Goal: Task Accomplishment & Management: Manage account settings

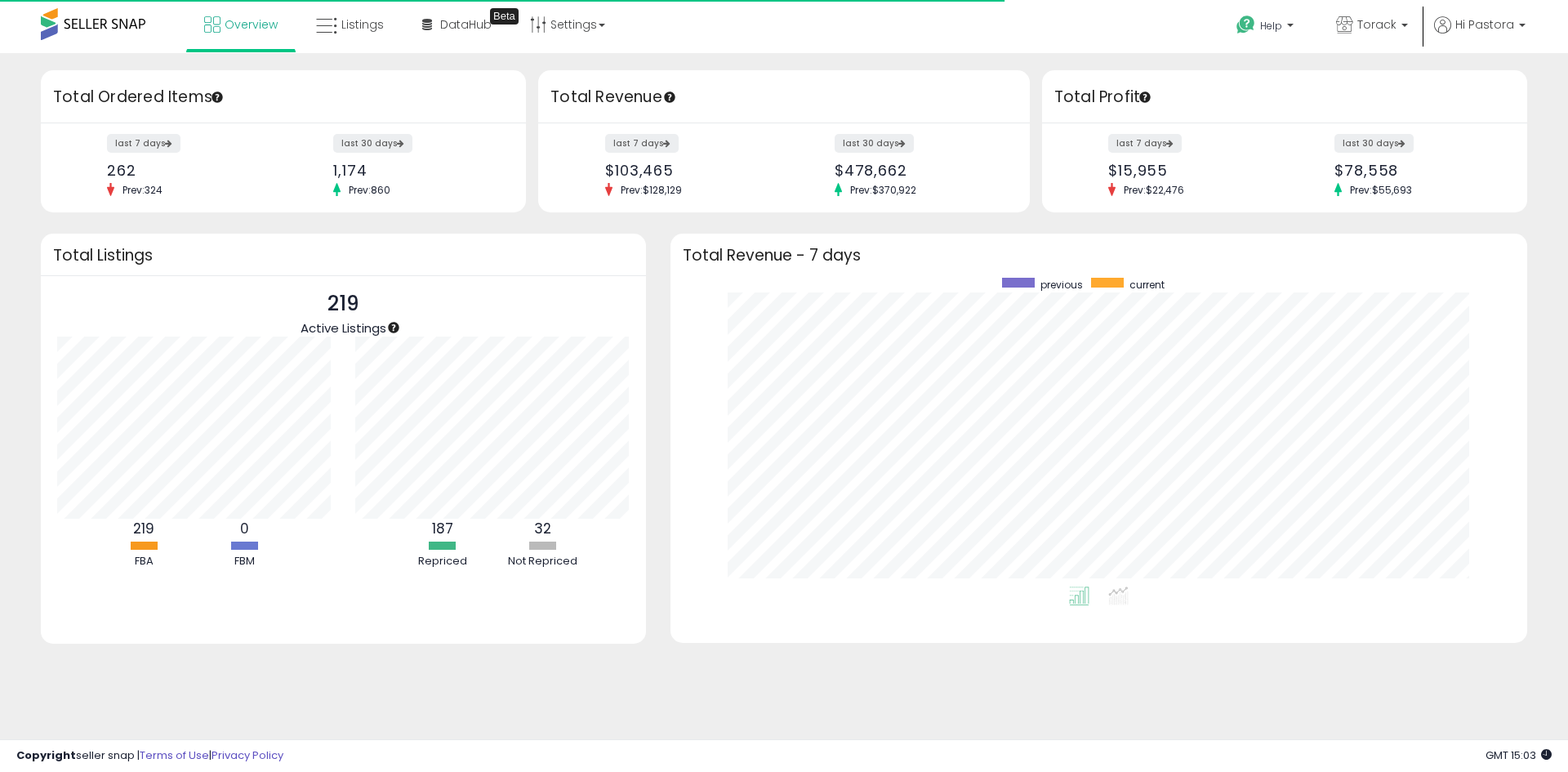
scroll to position [308, 824]
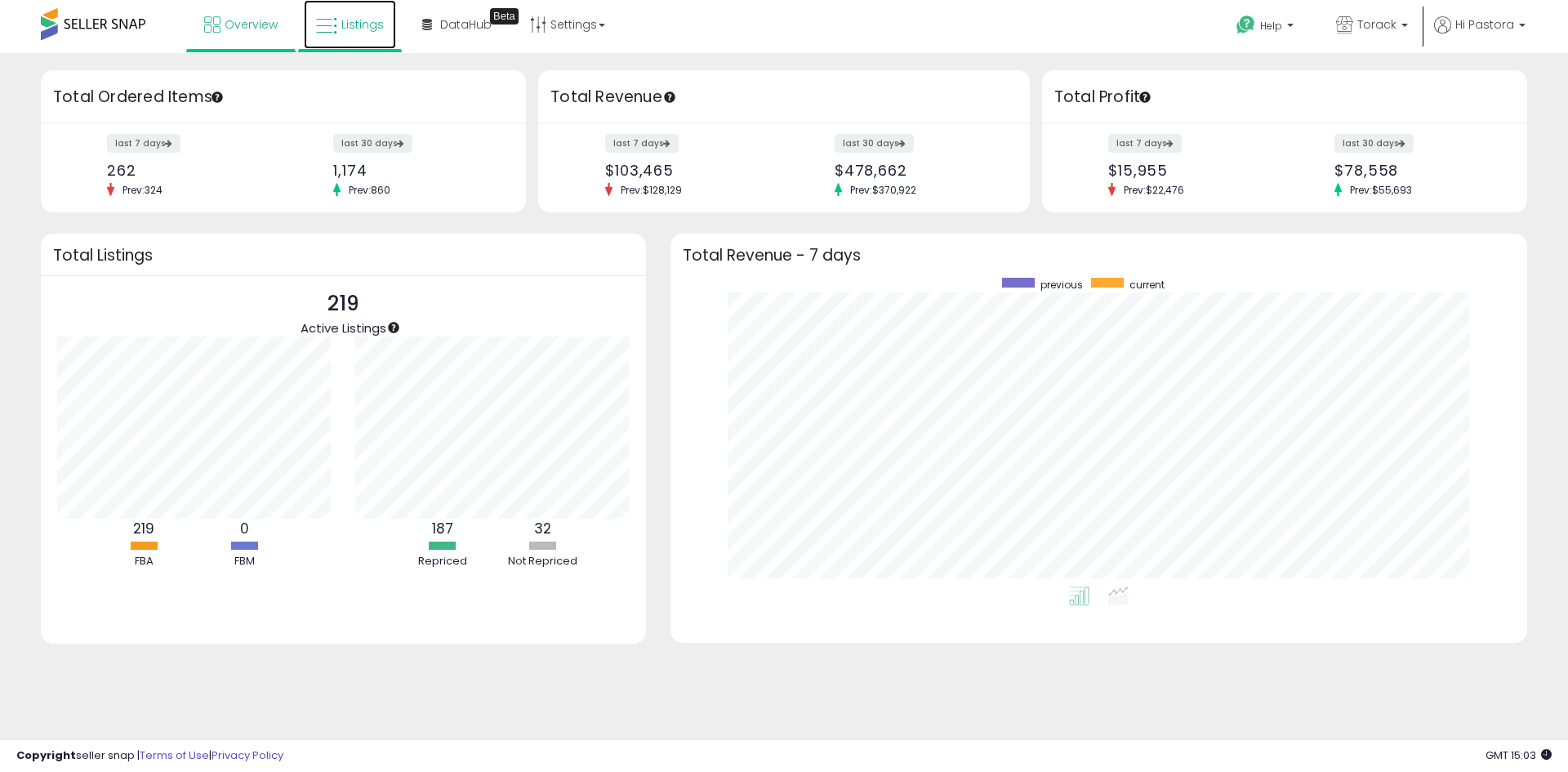
click at [368, 28] on span "Listings" at bounding box center [362, 25] width 42 height 16
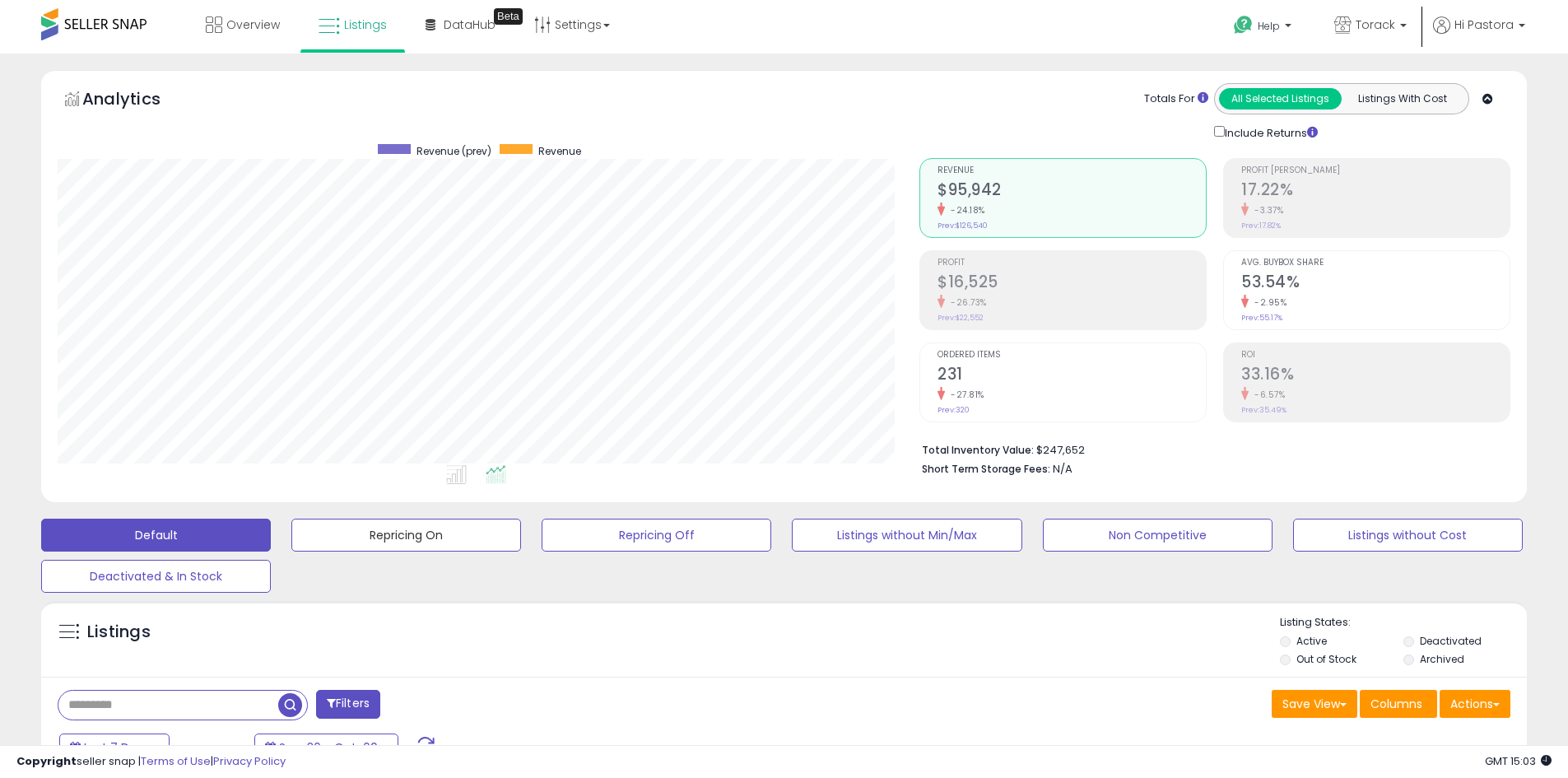
click at [491, 542] on button "Repricing On" at bounding box center [406, 535] width 230 height 33
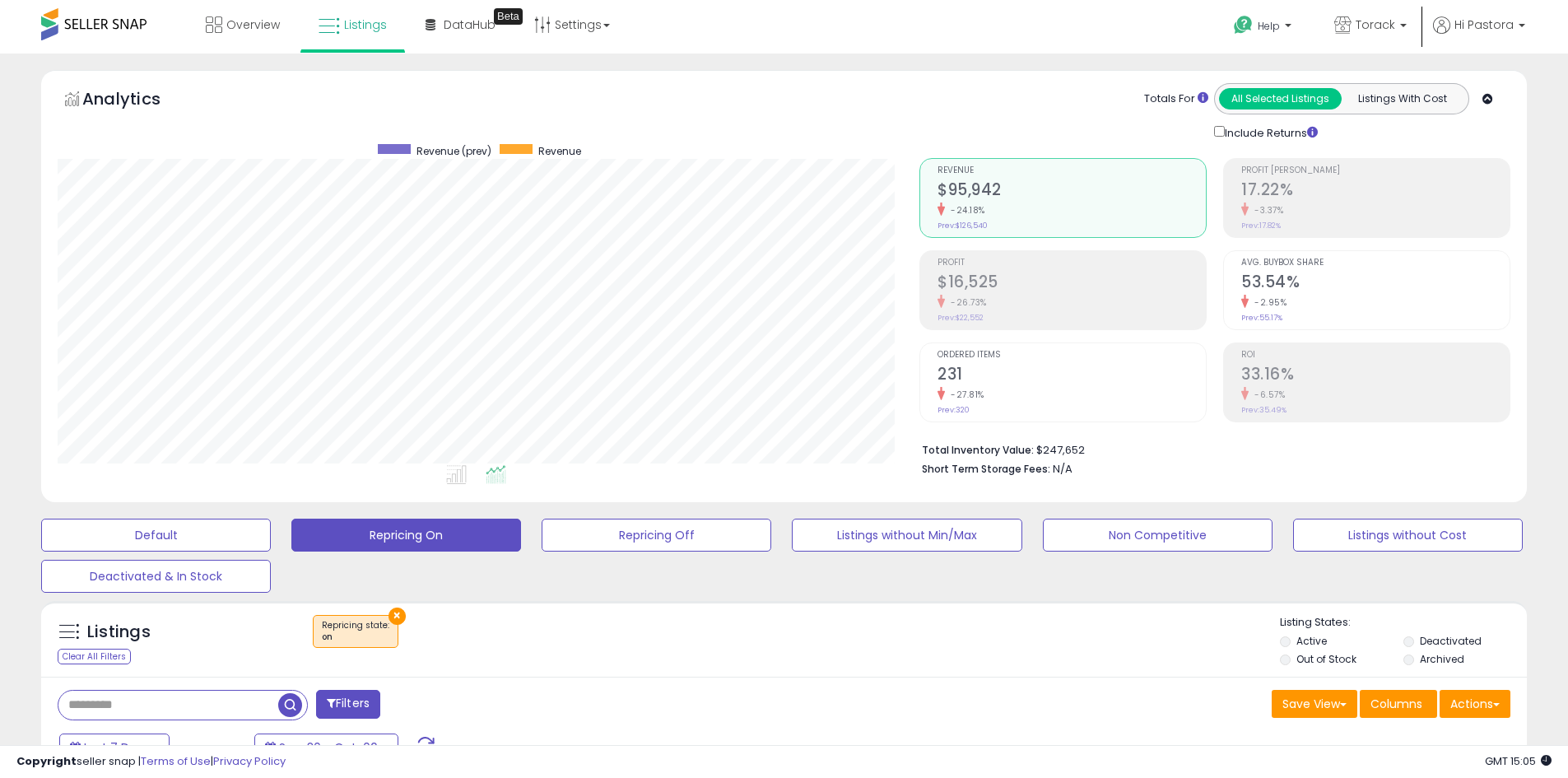
scroll to position [411, 0]
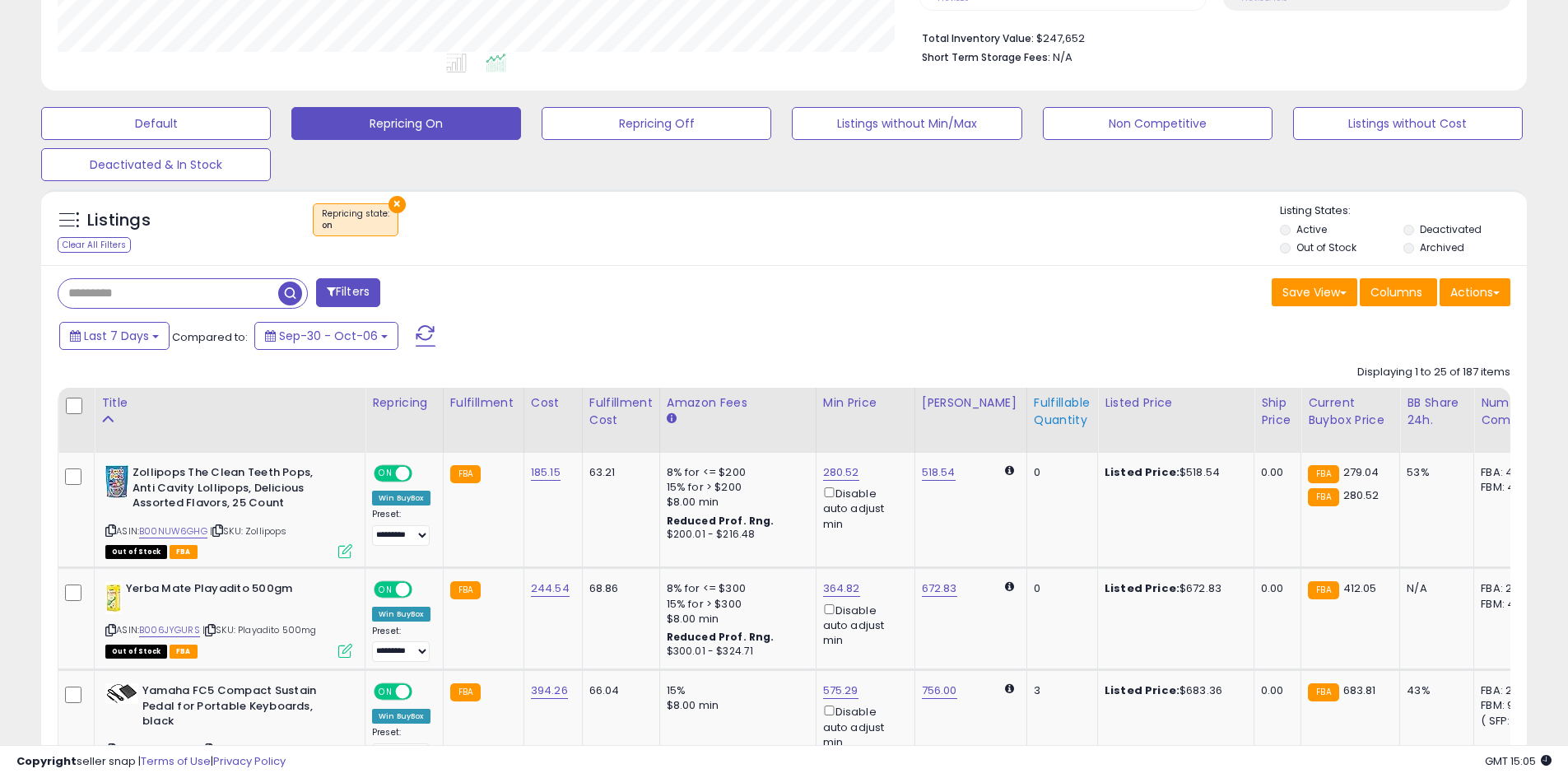
click at [1046, 412] on div "Fulfillable Quantity" at bounding box center [1062, 411] width 57 height 34
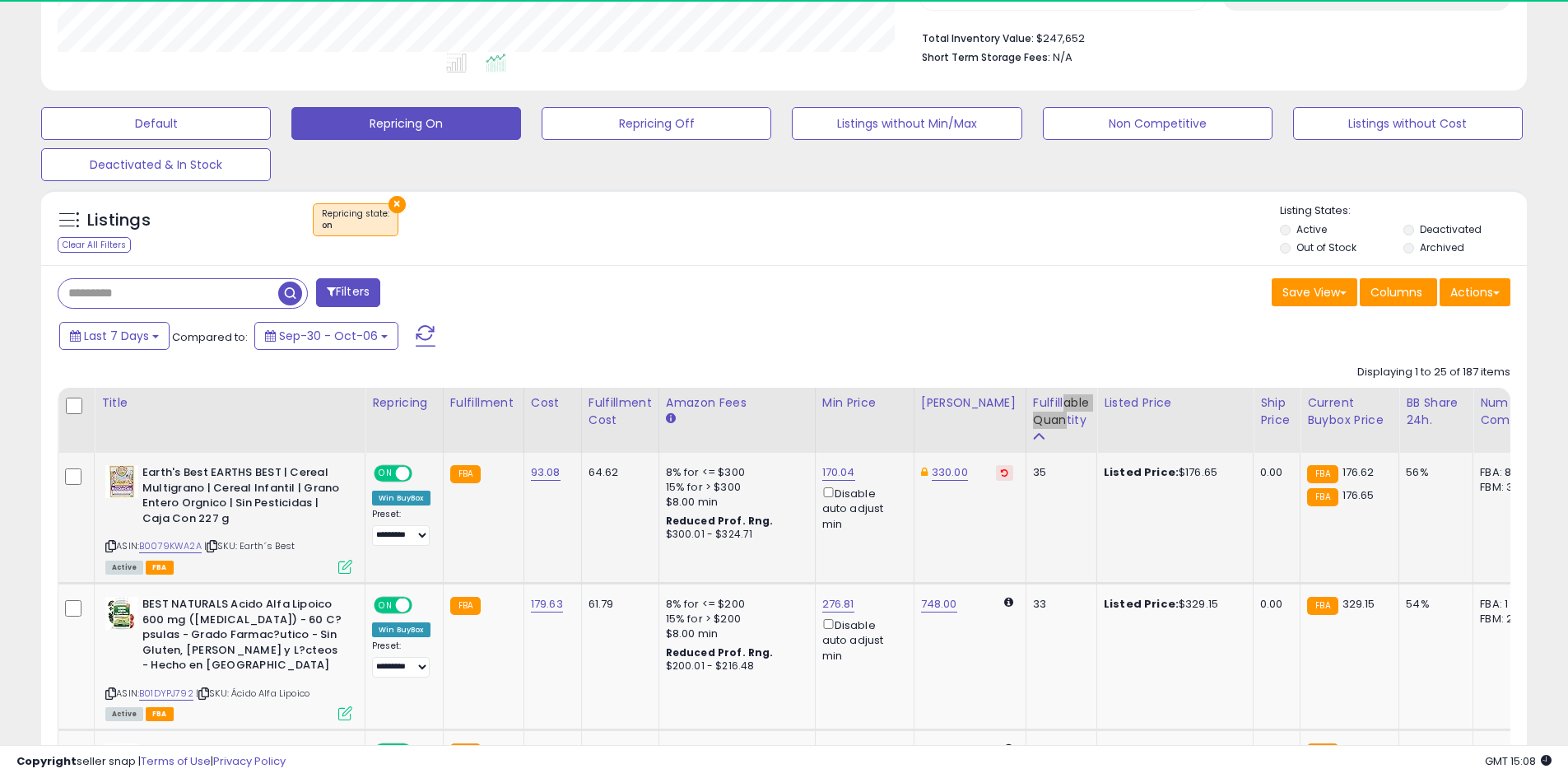
scroll to position [494, 0]
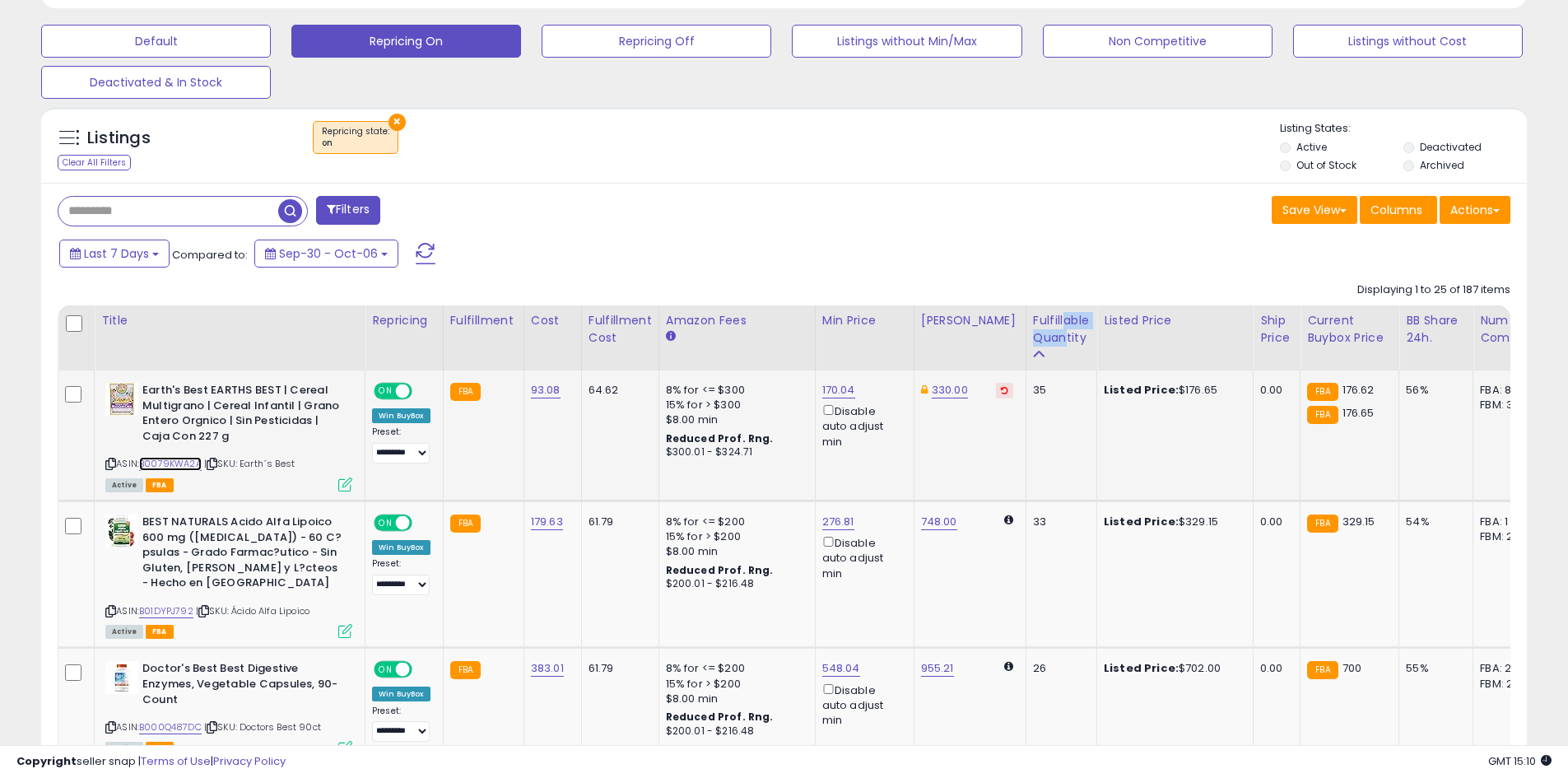
click at [186, 467] on link "B0079KWA2A" at bounding box center [171, 463] width 63 height 14
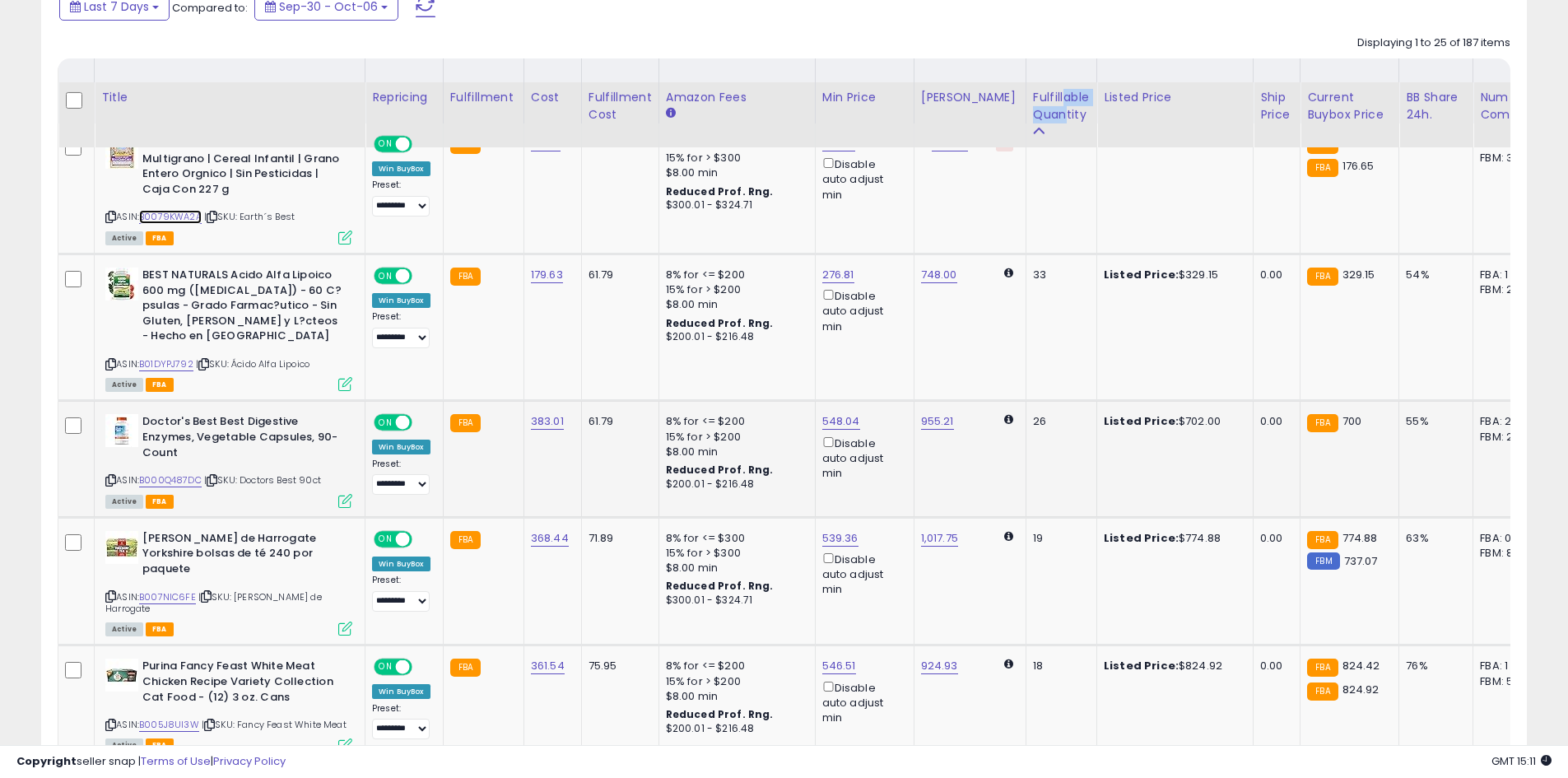
scroll to position [823, 0]
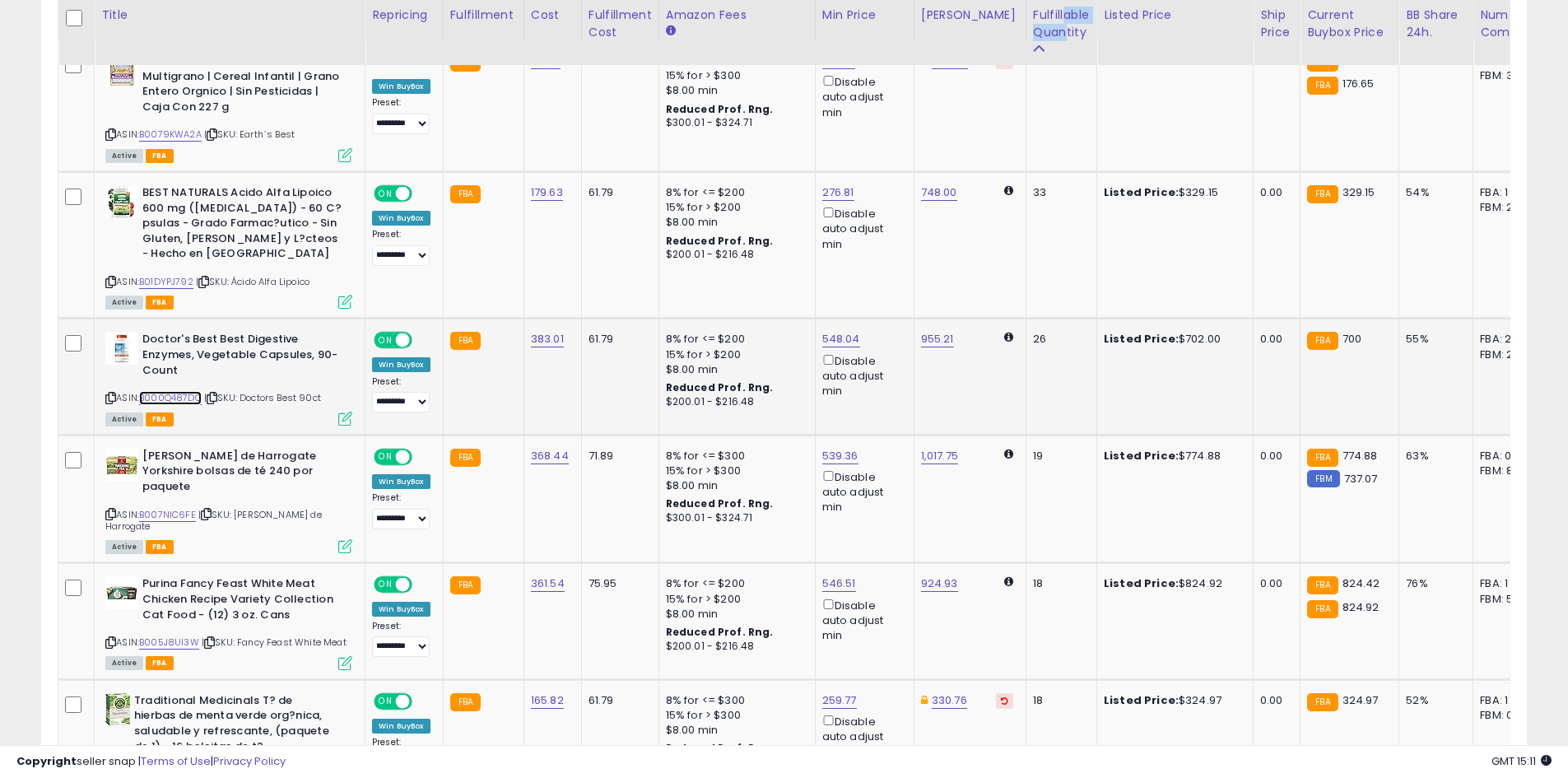
click at [196, 401] on link "B000Q487DC" at bounding box center [171, 397] width 63 height 14
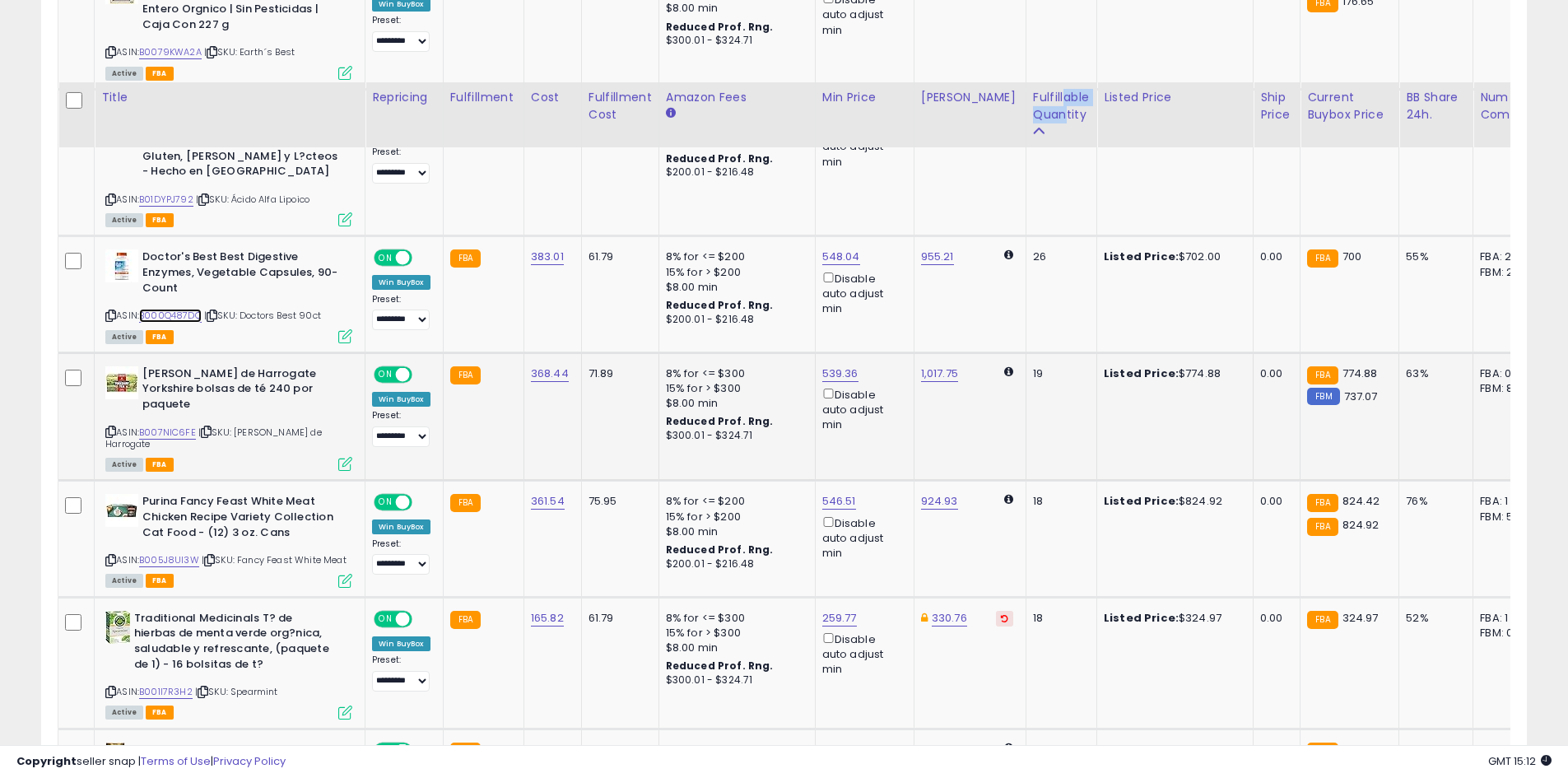
scroll to position [987, 0]
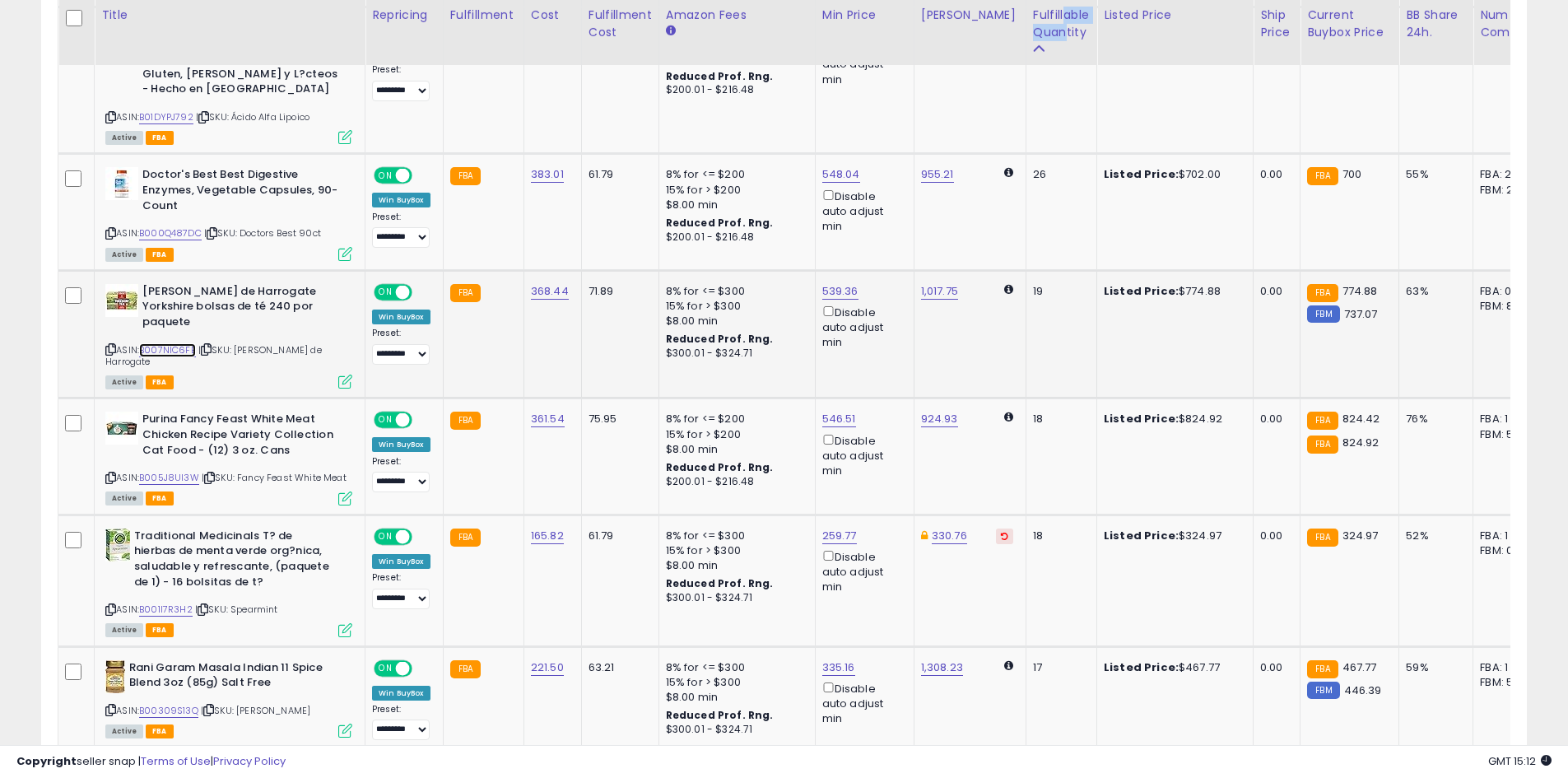
click at [173, 343] on link "B007NIC6FE" at bounding box center [168, 349] width 57 height 14
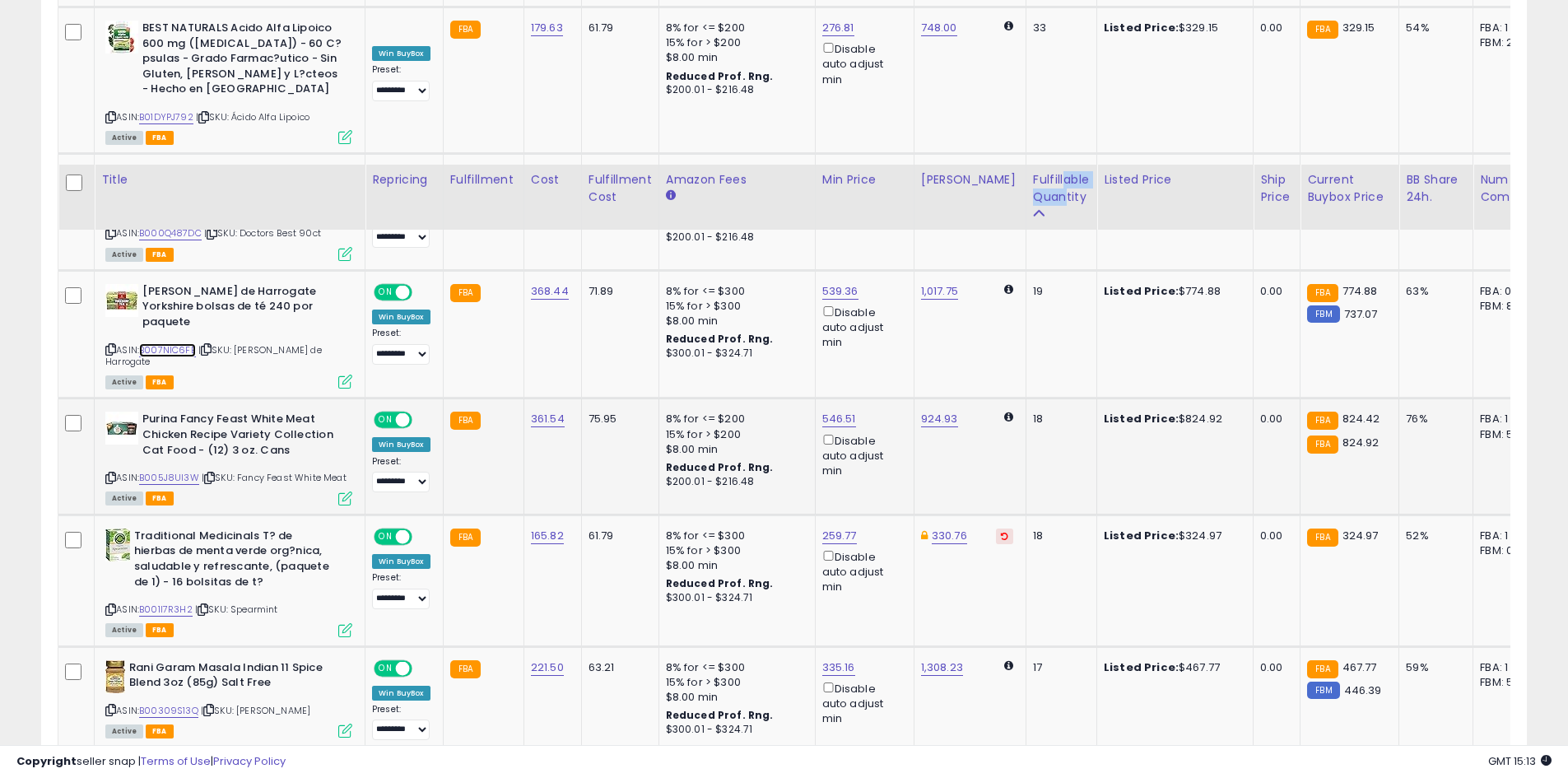
scroll to position [1152, 0]
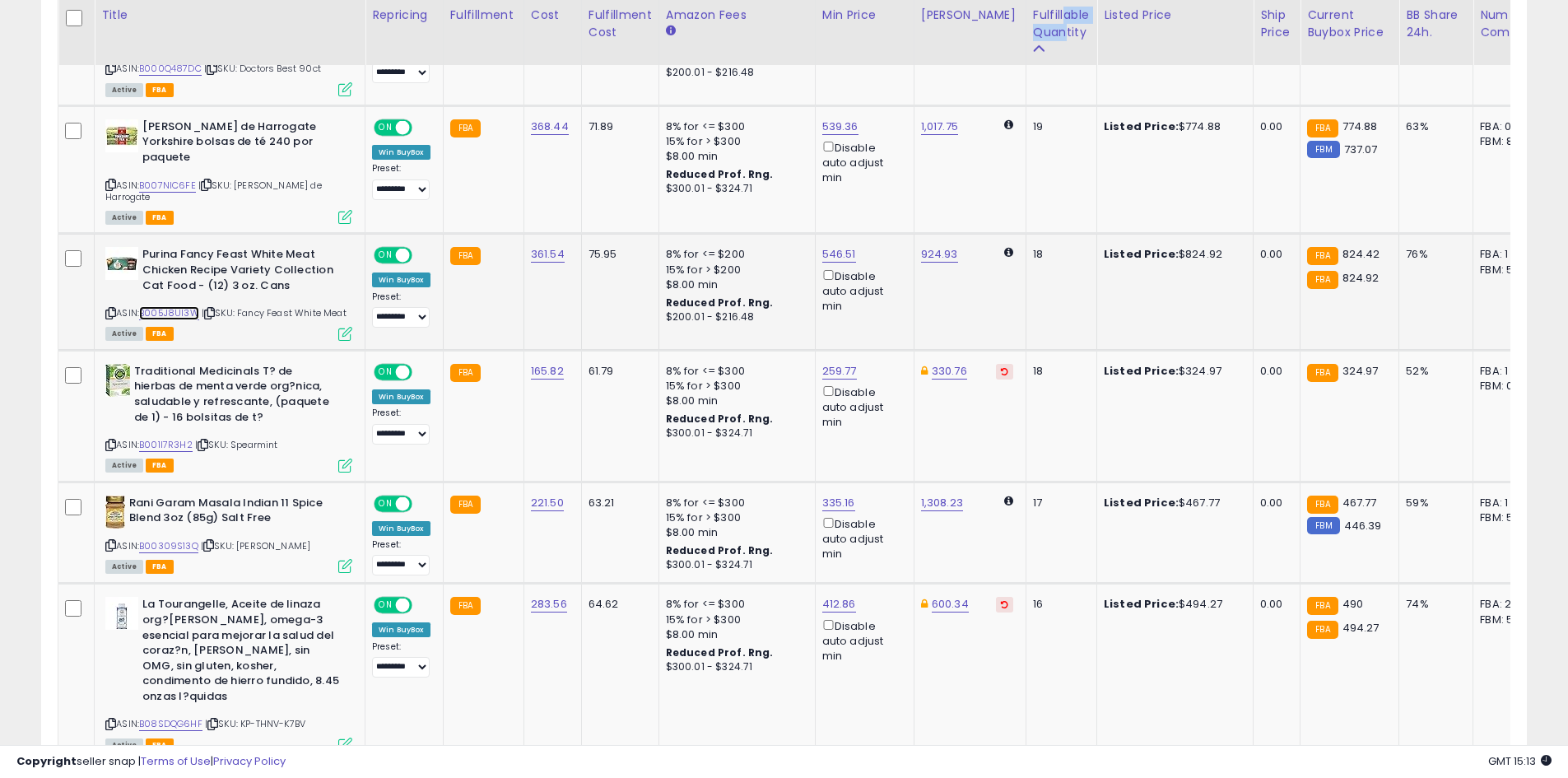
click at [182, 306] on link "B005J8UI3W" at bounding box center [169, 312] width 60 height 14
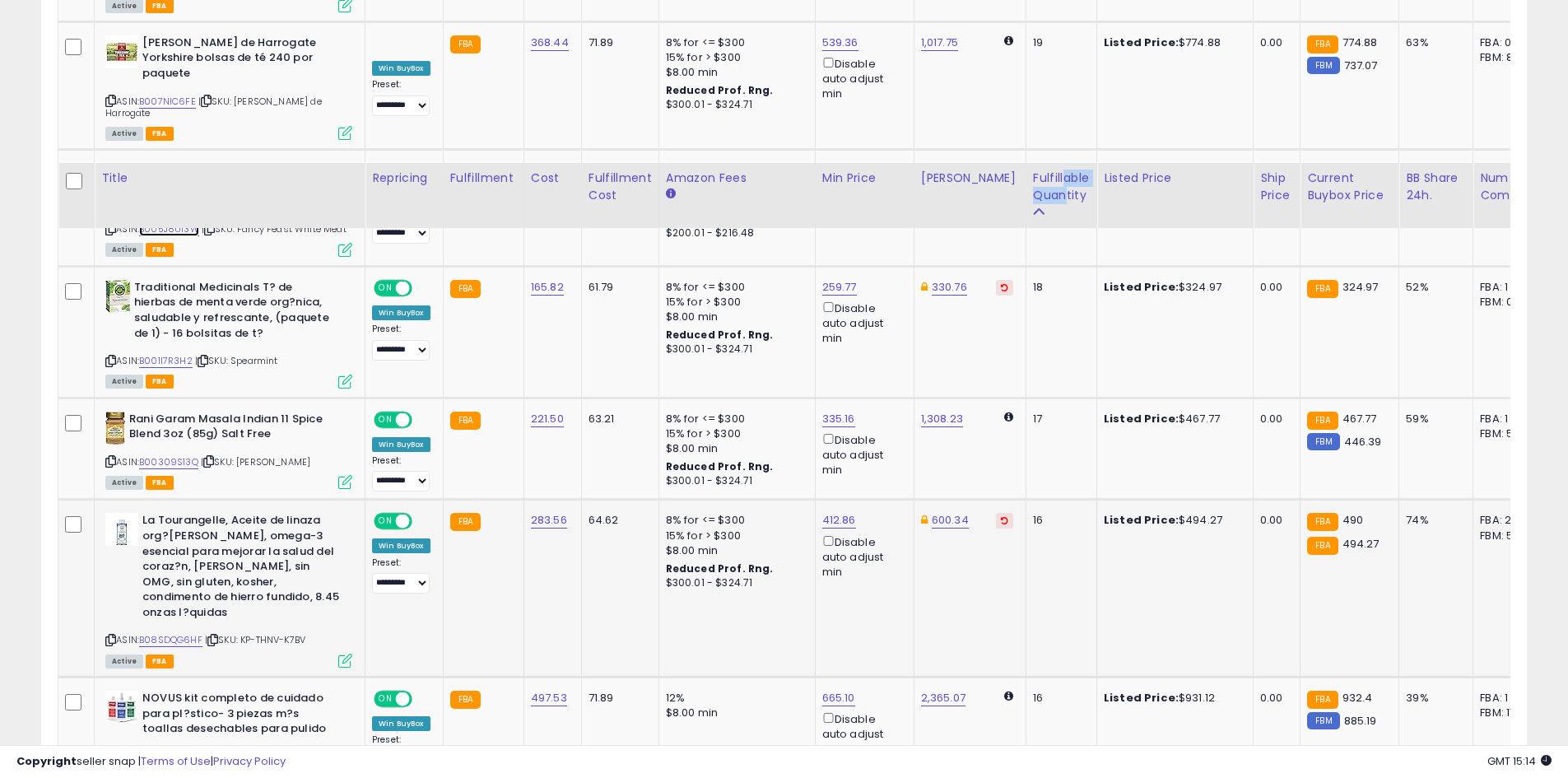
scroll to position [1399, 0]
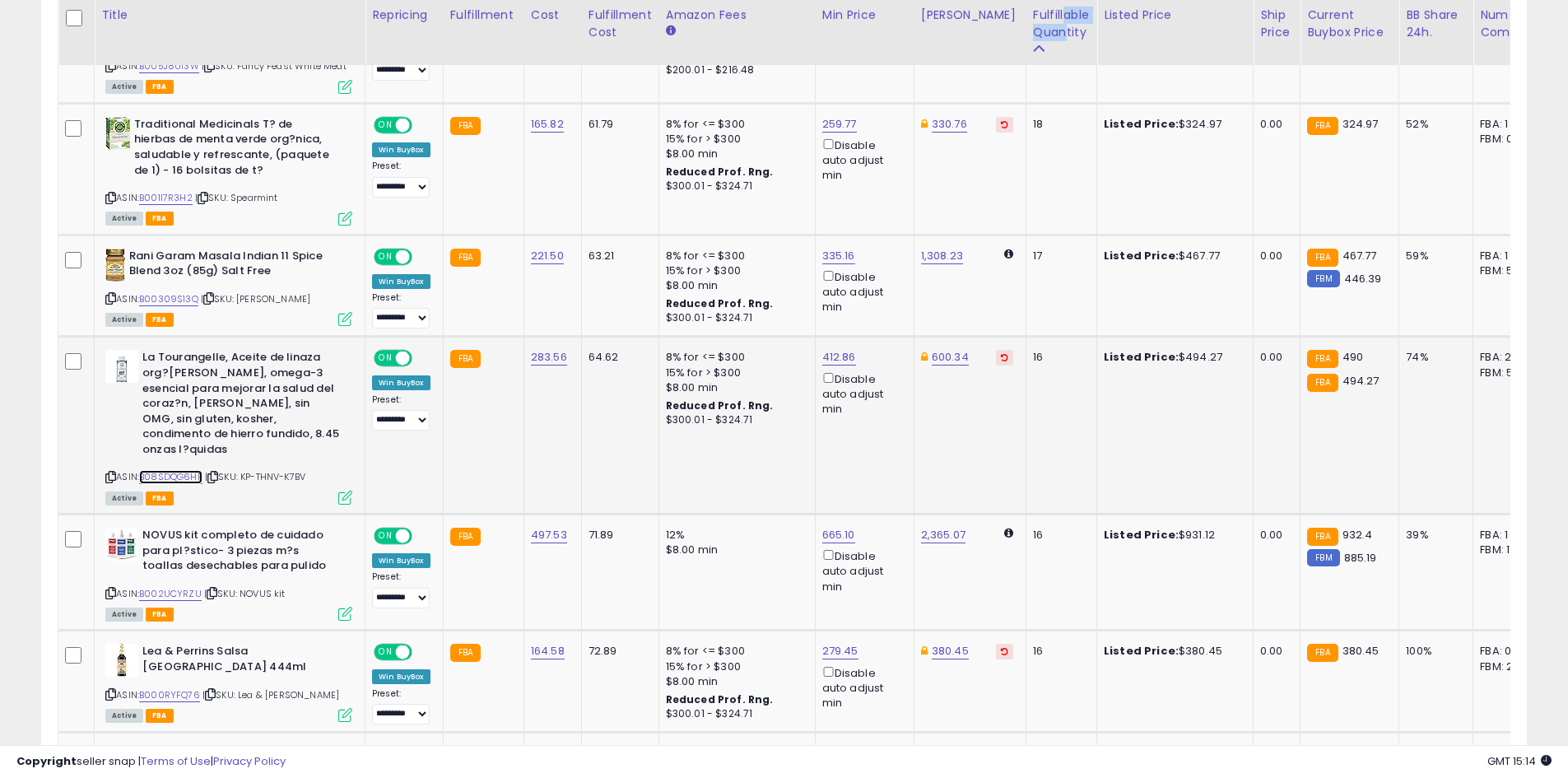
click at [178, 470] on link "B08SDQG6HF" at bounding box center [171, 477] width 64 height 14
click at [409, 410] on select "**********" at bounding box center [400, 420] width 57 height 20
select select "*********"
click at [371, 410] on select "**********" at bounding box center [400, 420] width 57 height 20
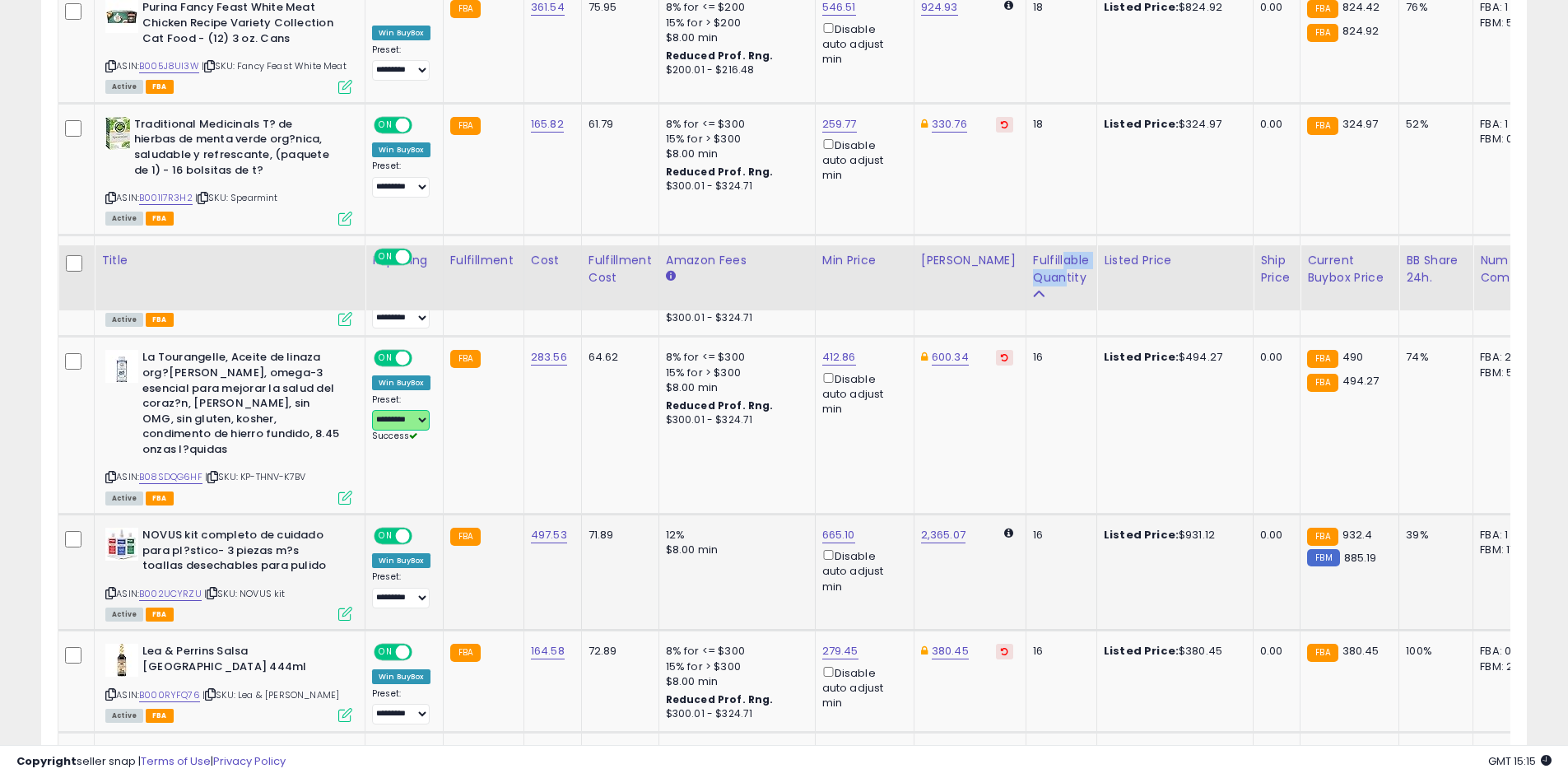
scroll to position [1645, 0]
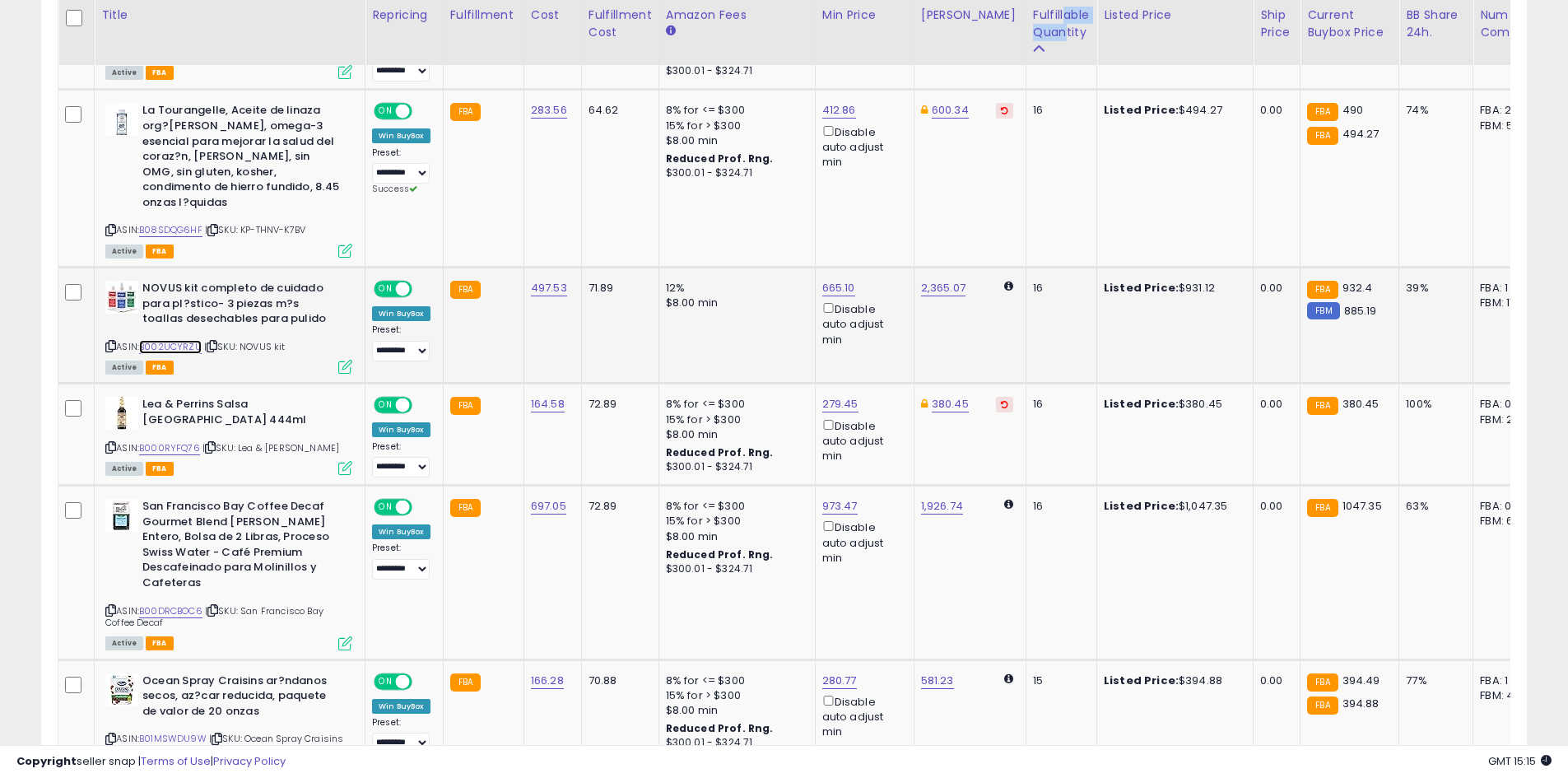
click at [176, 340] on link "B002UCYRZU" at bounding box center [171, 347] width 63 height 14
click at [188, 441] on link "B000RYFQ76" at bounding box center [170, 447] width 61 height 14
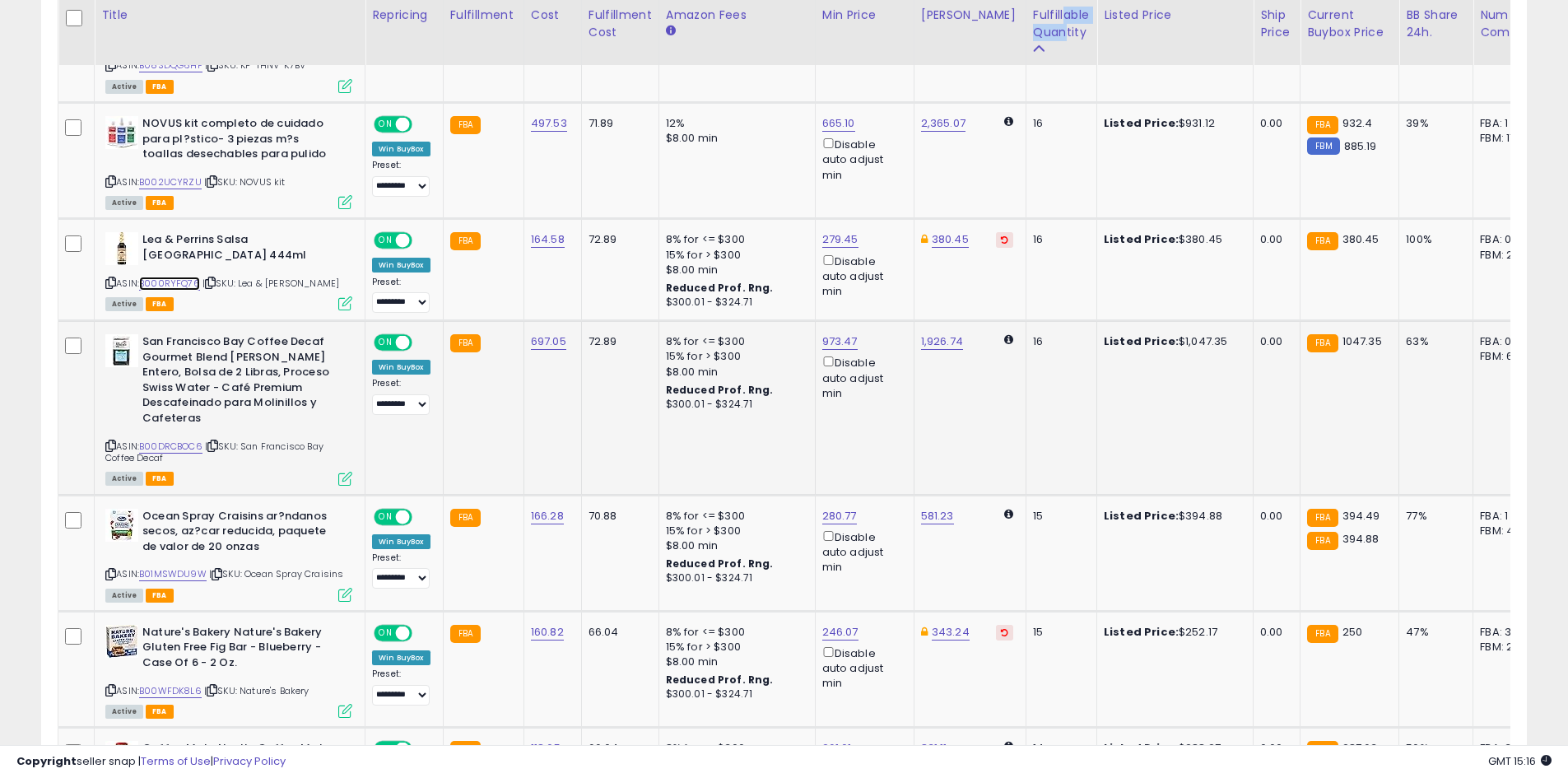
scroll to position [1892, 0]
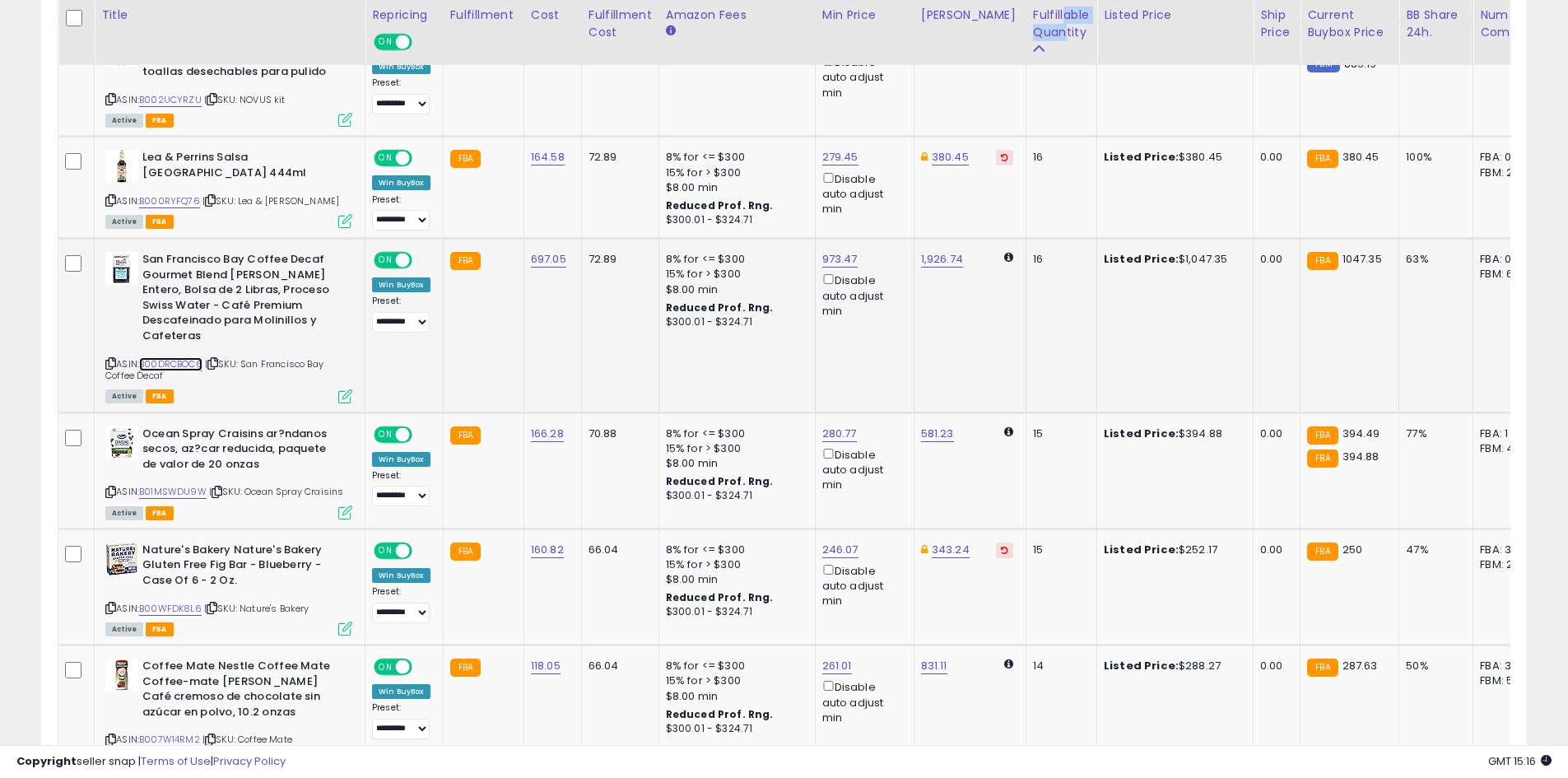
click at [173, 357] on link "B00DRCBOC6" at bounding box center [171, 363] width 64 height 14
click at [0, 433] on div "**********" at bounding box center [784, 218] width 1568 height 4115
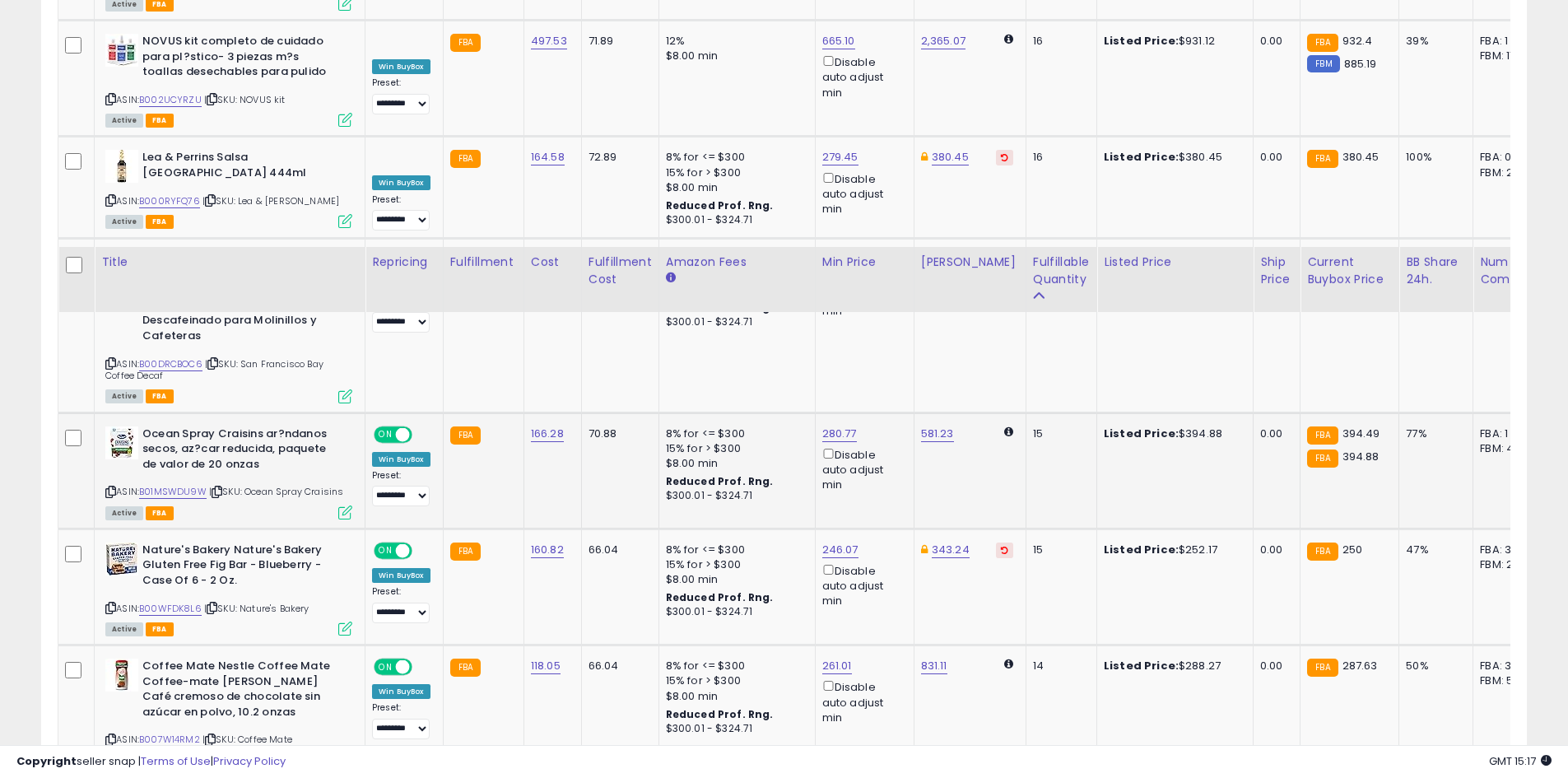
scroll to position [2140, 0]
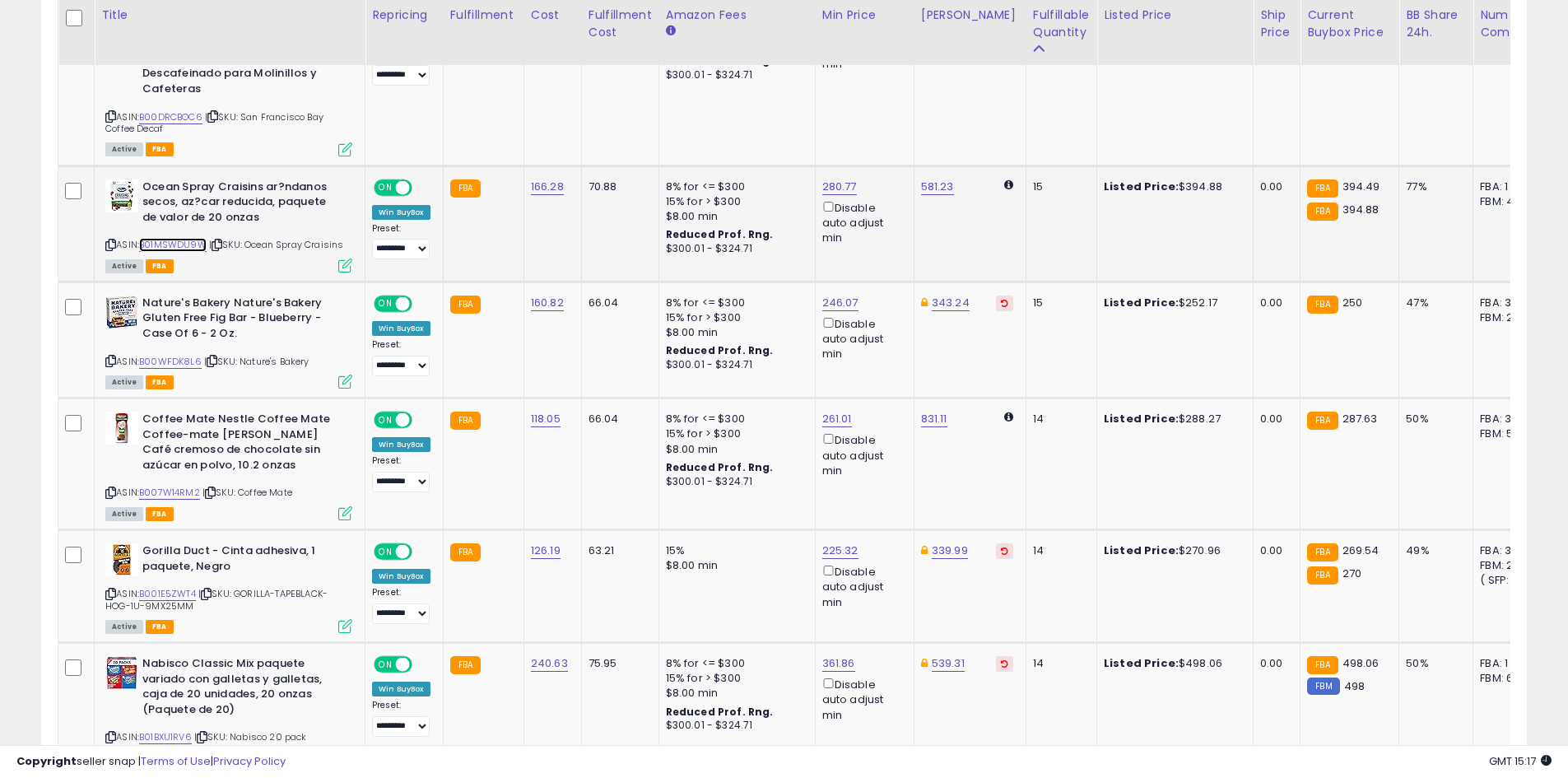
click at [196, 238] on link "B01MSWDU9W" at bounding box center [172, 244] width 67 height 14
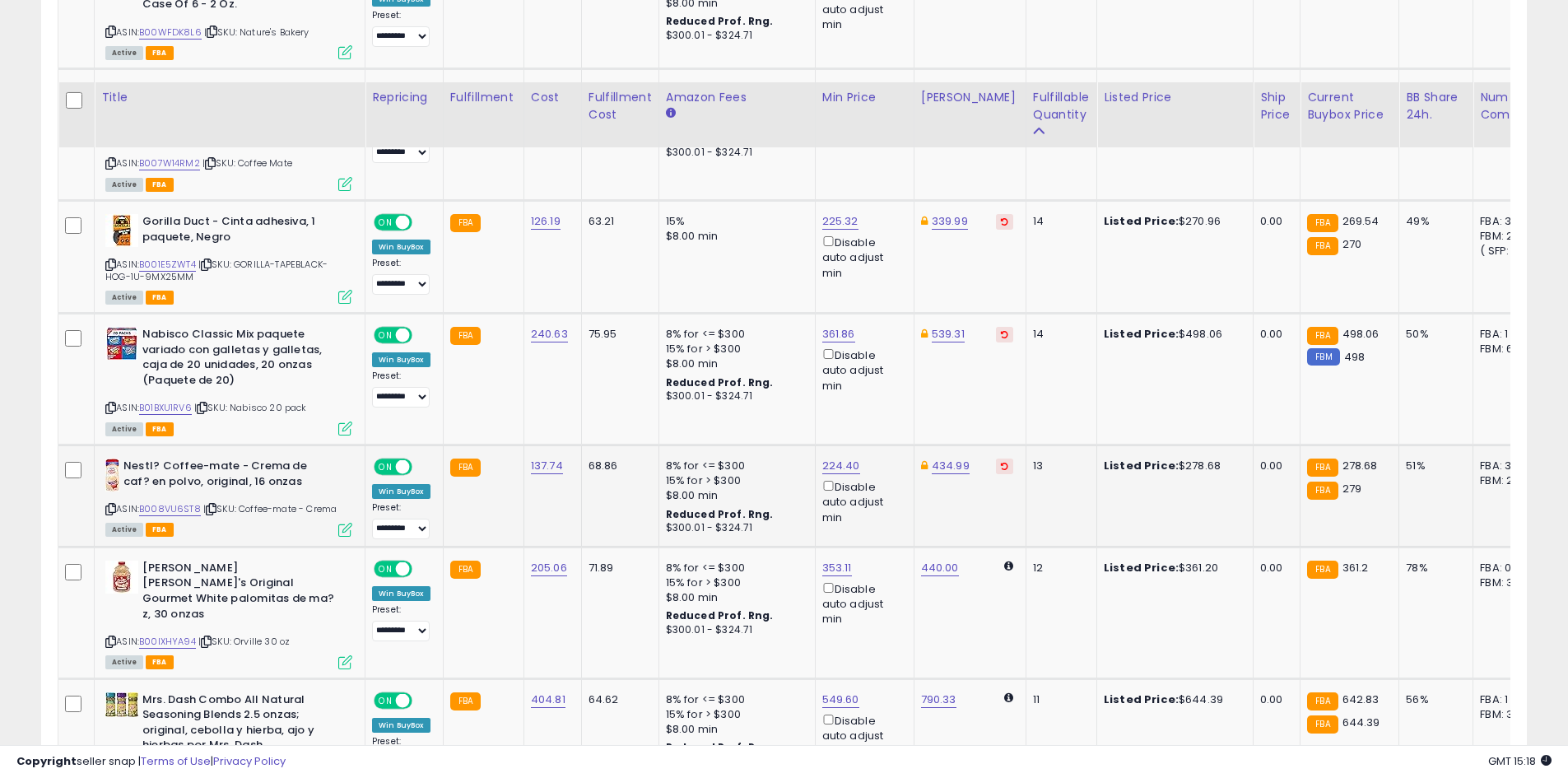
scroll to position [2551, 0]
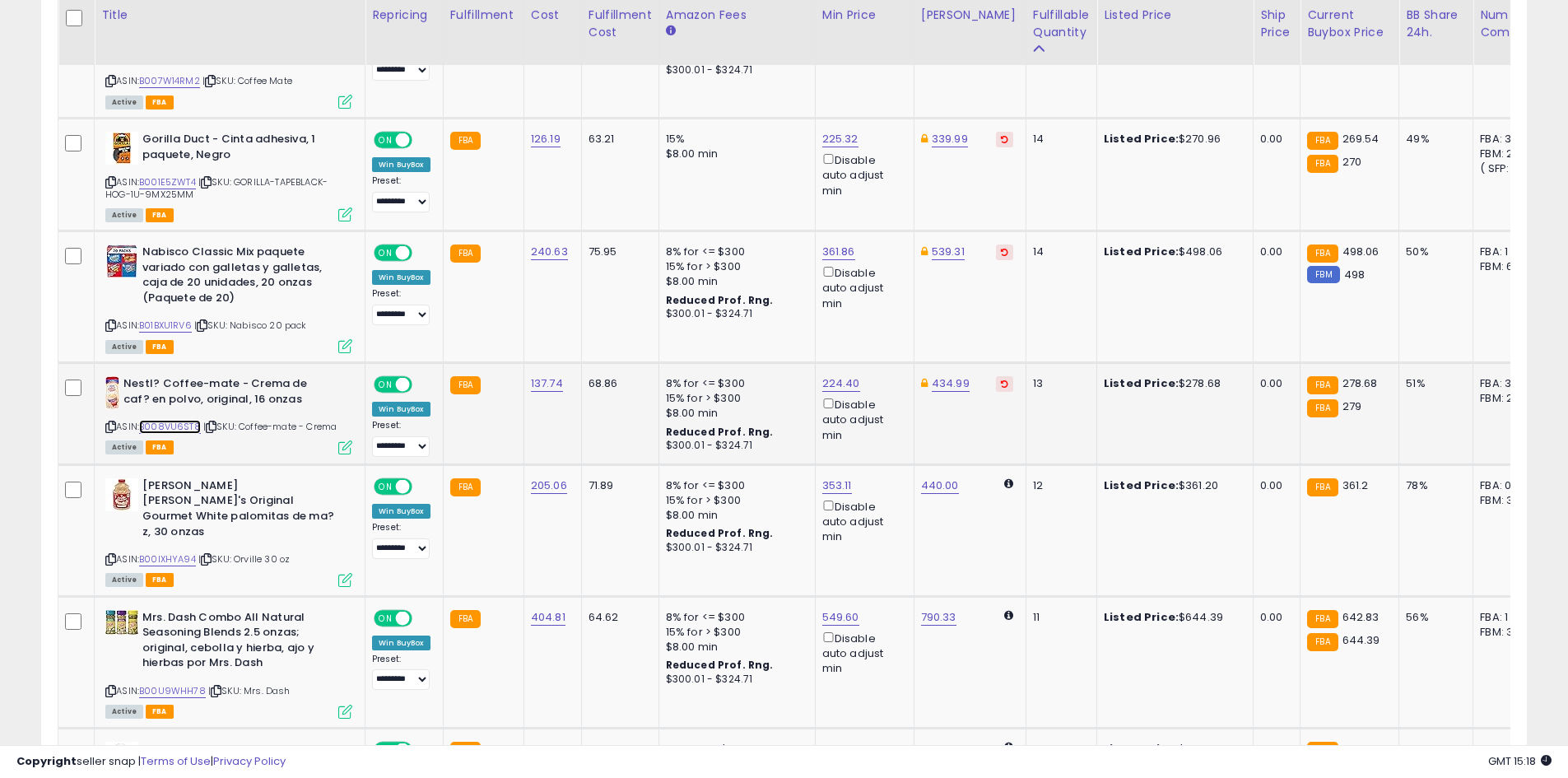
click at [190, 419] on link "B008VU6ST8" at bounding box center [170, 426] width 62 height 14
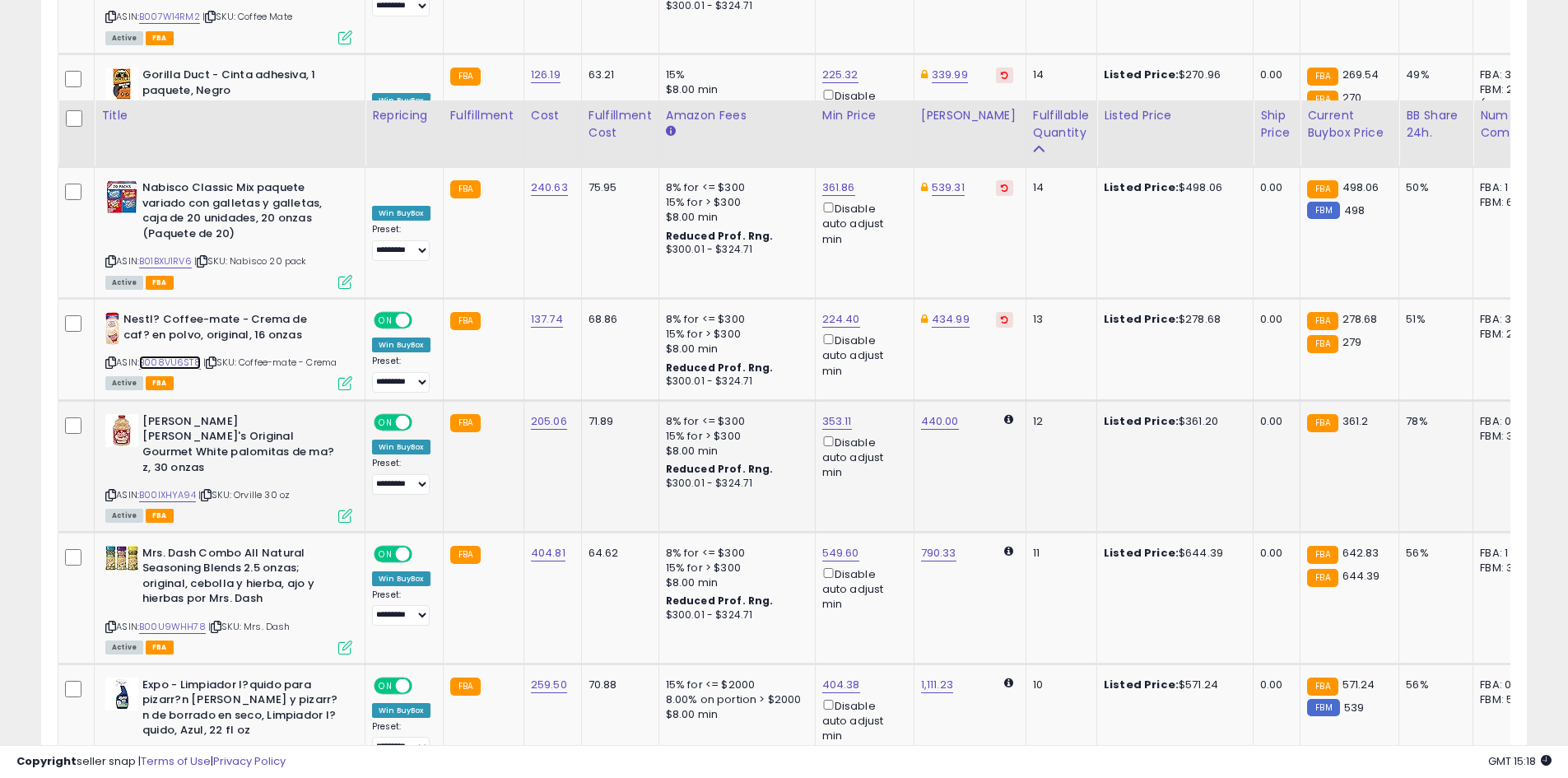
scroll to position [2716, 0]
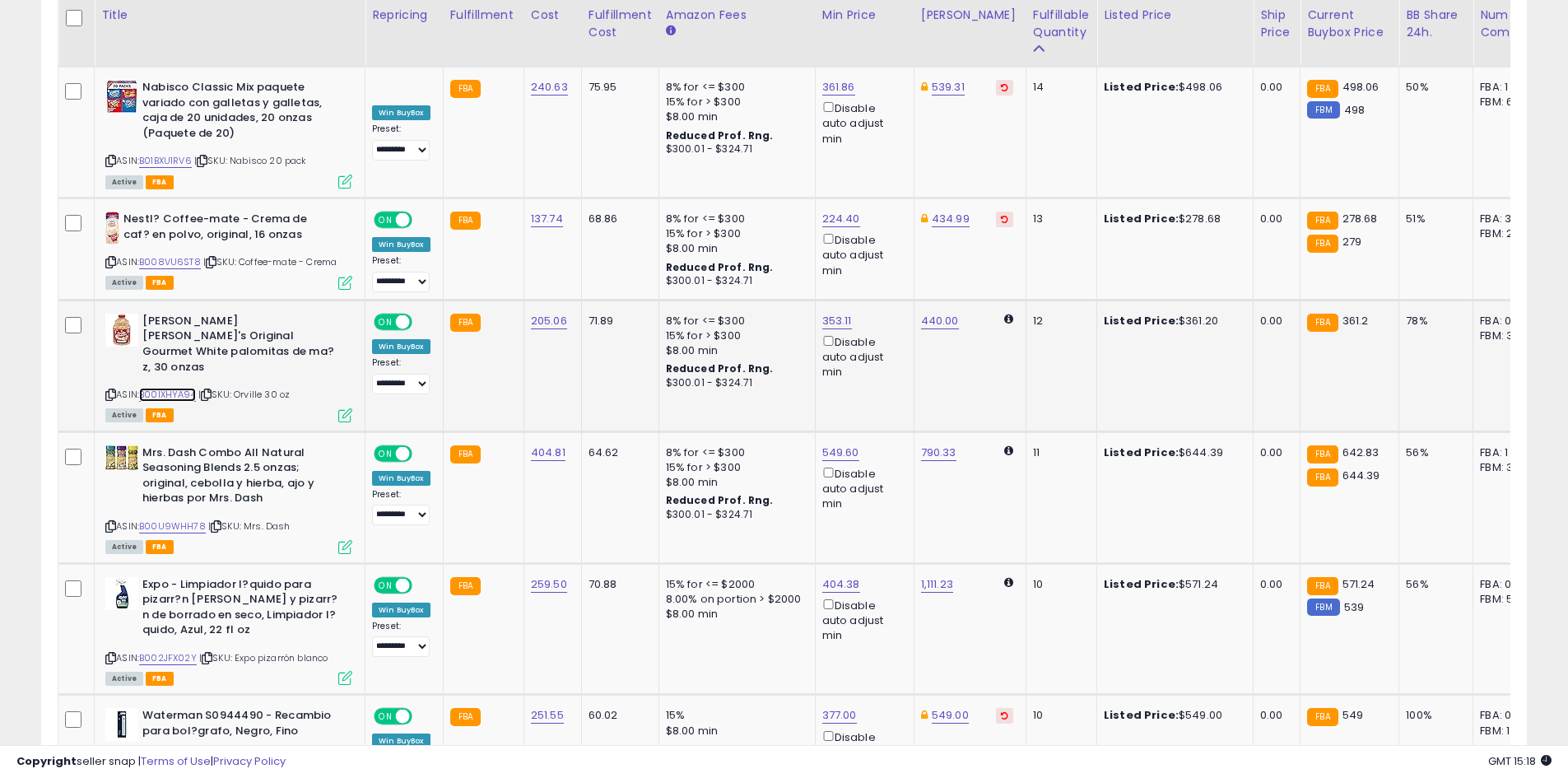
click at [183, 387] on link "B00IXHYA94" at bounding box center [168, 394] width 57 height 14
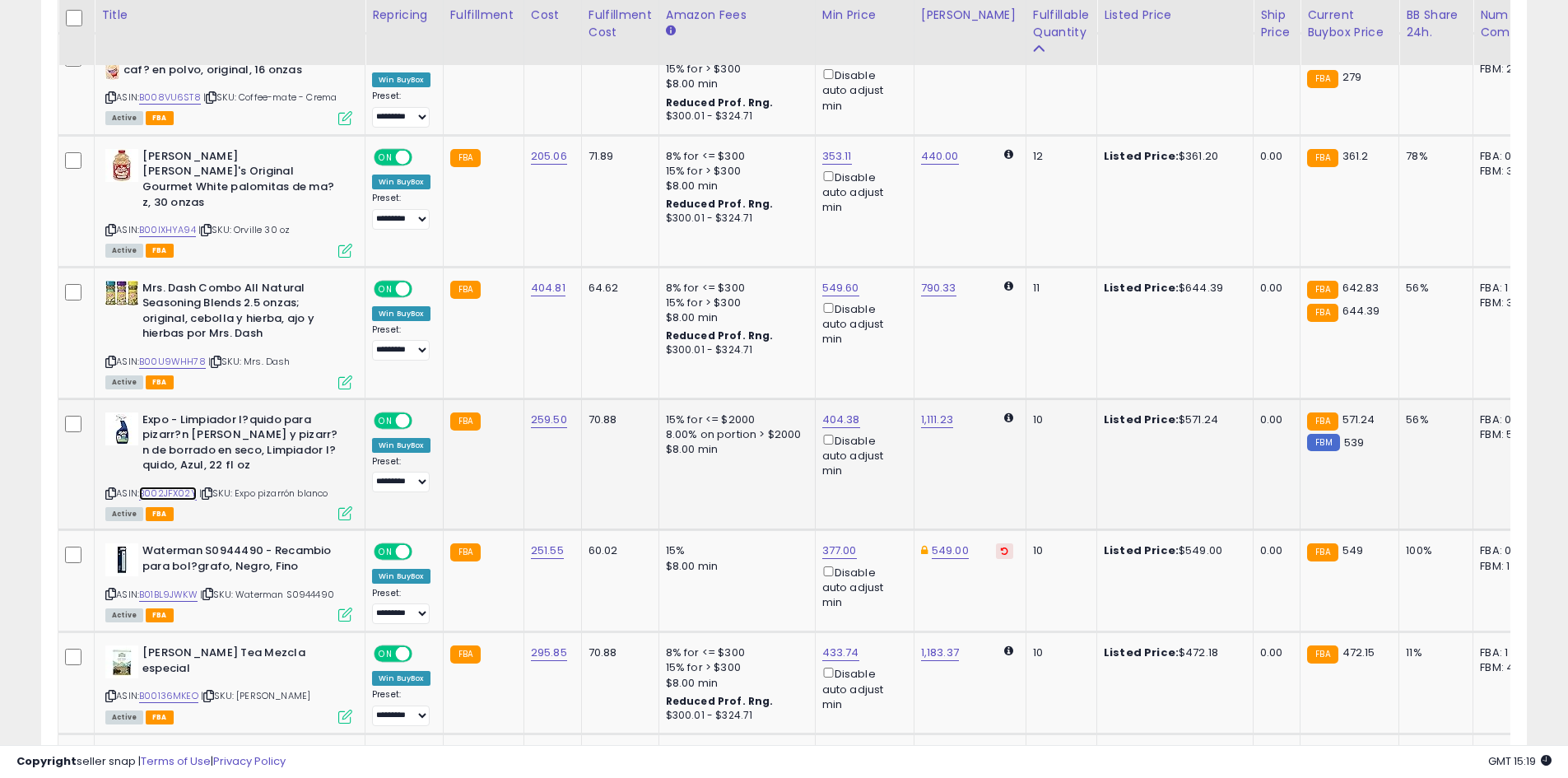
click at [176, 487] on link "B002JFX02Y" at bounding box center [168, 493] width 57 height 14
click at [418, 471] on select "**********" at bounding box center [400, 481] width 57 height 20
select select "*********"
click at [371, 471] on select "**********" at bounding box center [400, 481] width 57 height 20
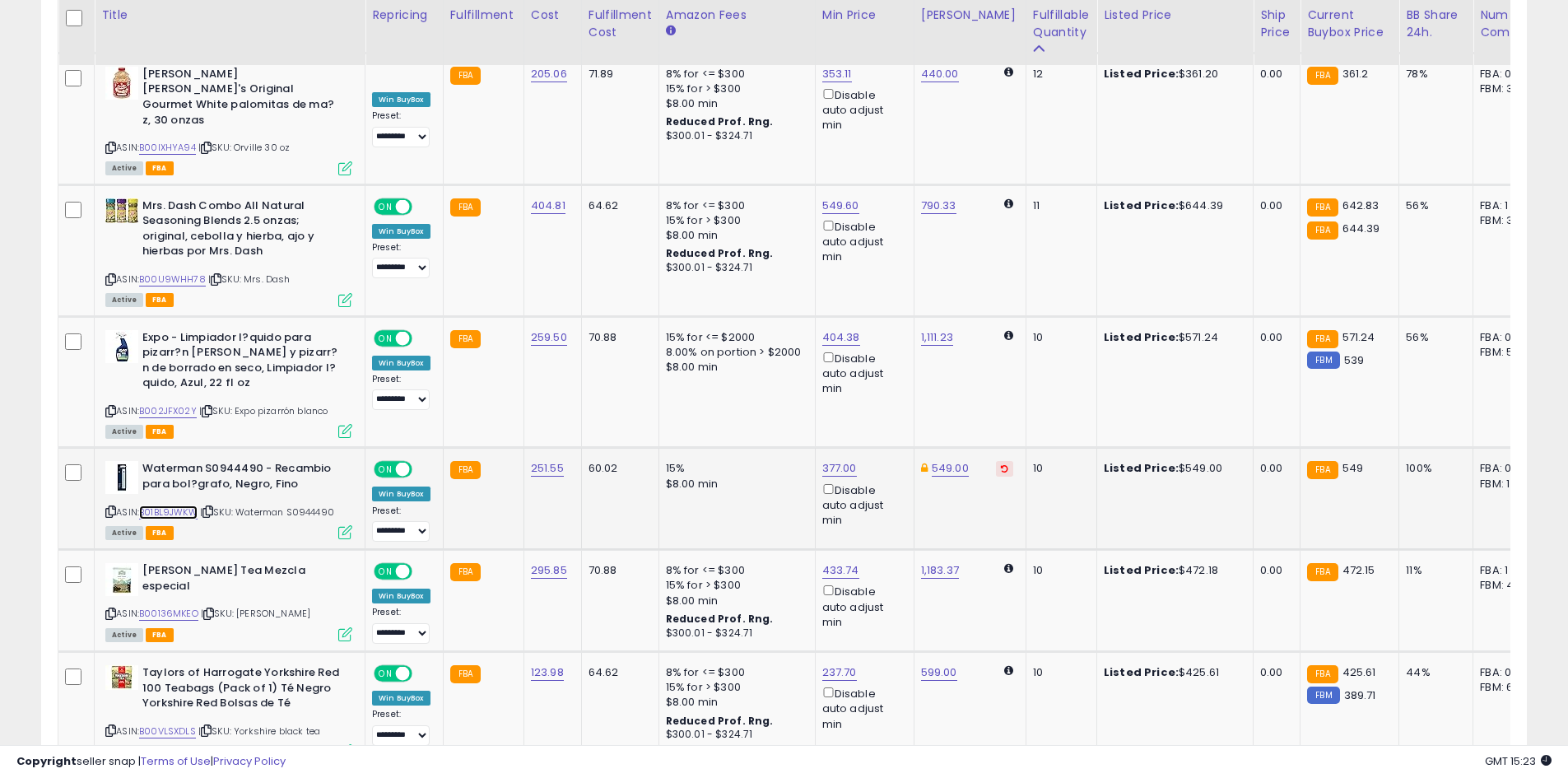
drag, startPoint x: 184, startPoint y: 436, endPoint x: 173, endPoint y: 443, distance: 13.0
click at [184, 505] on link "B01BL9JWKW" at bounding box center [168, 512] width 58 height 14
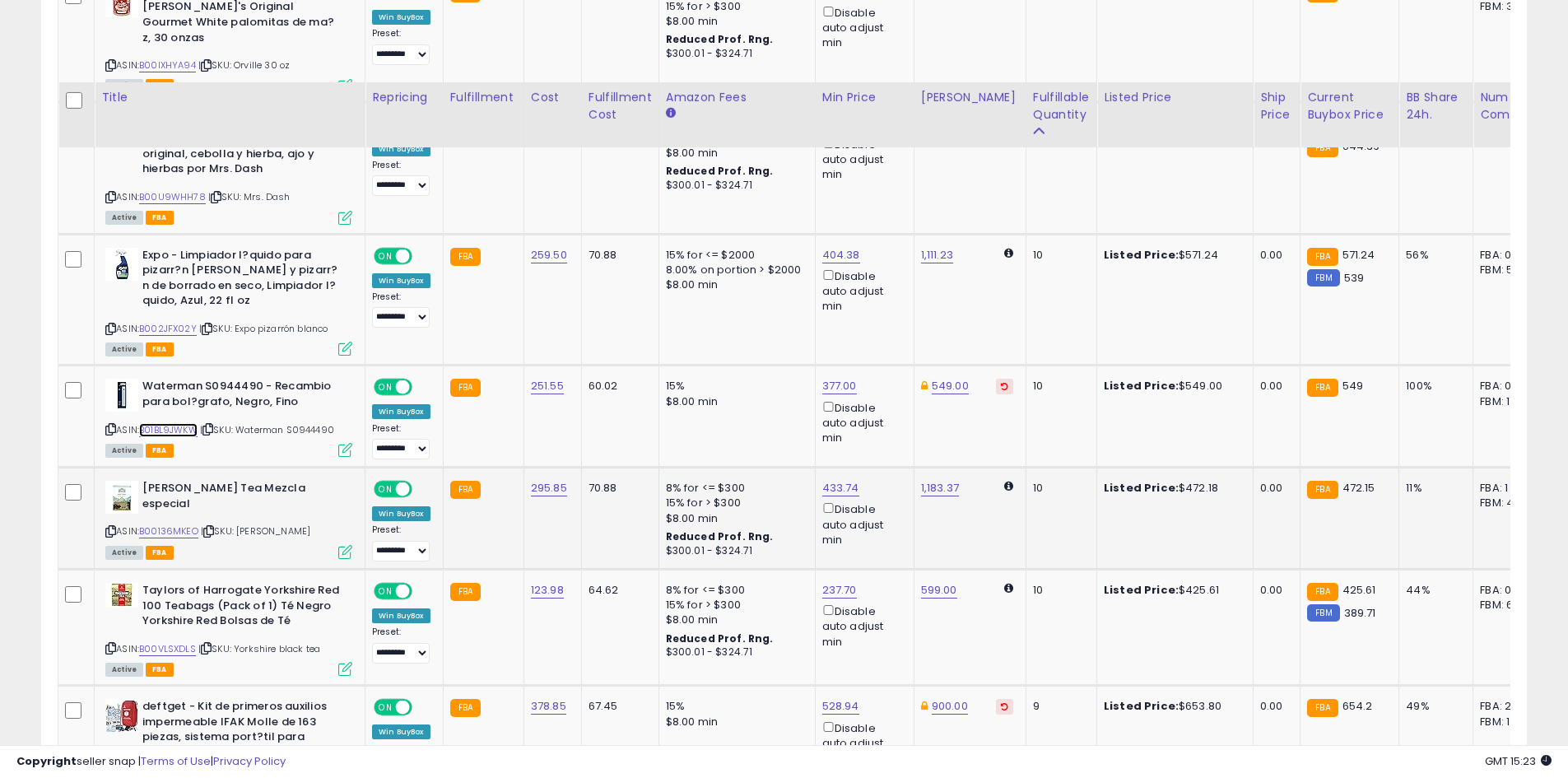
scroll to position [3127, 0]
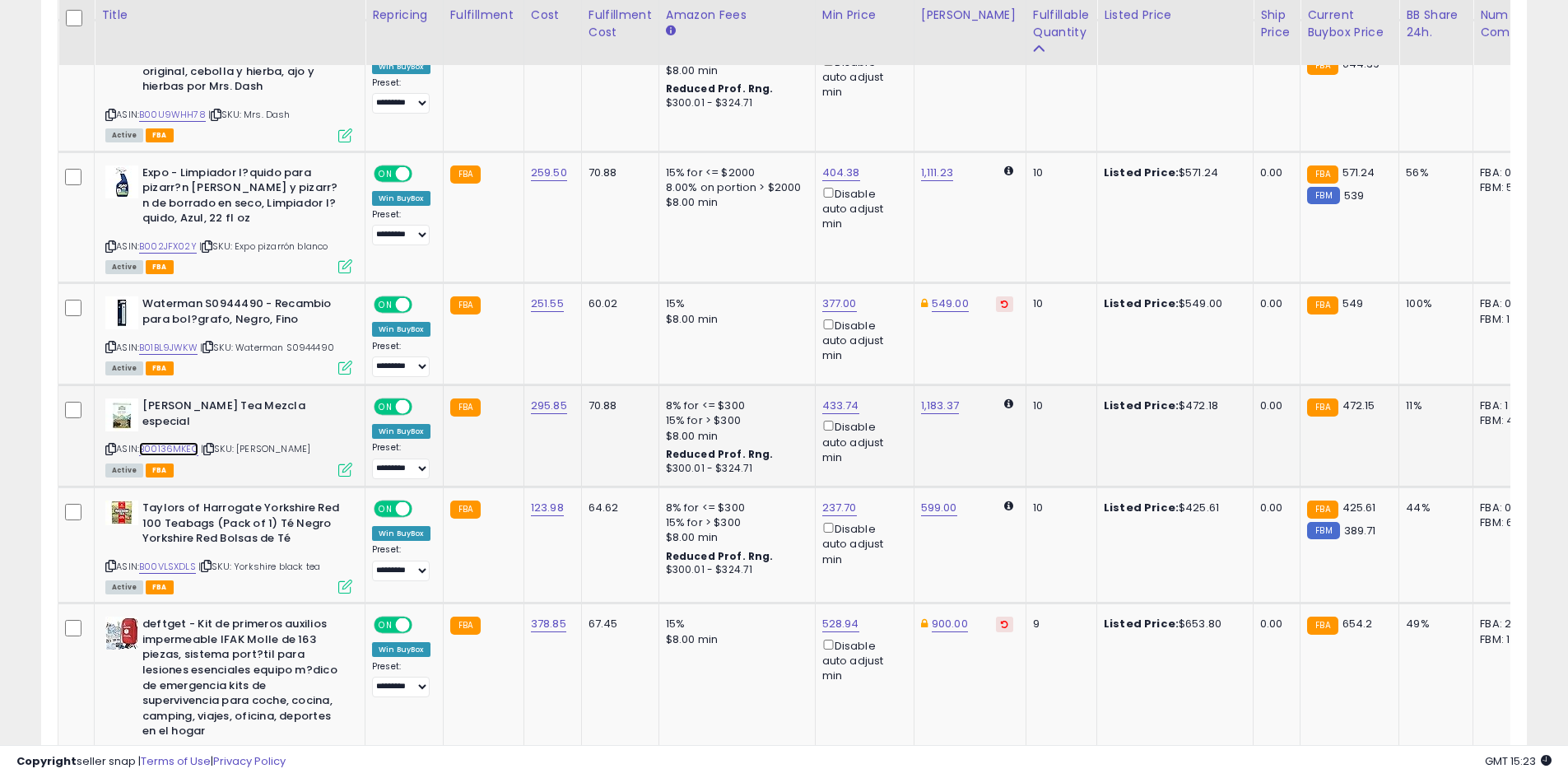
click at [182, 442] on link "B00136MKEO" at bounding box center [169, 448] width 59 height 14
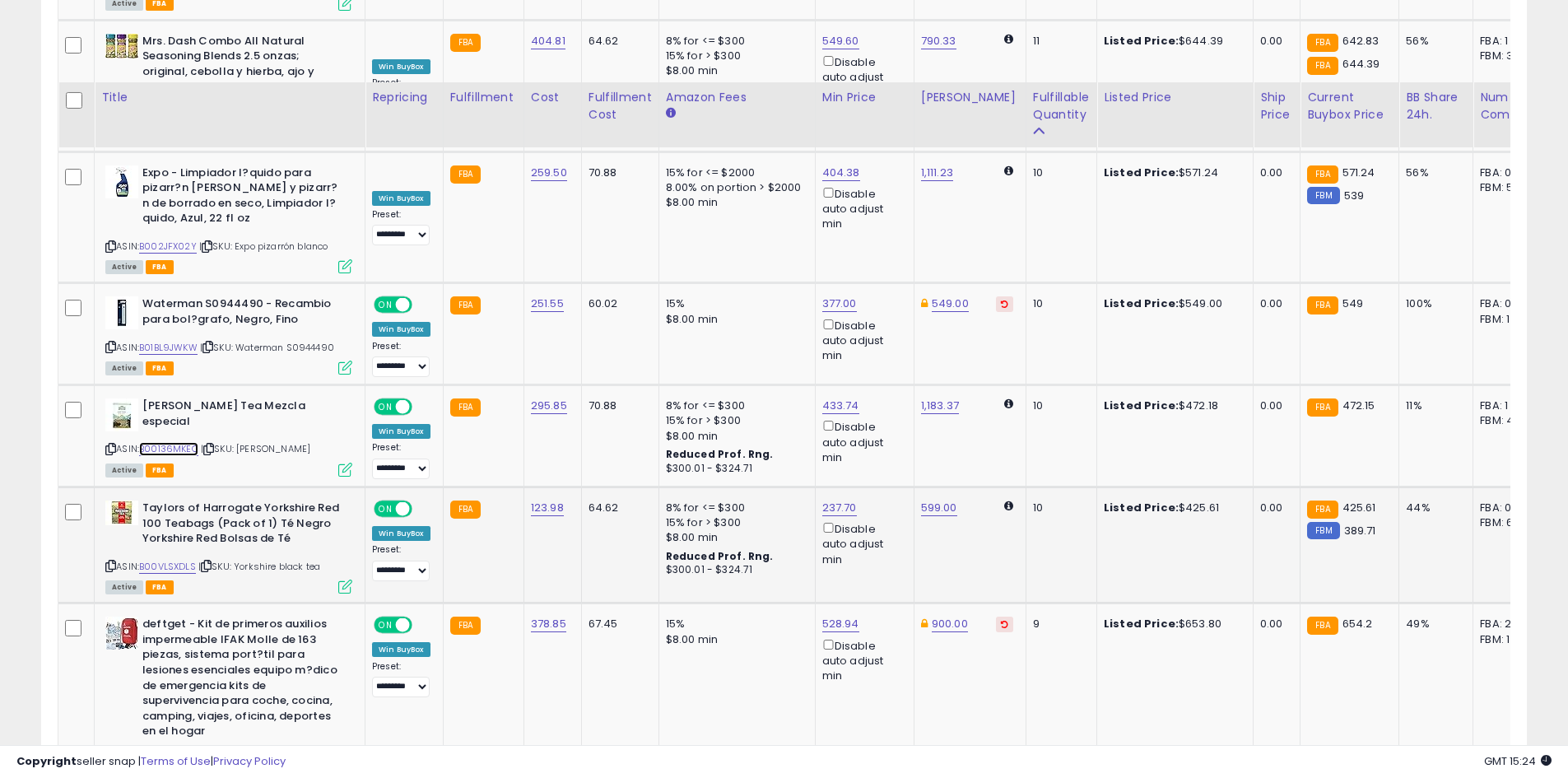
scroll to position [3209, 0]
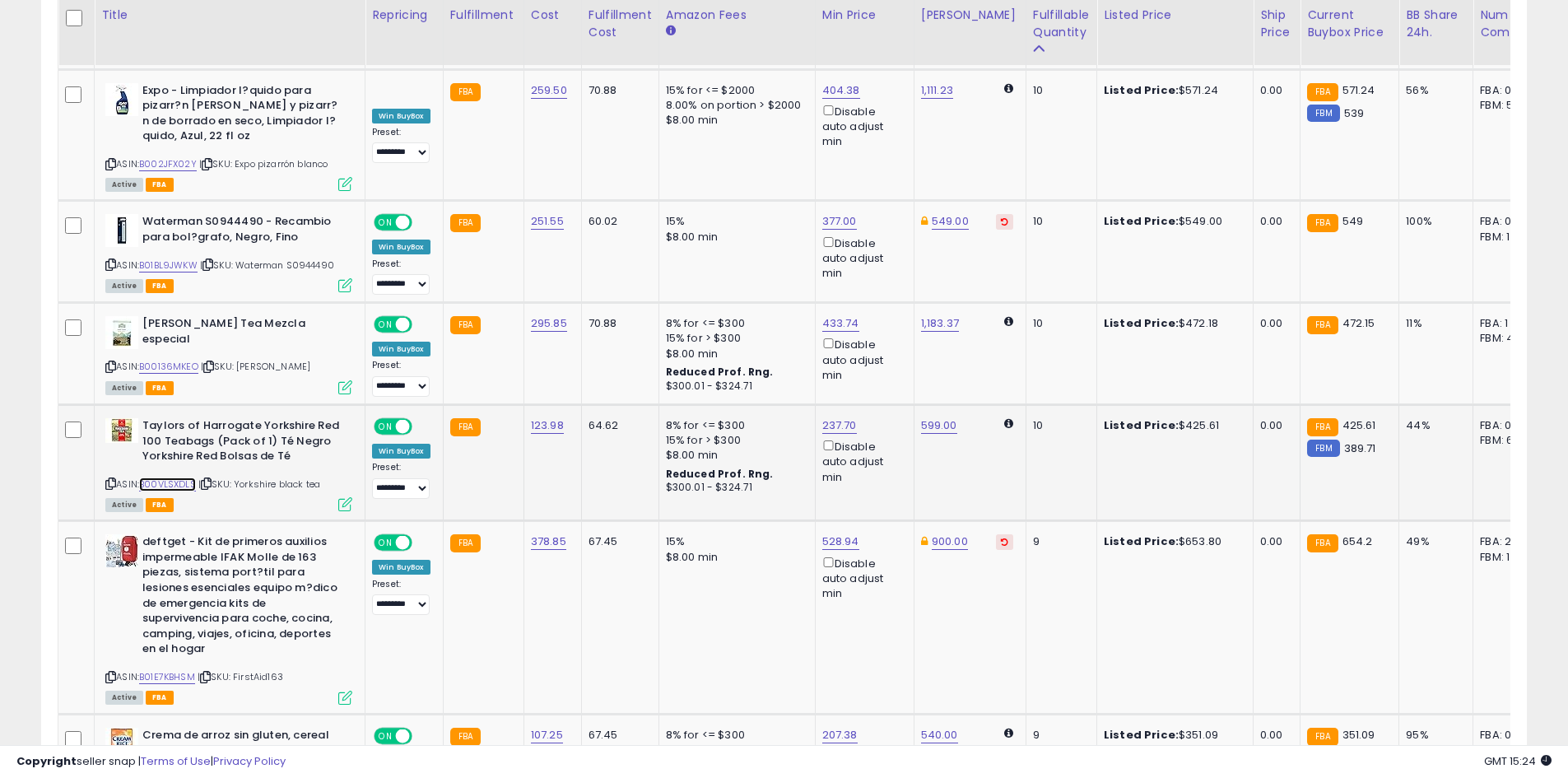
click at [172, 477] on link "B00VLSXDLS" at bounding box center [168, 484] width 57 height 14
click at [420, 478] on select "**********" at bounding box center [400, 489] width 57 height 20
select select "*********"
click at [371, 478] on select "**********" at bounding box center [400, 489] width 57 height 20
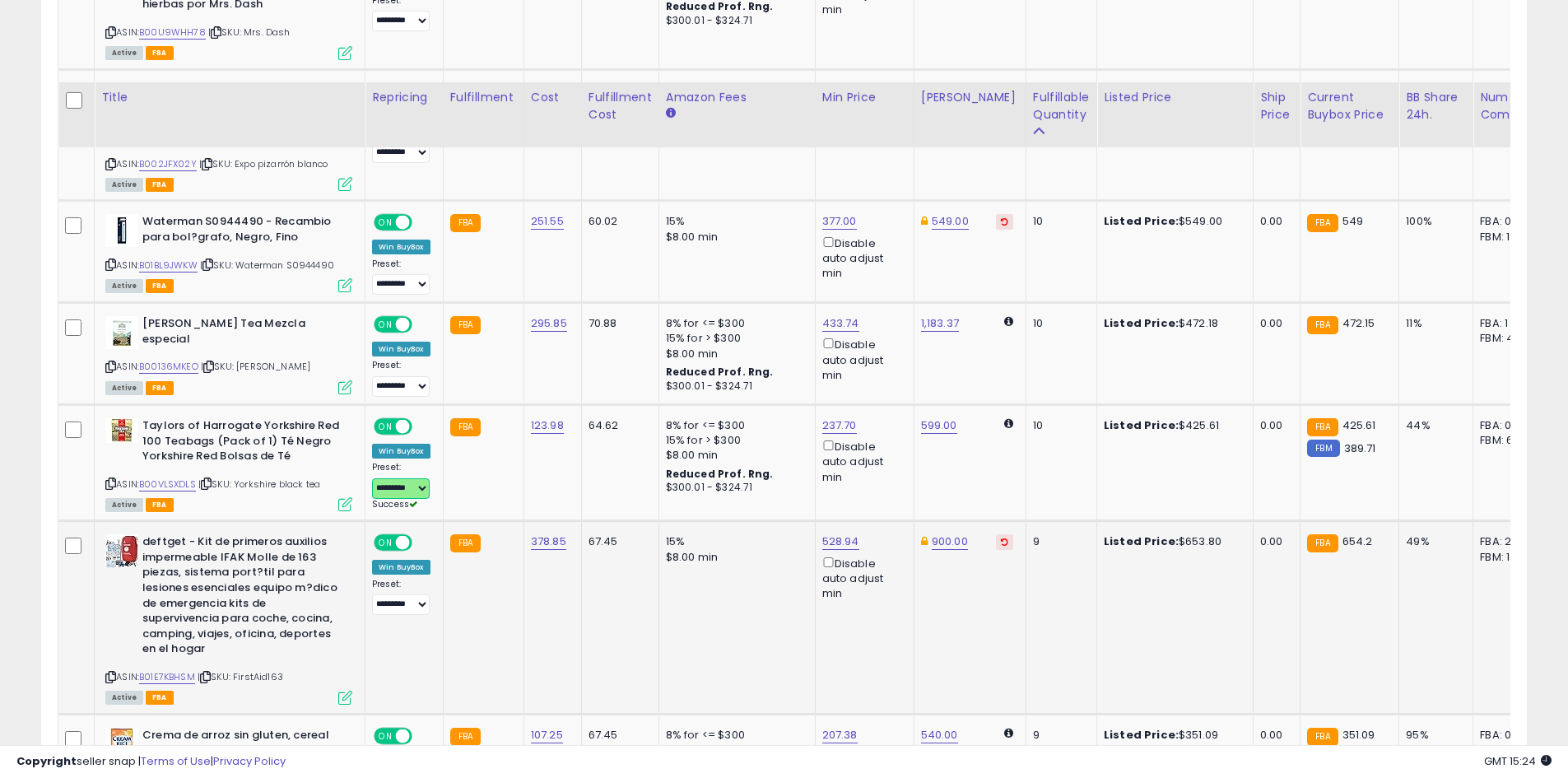
scroll to position [3292, 0]
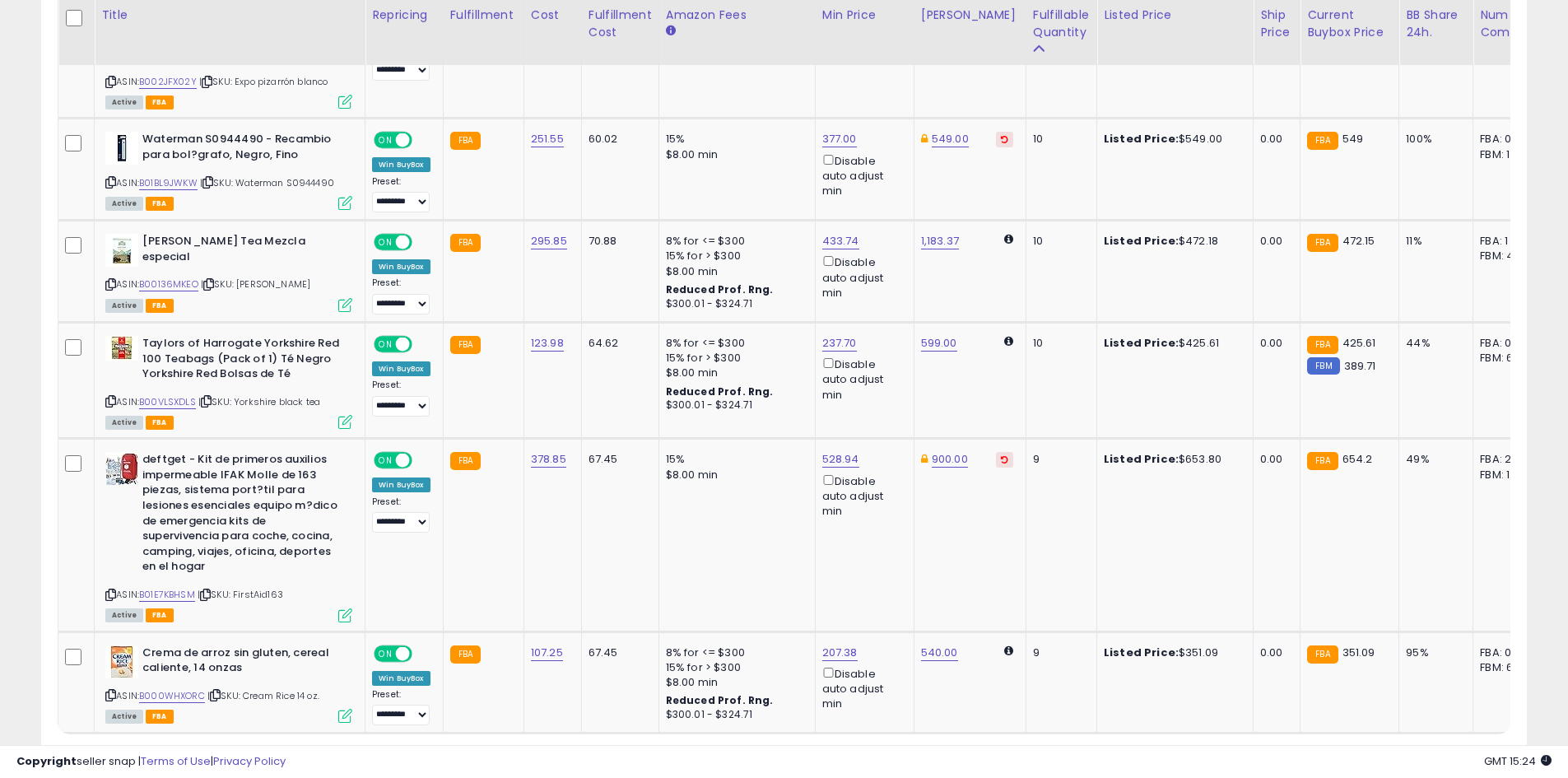
click at [1355, 750] on link "2" at bounding box center [1354, 764] width 28 height 28
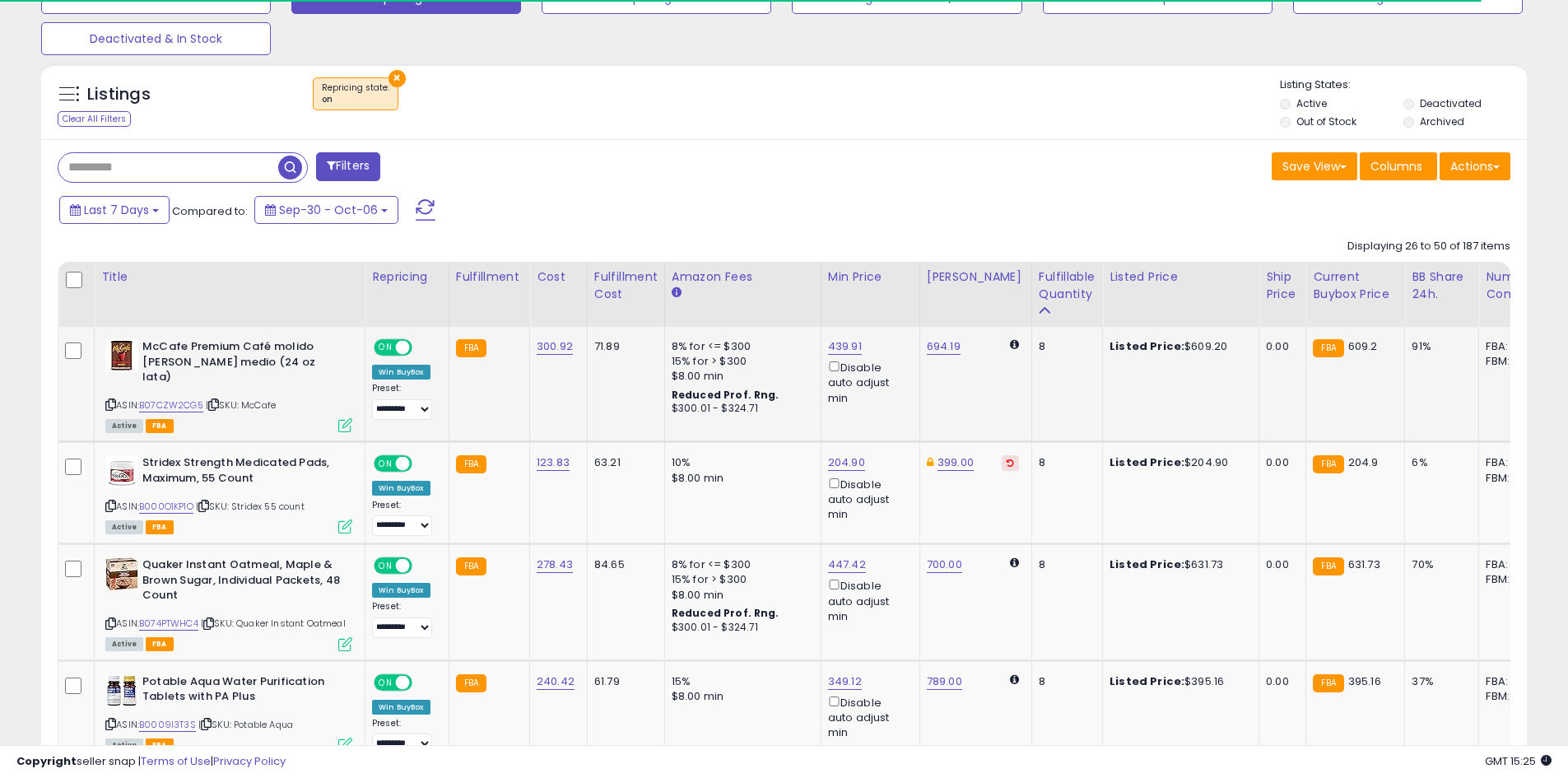
scroll to position [572, 0]
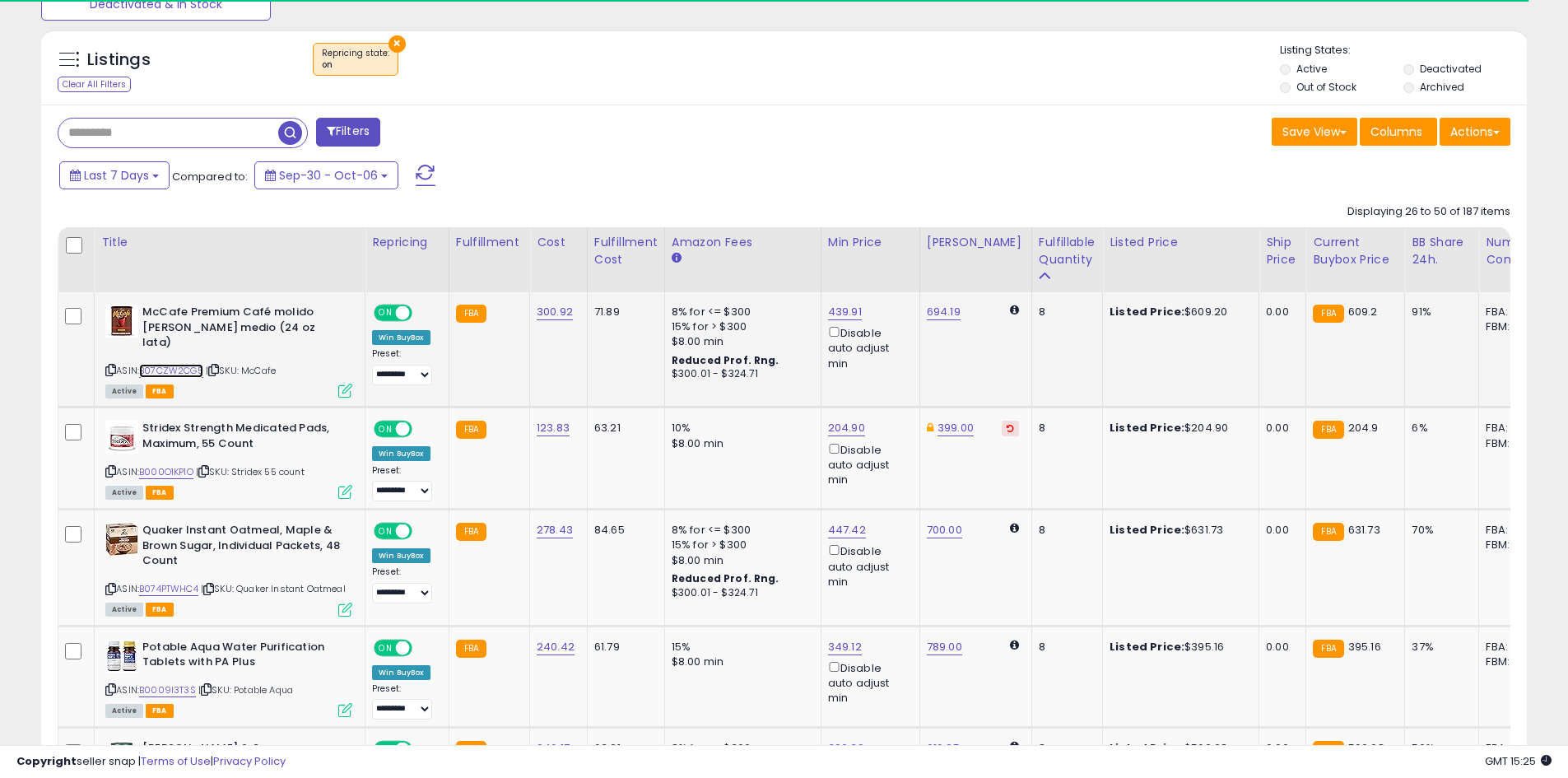
click at [167, 364] on link "B07CZW2CG5" at bounding box center [171, 371] width 65 height 14
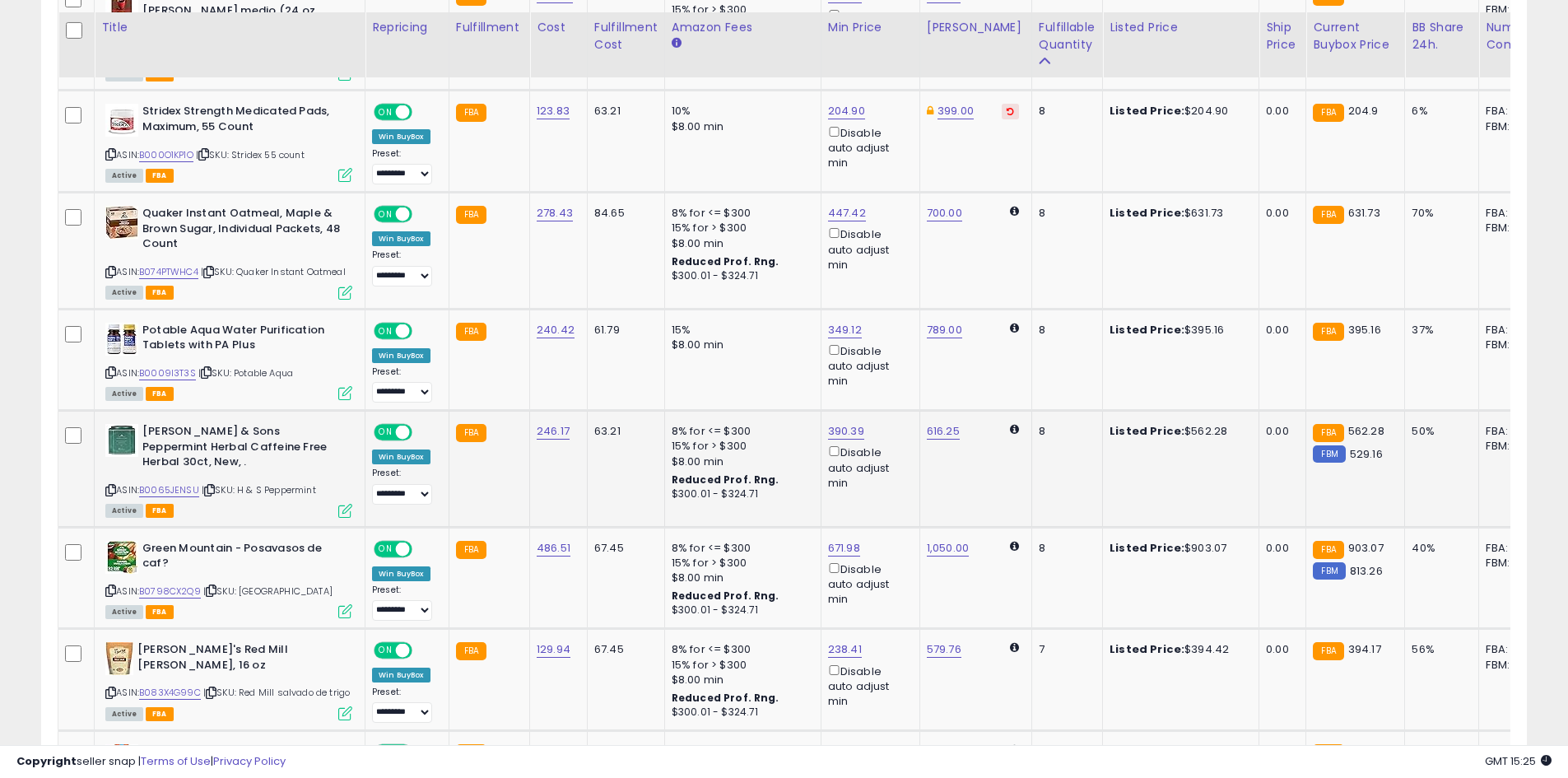
scroll to position [901, 0]
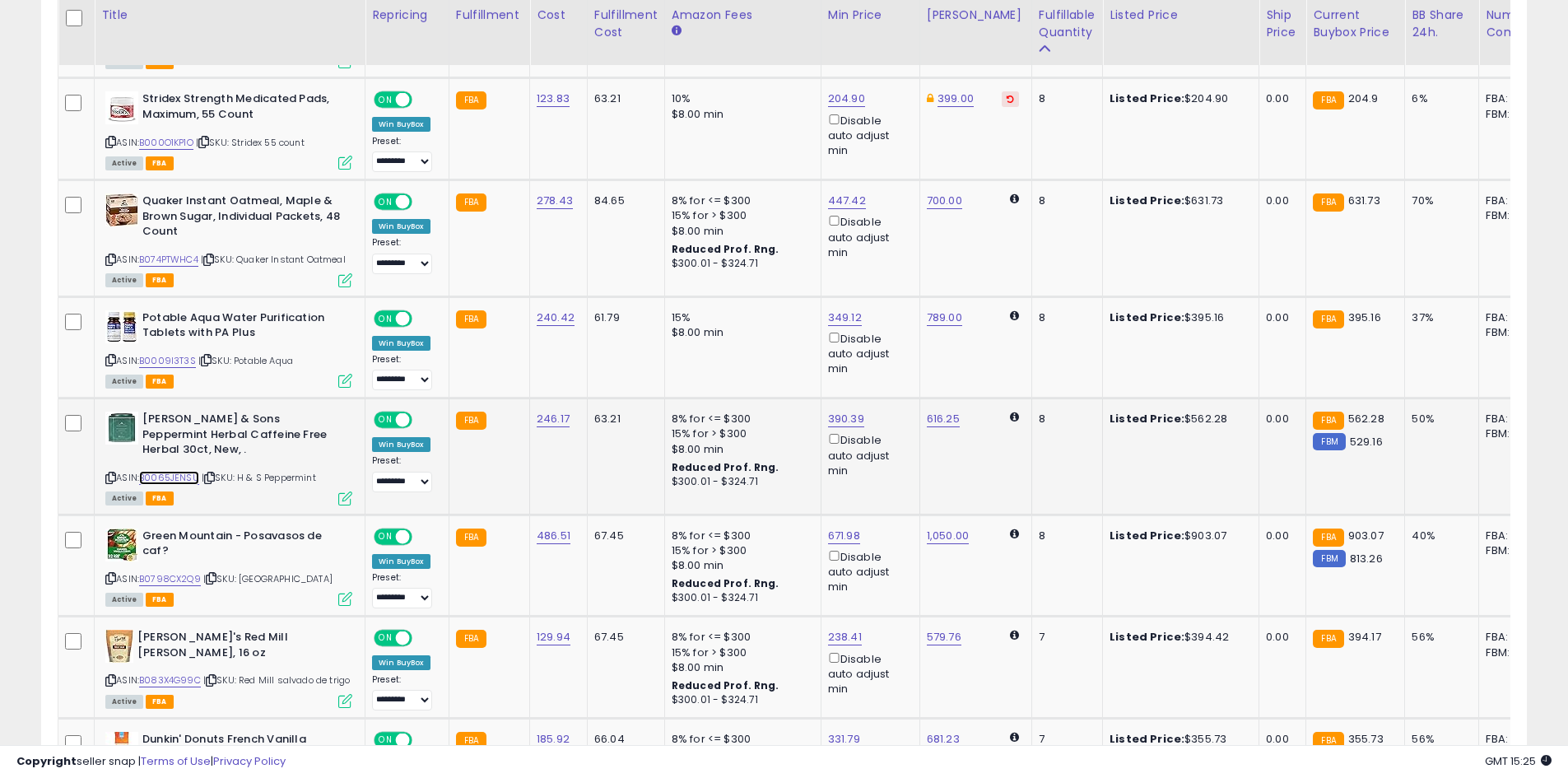
click at [165, 471] on link "B0065JENSU" at bounding box center [169, 477] width 60 height 14
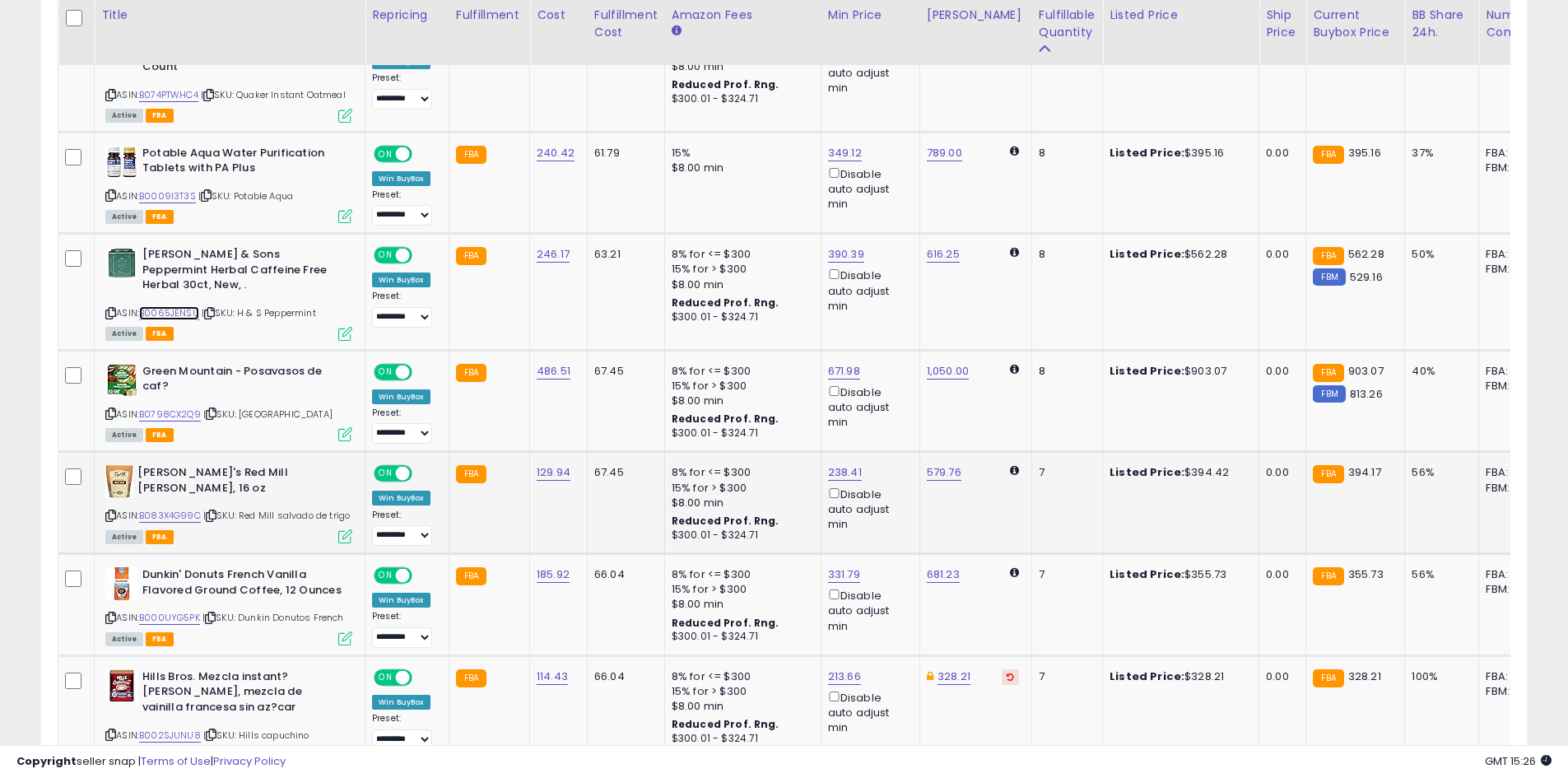
scroll to position [1148, 0]
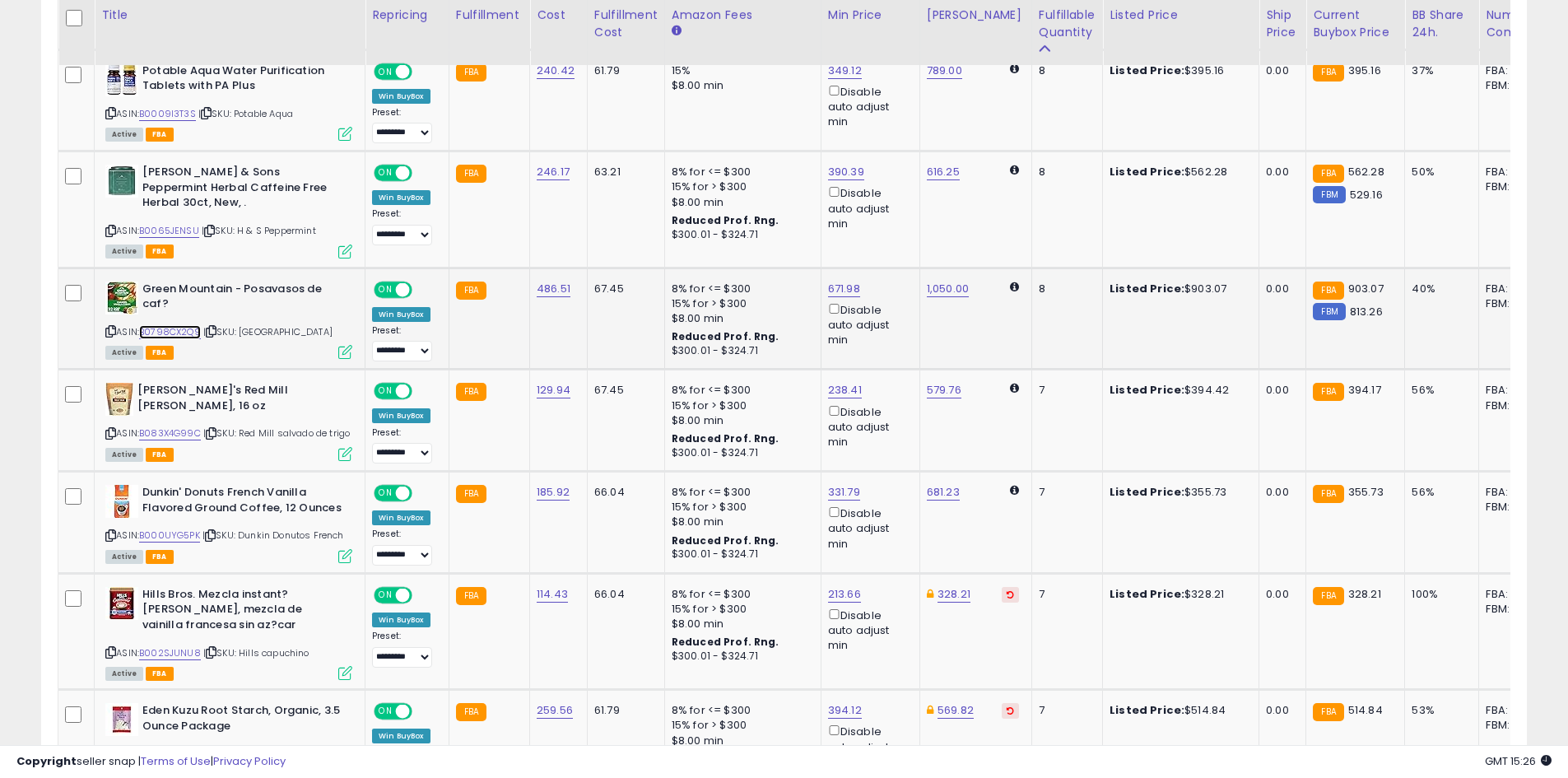
click at [190, 325] on link "B0798CX2Q9" at bounding box center [170, 332] width 62 height 14
click at [180, 426] on link "B083X4G99C" at bounding box center [170, 432] width 62 height 14
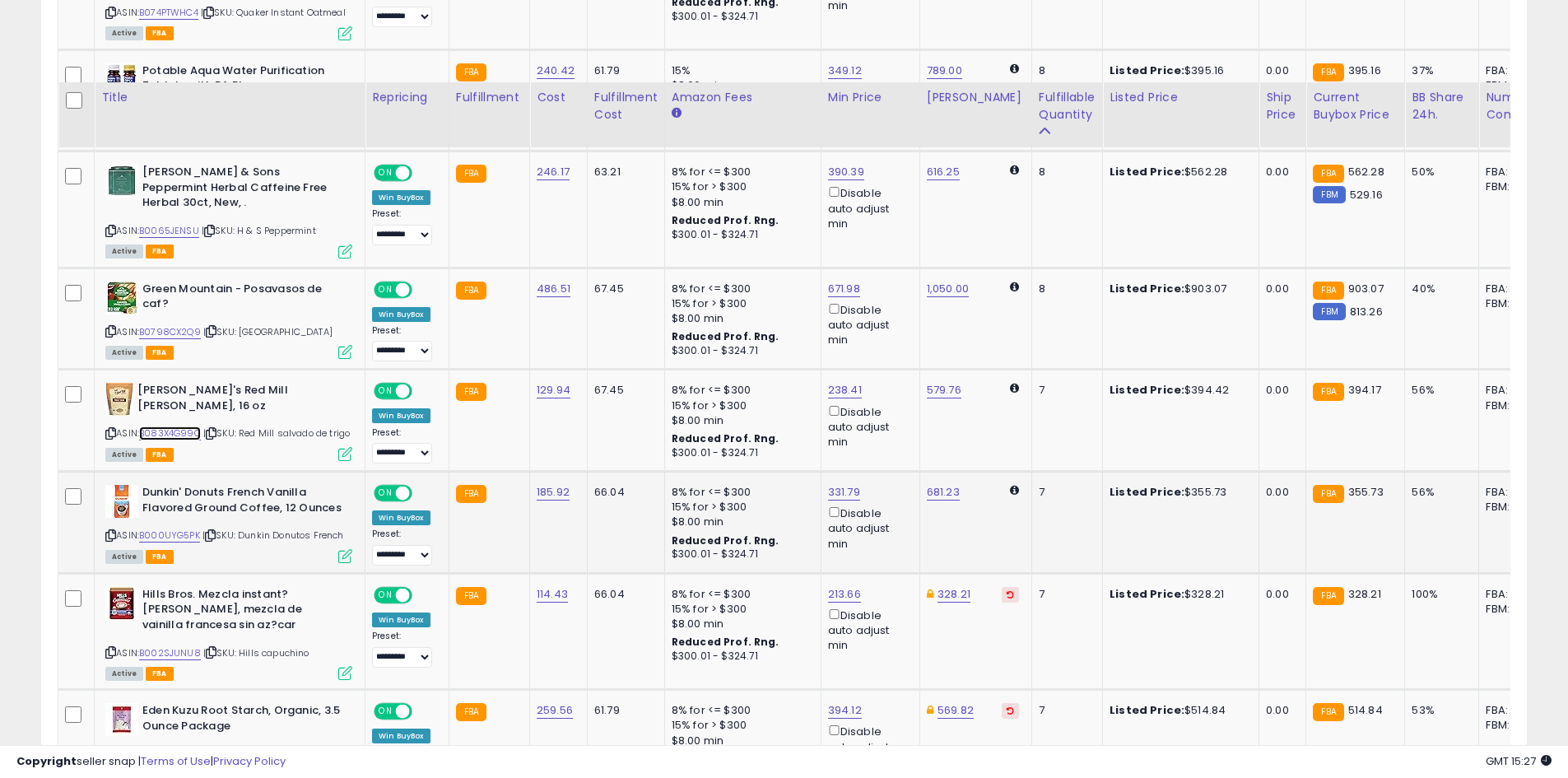
scroll to position [1231, 0]
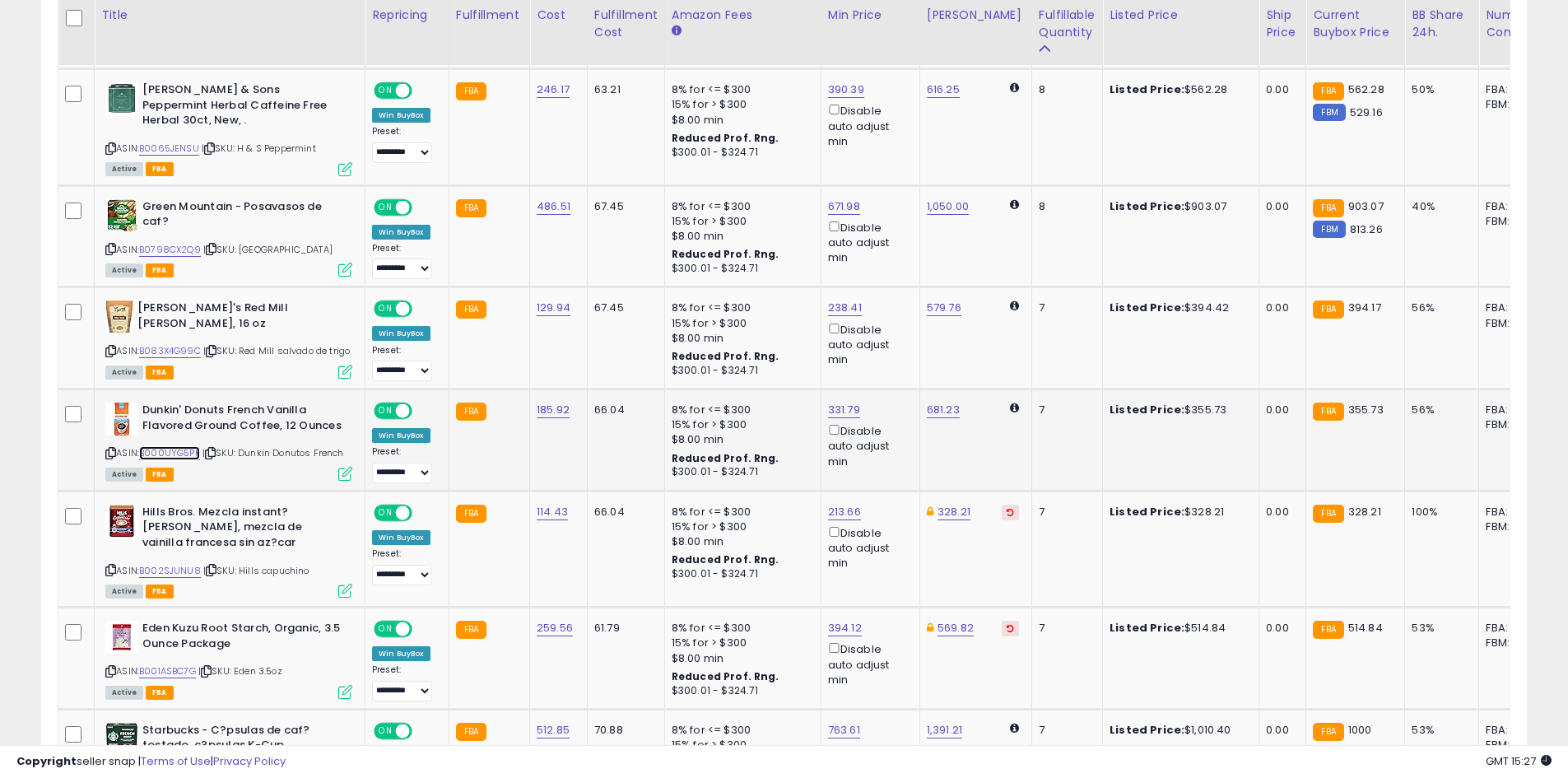
click at [178, 454] on link "B000UYG5PK" at bounding box center [170, 453] width 61 height 14
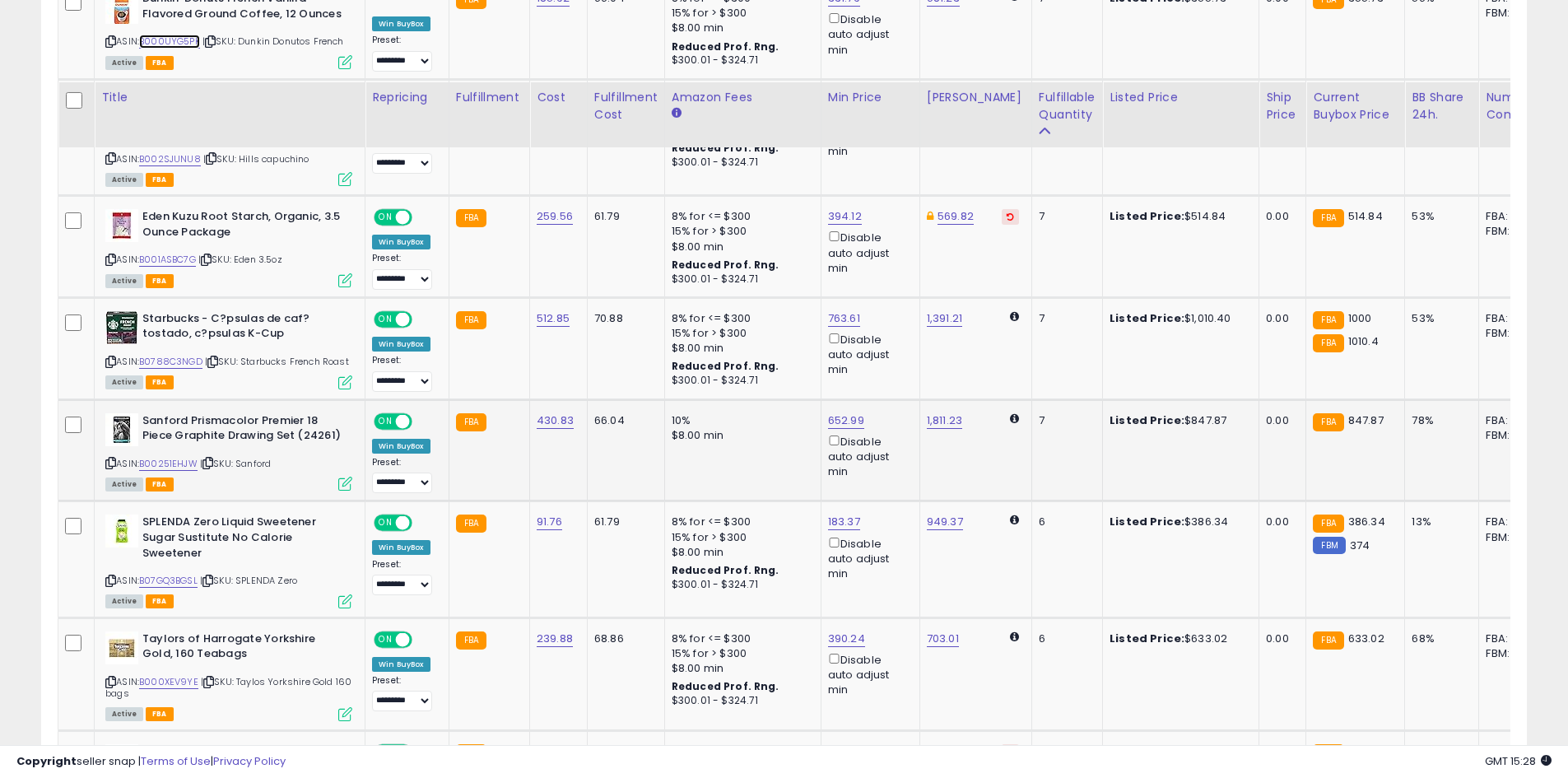
scroll to position [1724, 0]
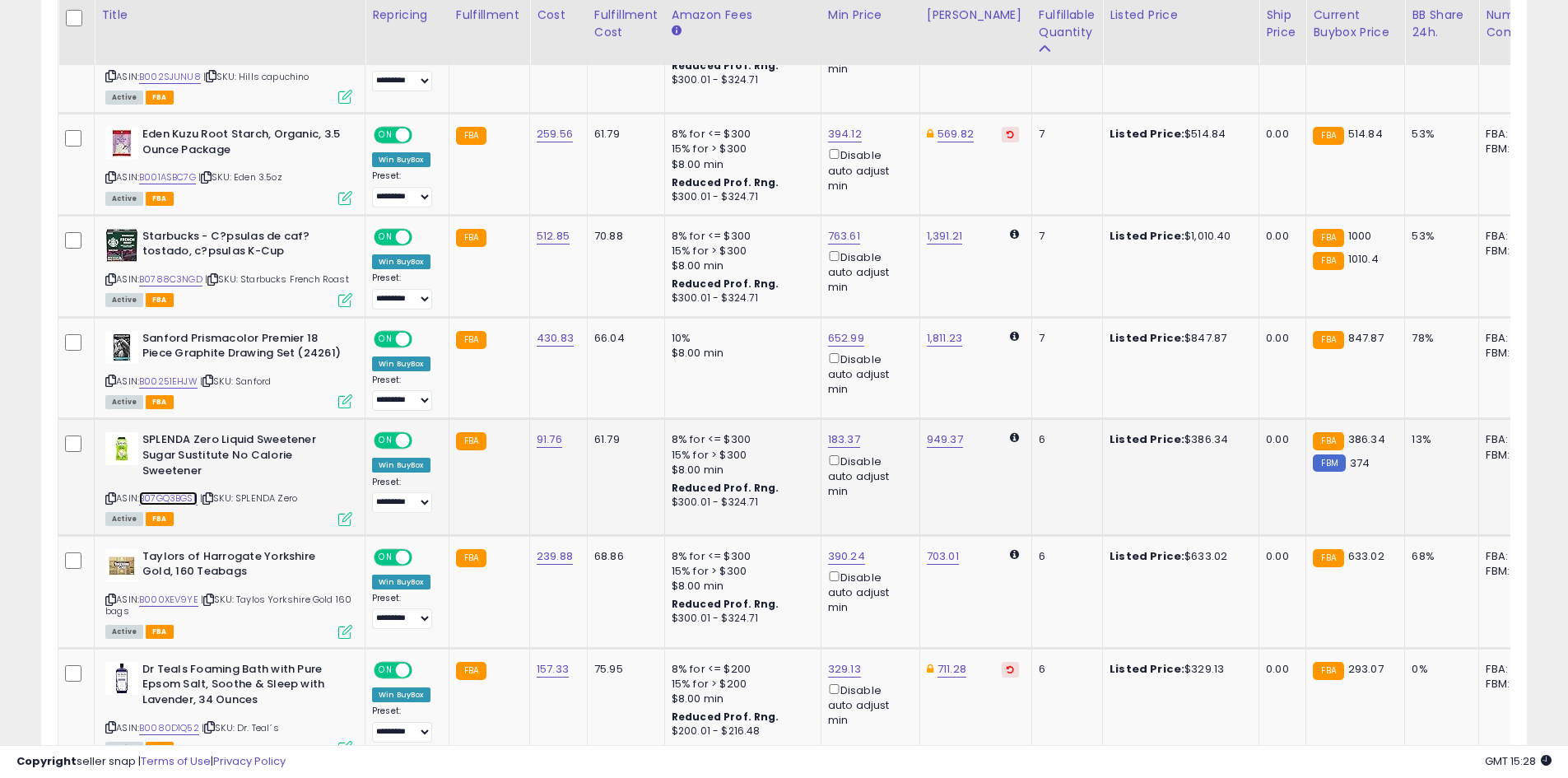
click at [178, 505] on link "B07GQ3BGSL" at bounding box center [168, 498] width 58 height 14
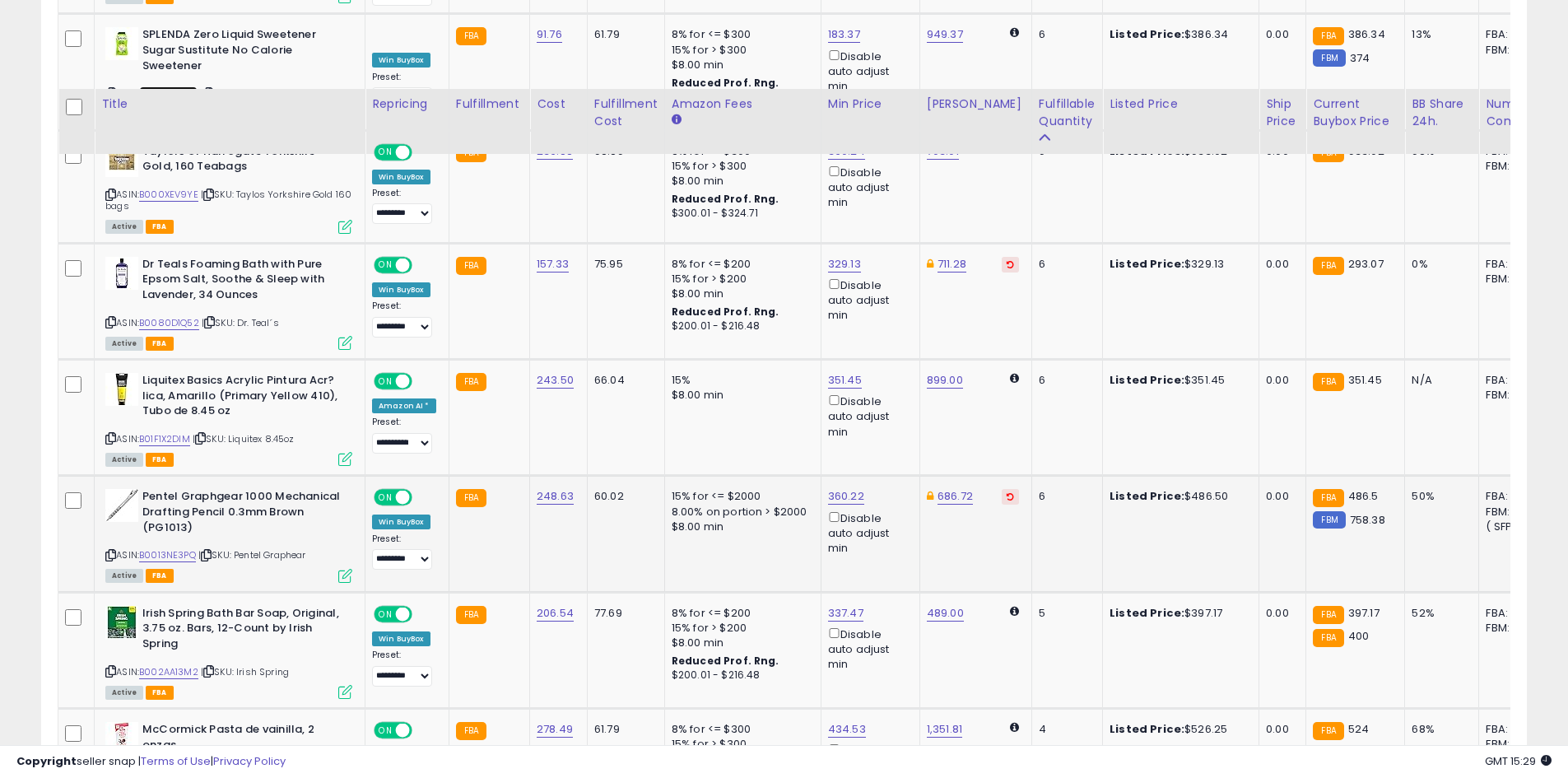
scroll to position [2218, 0]
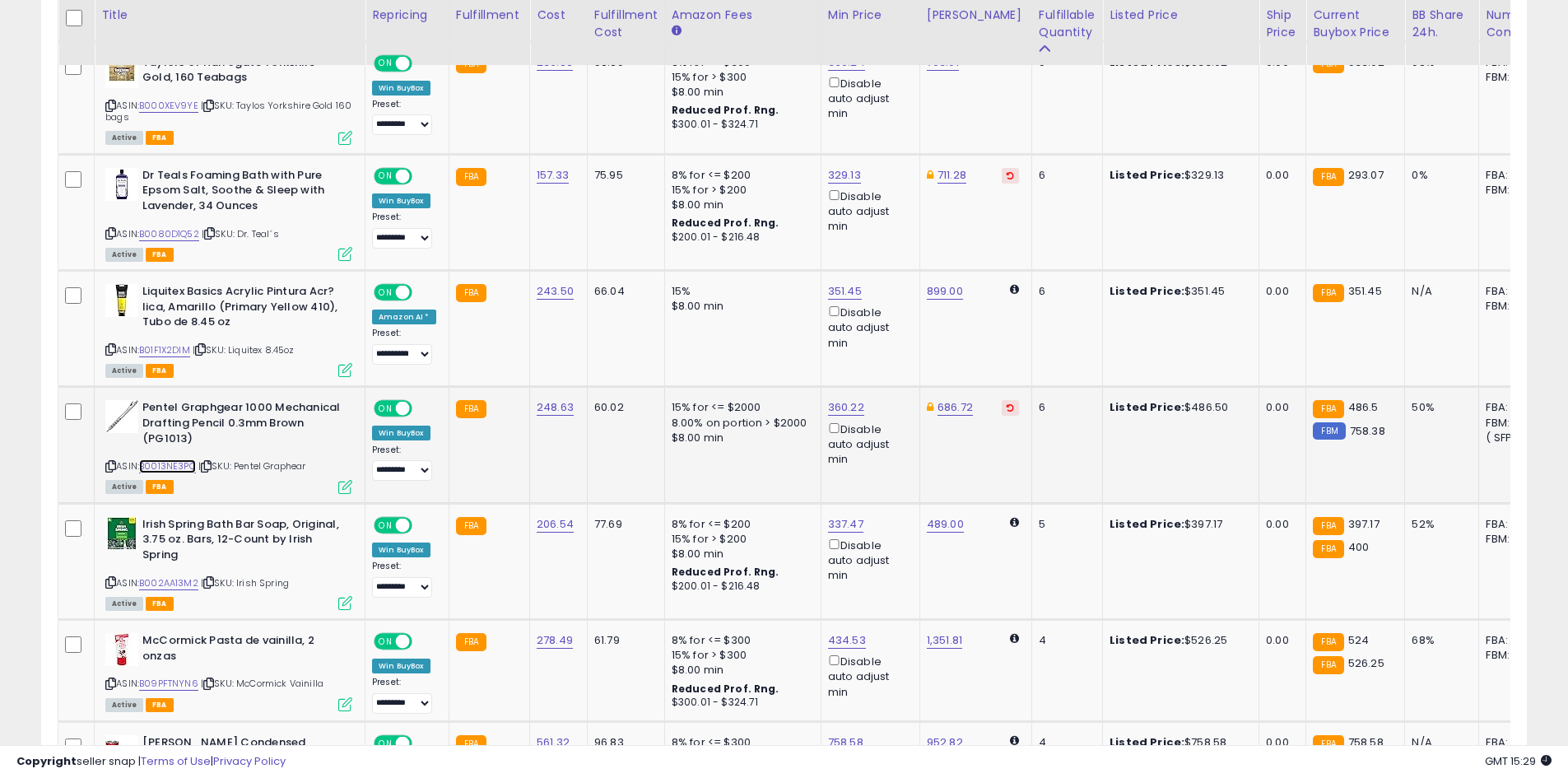
click at [166, 467] on link "B0013NE3PQ" at bounding box center [168, 466] width 57 height 14
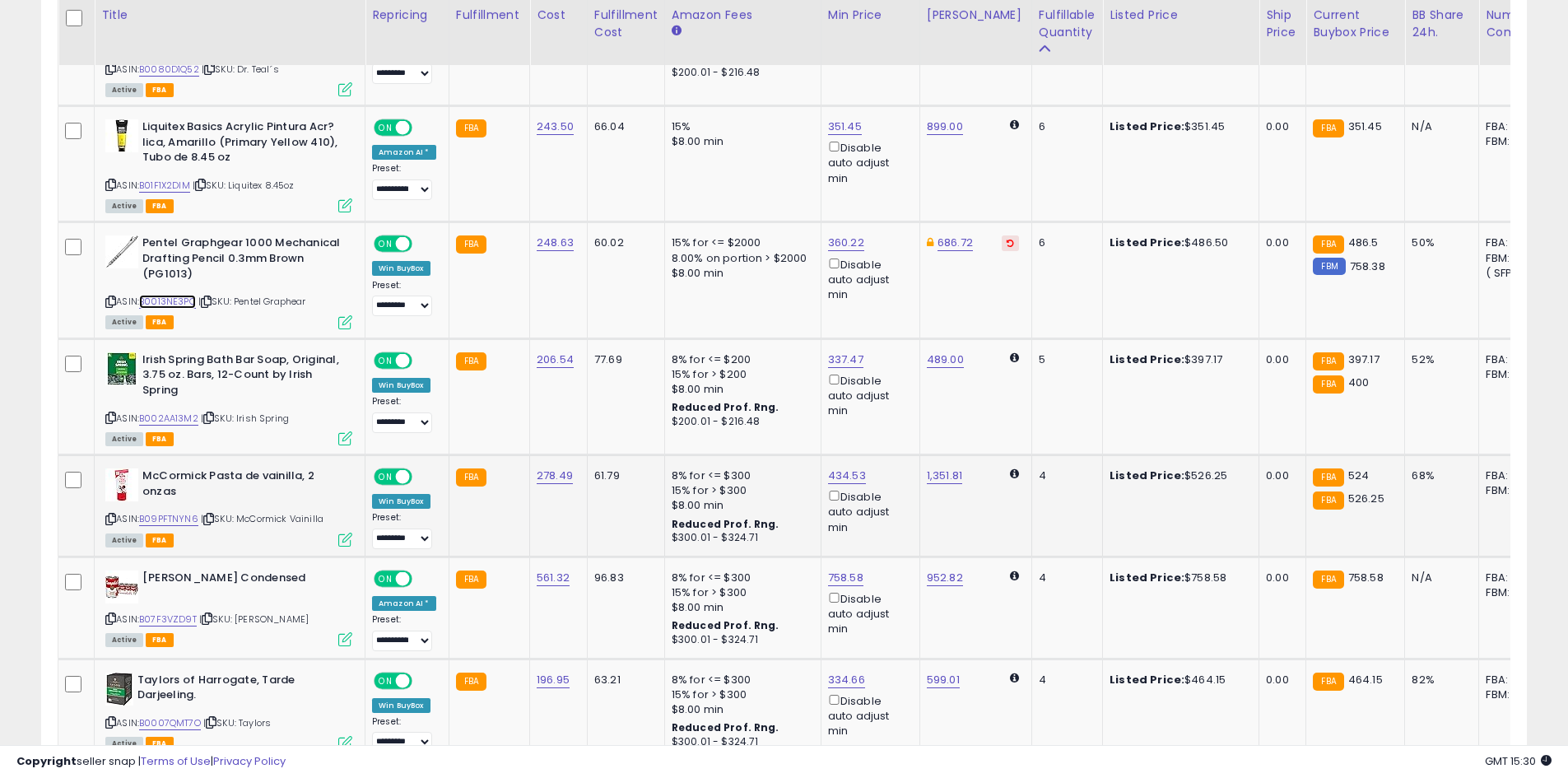
scroll to position [2547, 0]
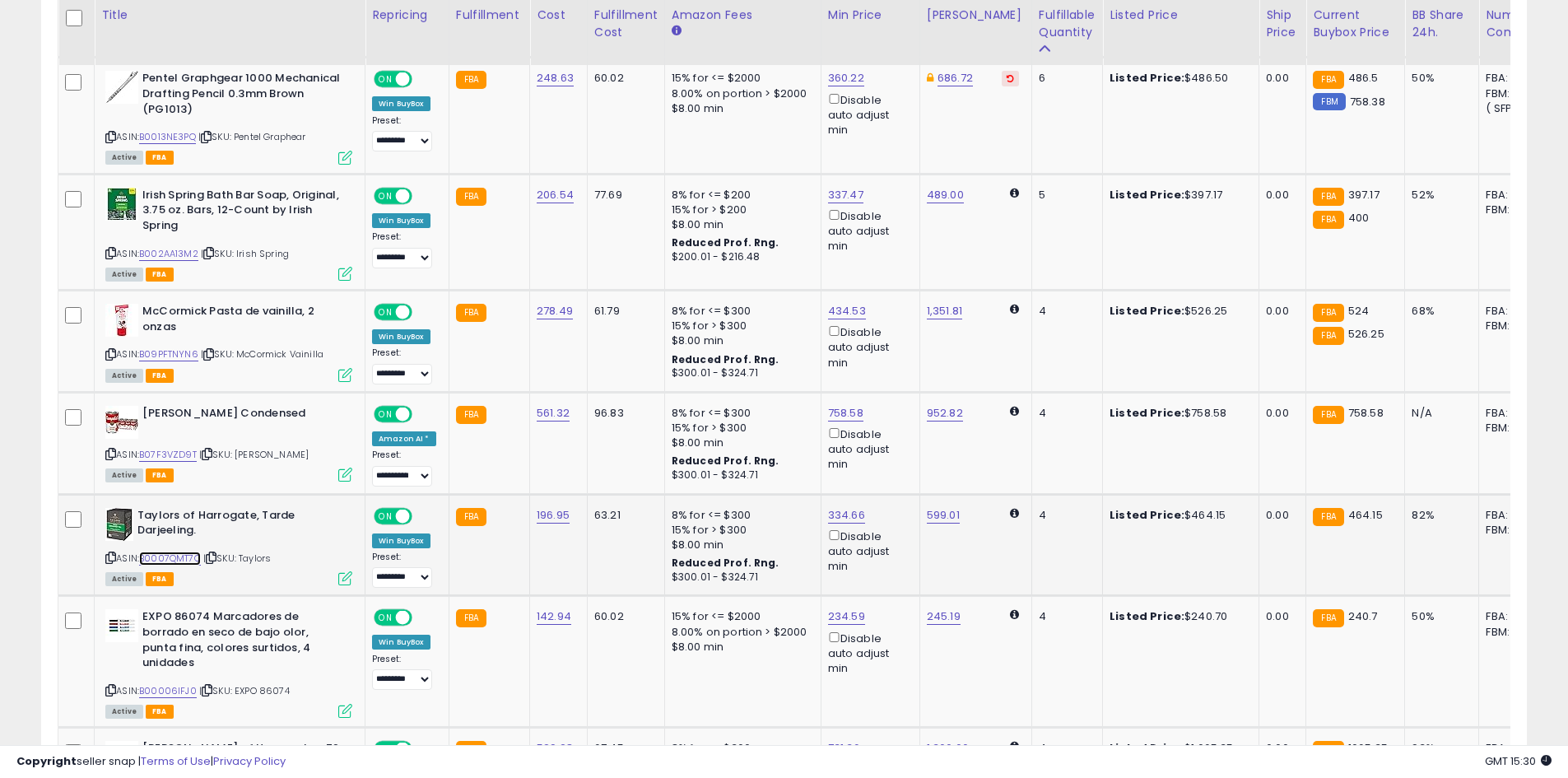
click at [180, 560] on link "B0007QMT7O" at bounding box center [170, 558] width 62 height 14
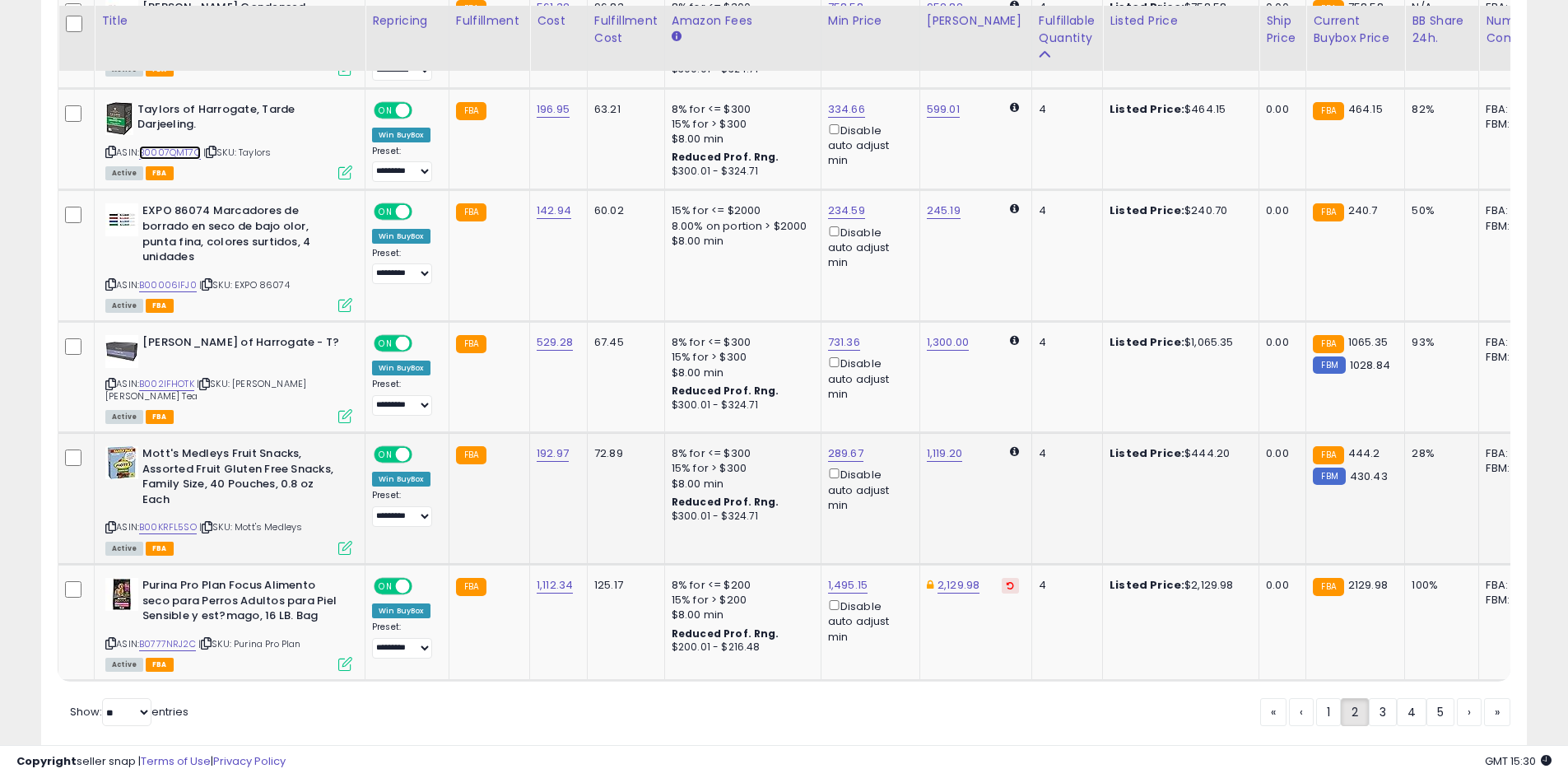
scroll to position [2958, 0]
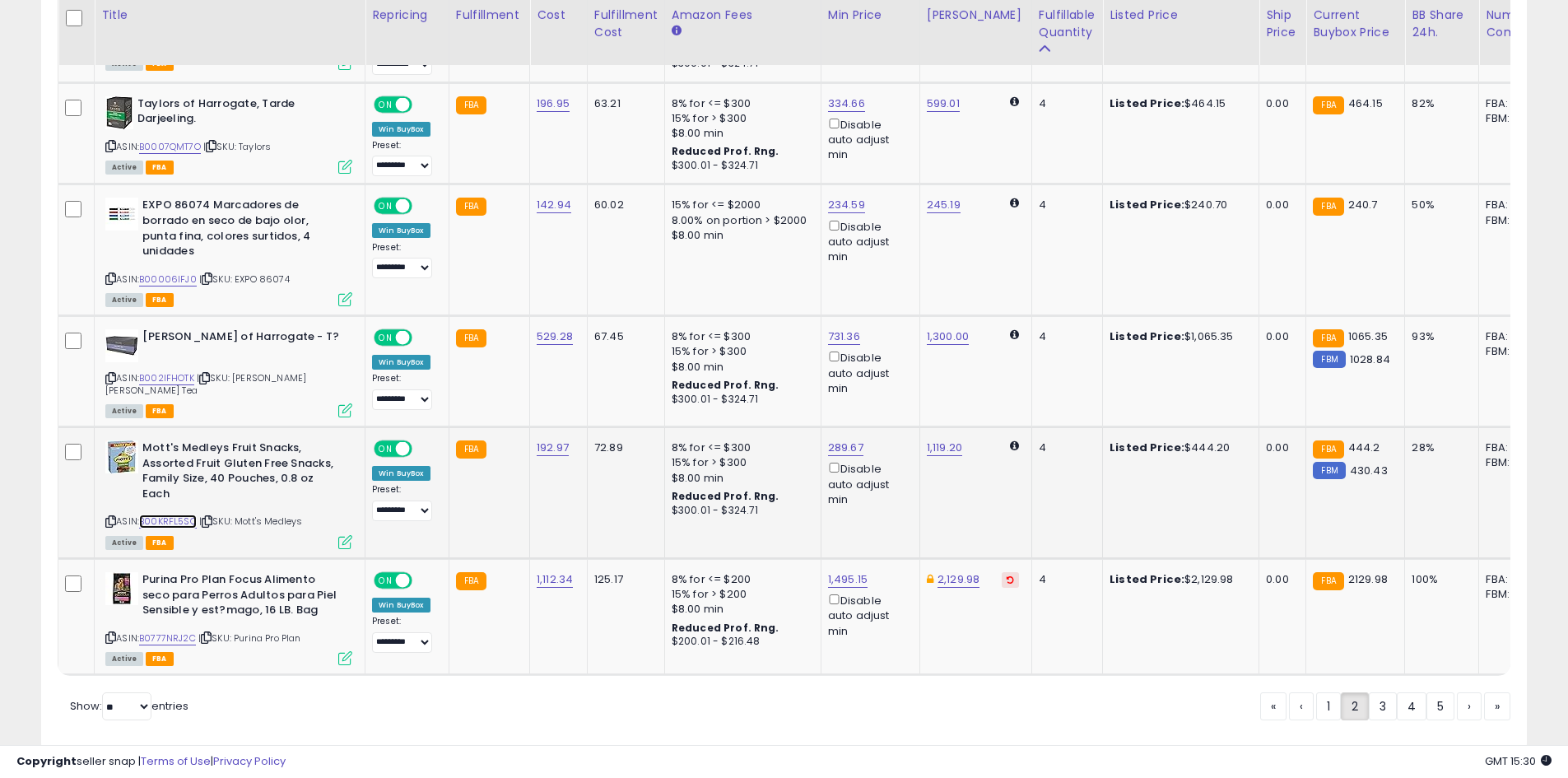
click at [174, 514] on link "B00KRFL5SO" at bounding box center [168, 521] width 57 height 14
click at [407, 501] on select "**********" at bounding box center [401, 511] width 60 height 20
select select "*********"
click at [371, 501] on select "**********" at bounding box center [401, 511] width 60 height 20
click at [161, 631] on link "B0777NRJ2C" at bounding box center [168, 638] width 57 height 14
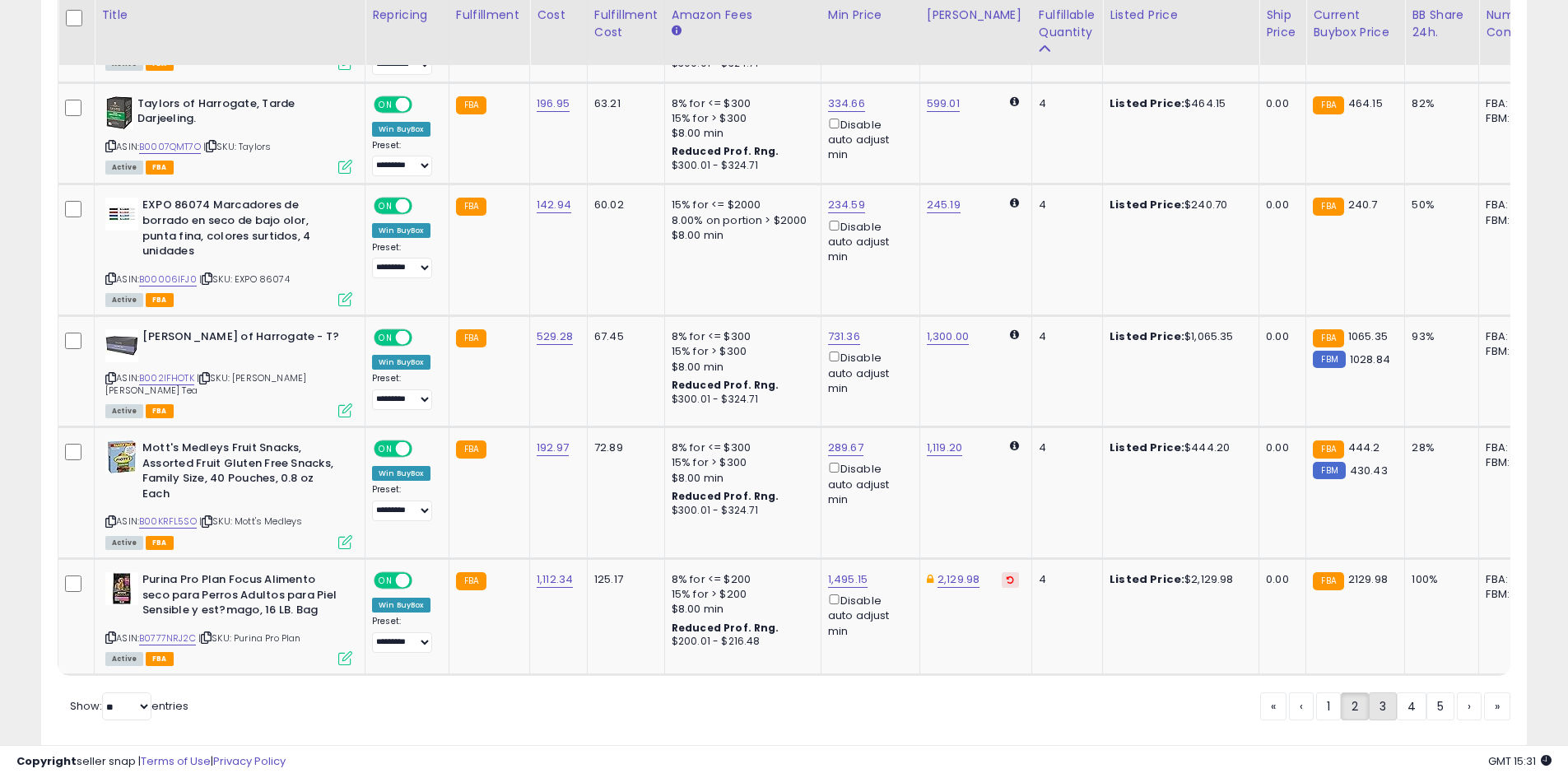
click at [1370, 692] on link "3" at bounding box center [1382, 706] width 28 height 28
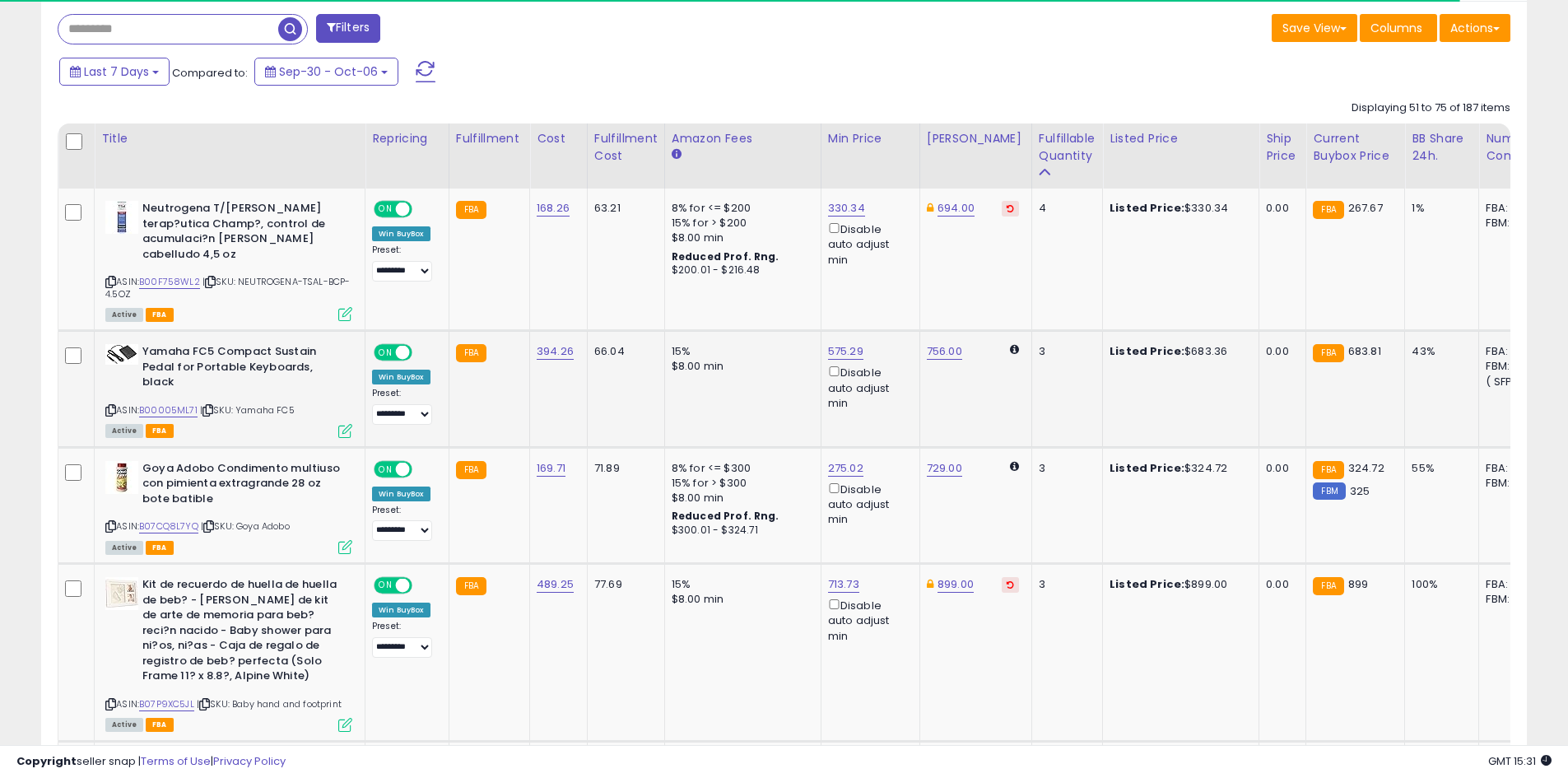
scroll to position [737, 0]
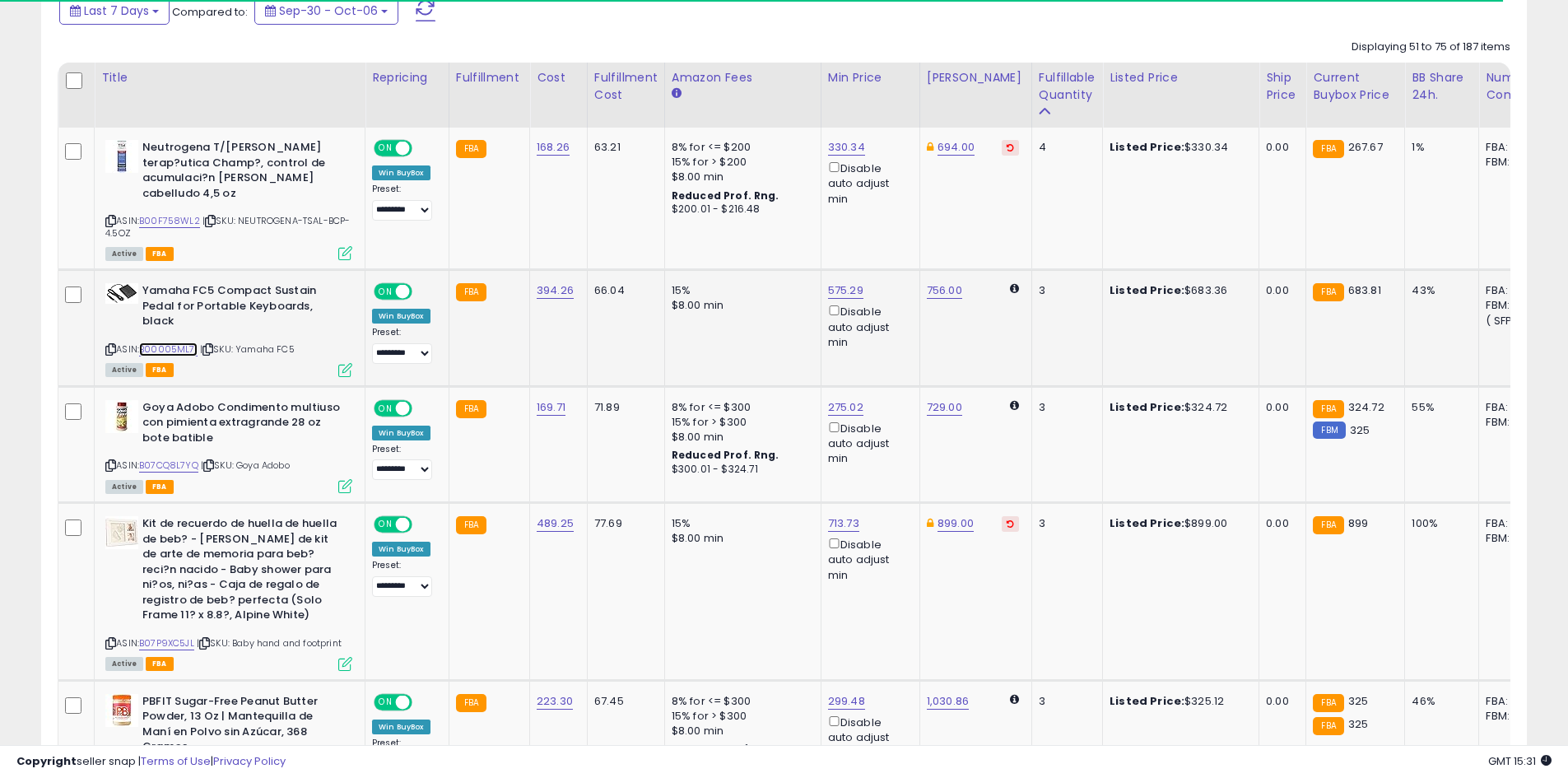
click at [163, 342] on link "B00005ML71" at bounding box center [168, 348] width 58 height 14
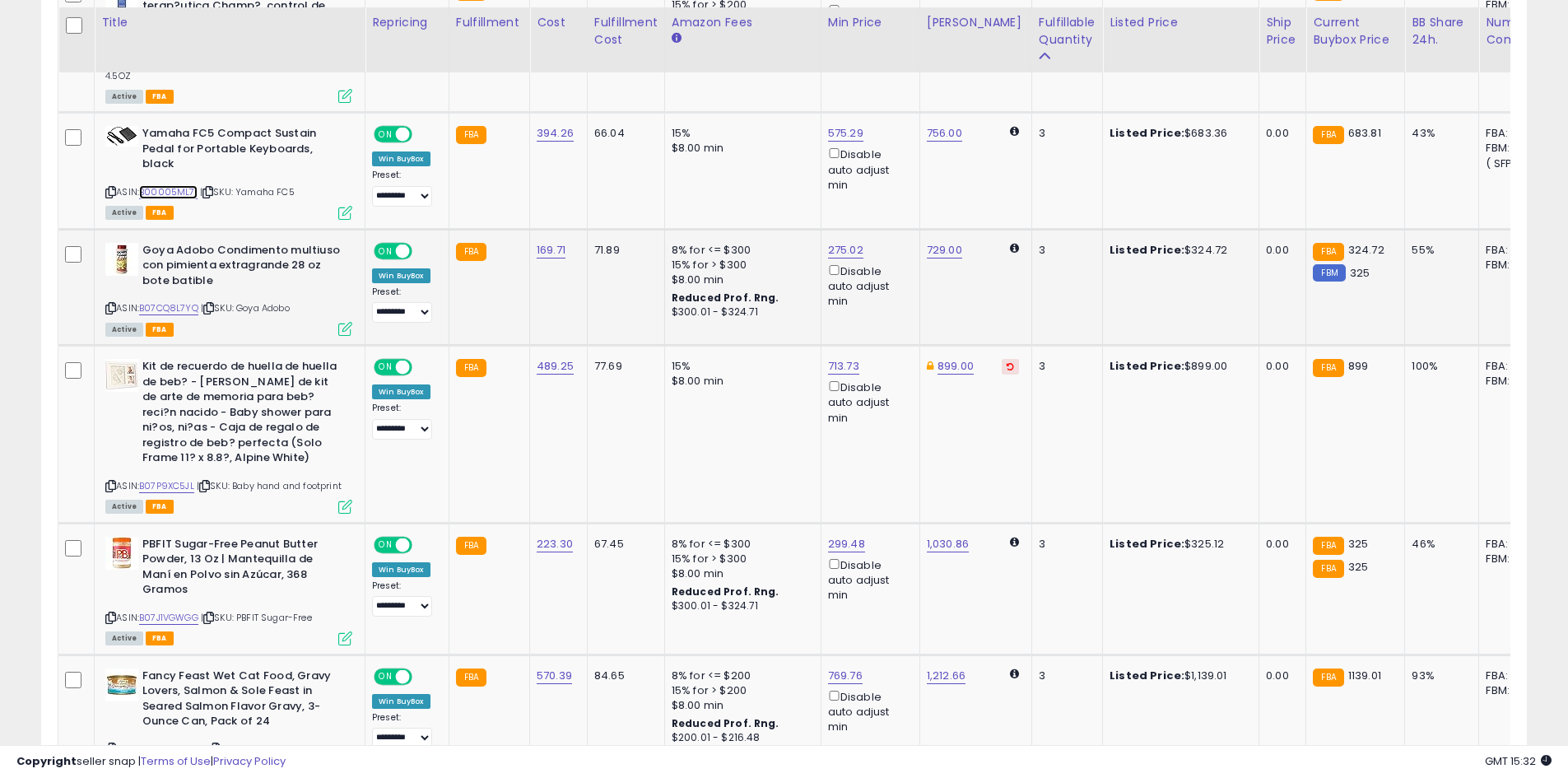
scroll to position [901, 0]
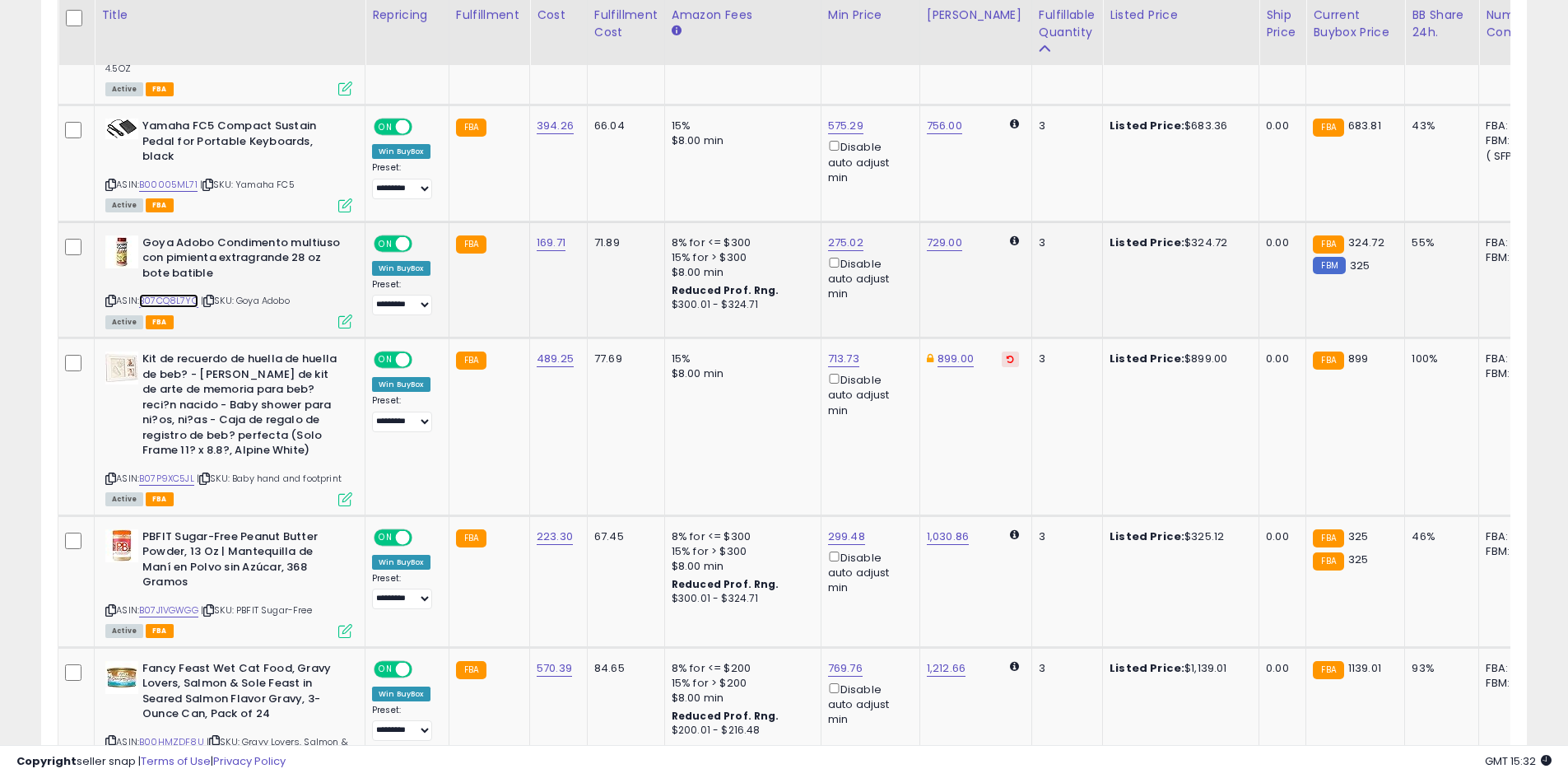
click at [172, 294] on link "B07CQ8L7YQ" at bounding box center [169, 301] width 59 height 14
click at [165, 471] on link "B07P9XC5JL" at bounding box center [167, 477] width 55 height 14
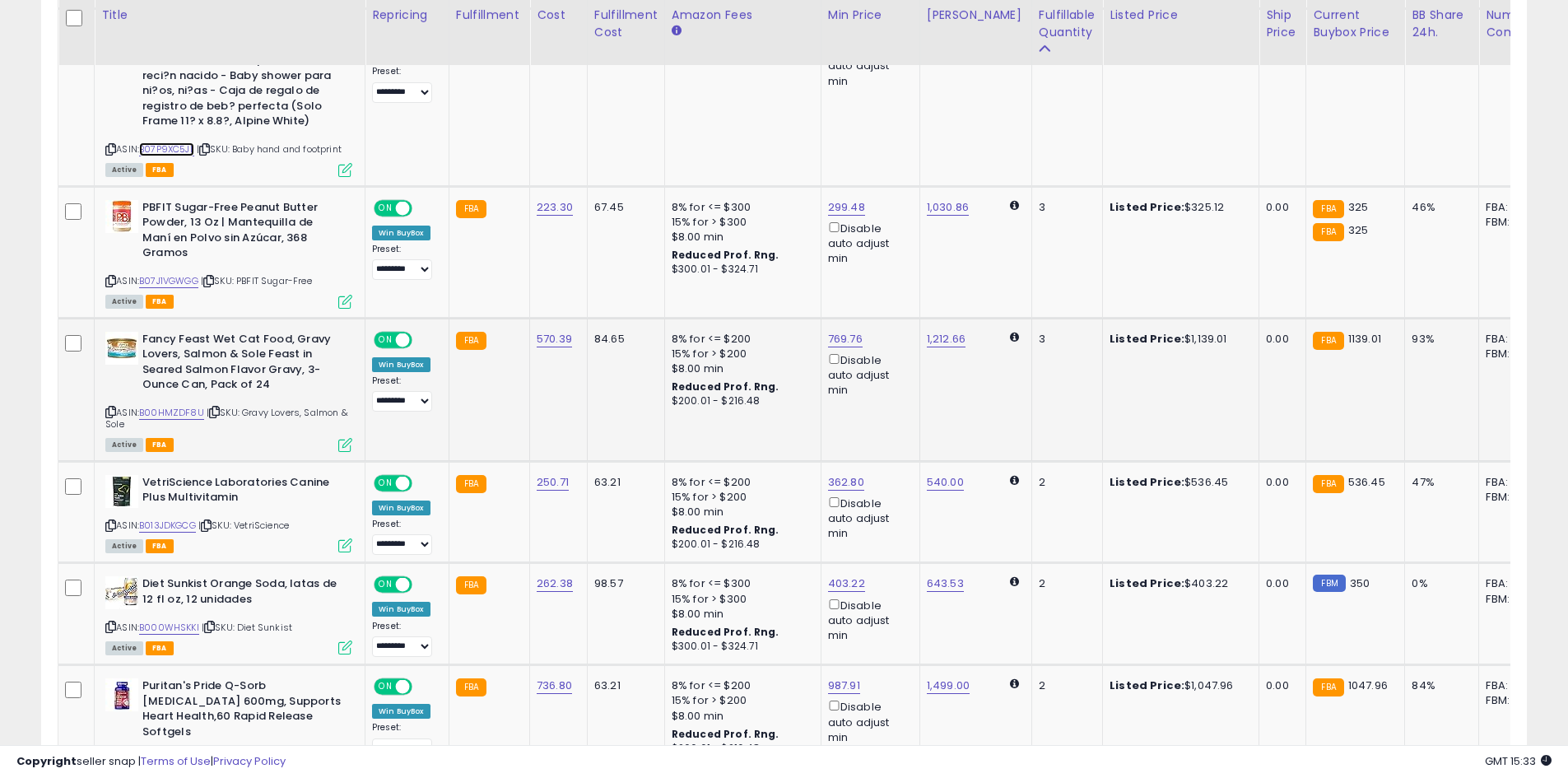
scroll to position [1313, 0]
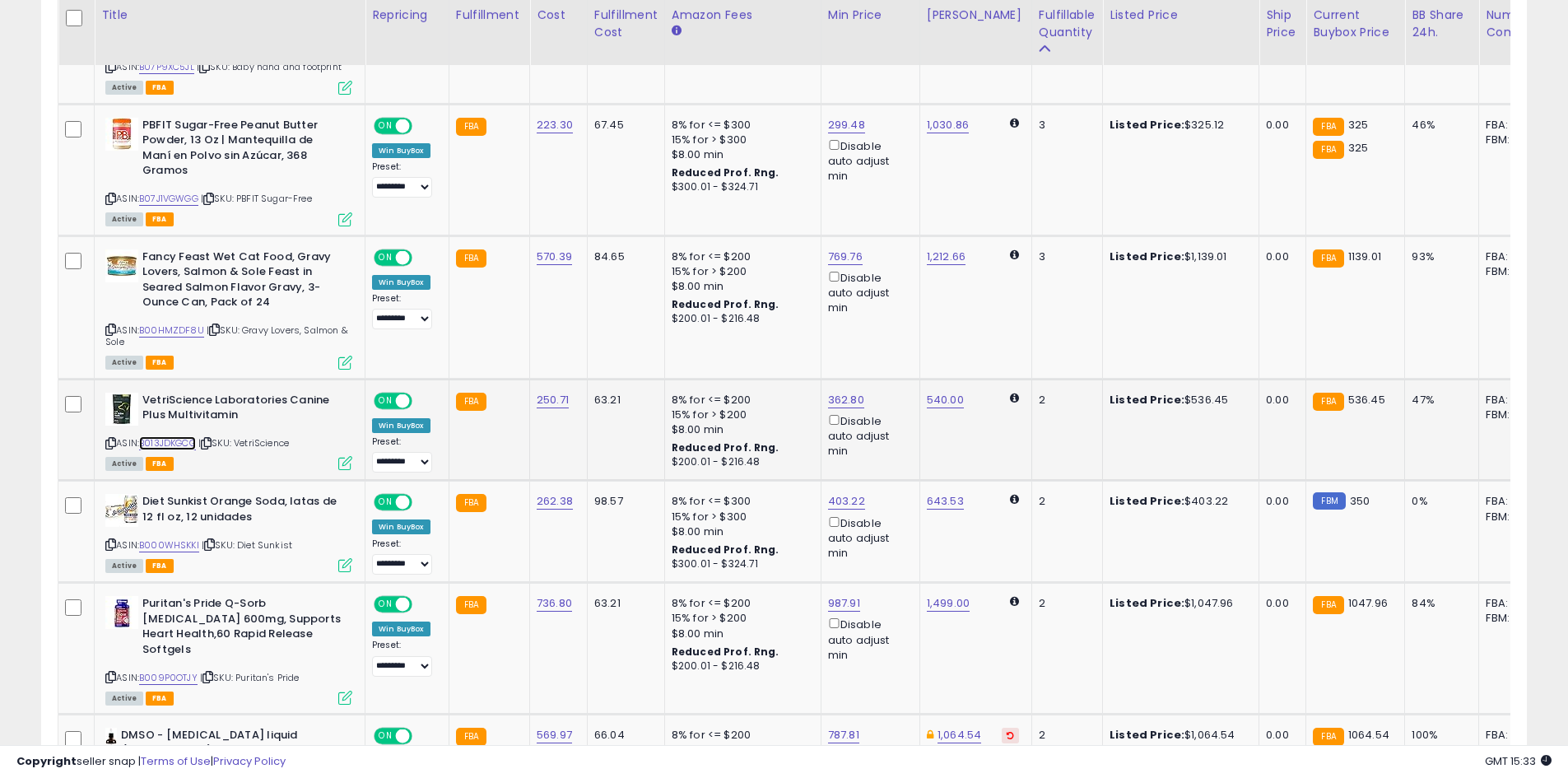
click at [173, 436] on link "B013JDKGCG" at bounding box center [168, 442] width 57 height 14
click at [183, 538] on link "B000WHSKKI" at bounding box center [169, 545] width 60 height 14
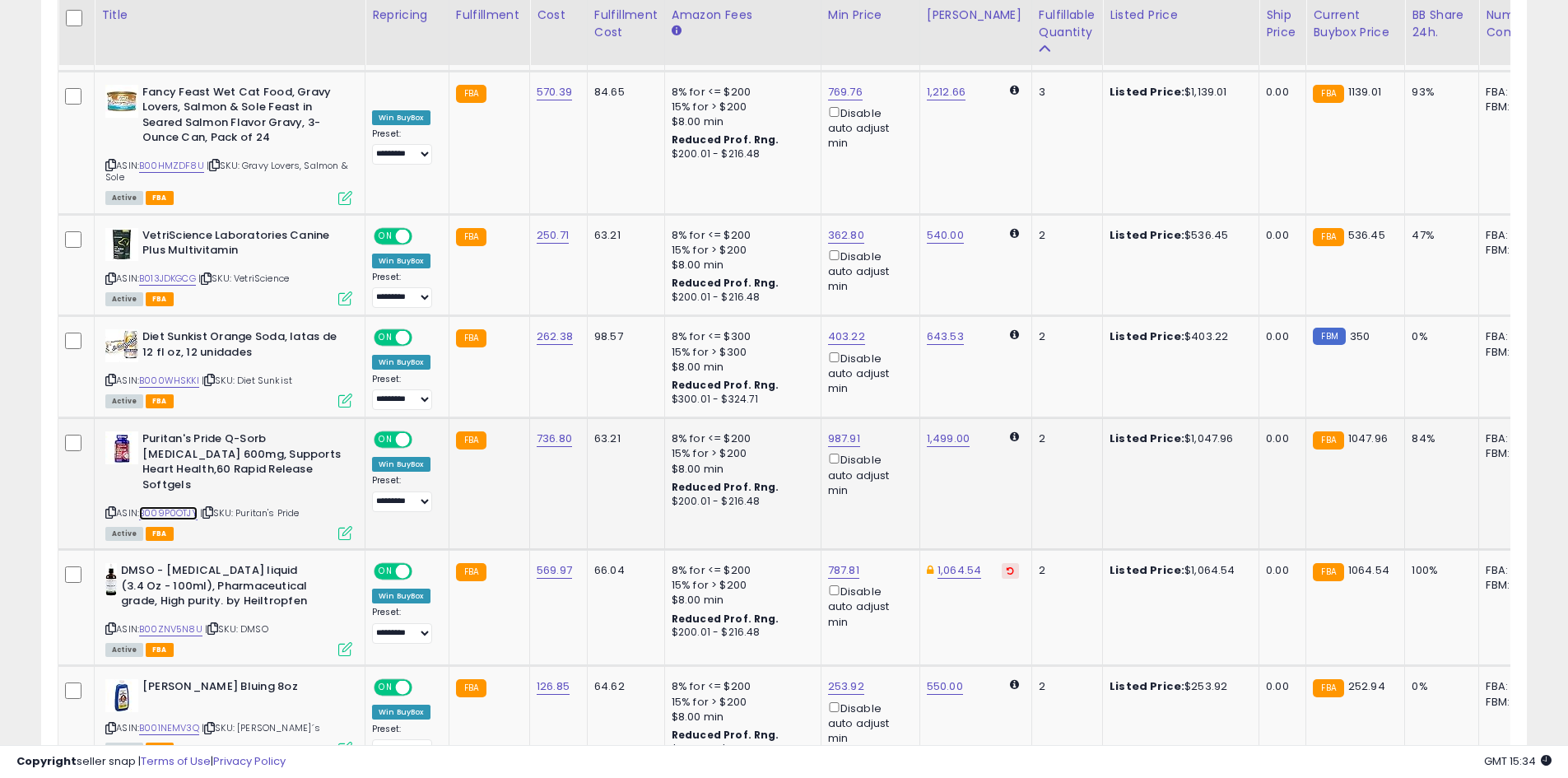
click at [159, 506] on link "B009P0OTJY" at bounding box center [168, 513] width 58 height 14
click at [395, 491] on select "**********" at bounding box center [401, 501] width 60 height 20
select select "*********"
click at [371, 491] on select "**********" at bounding box center [401, 501] width 60 height 20
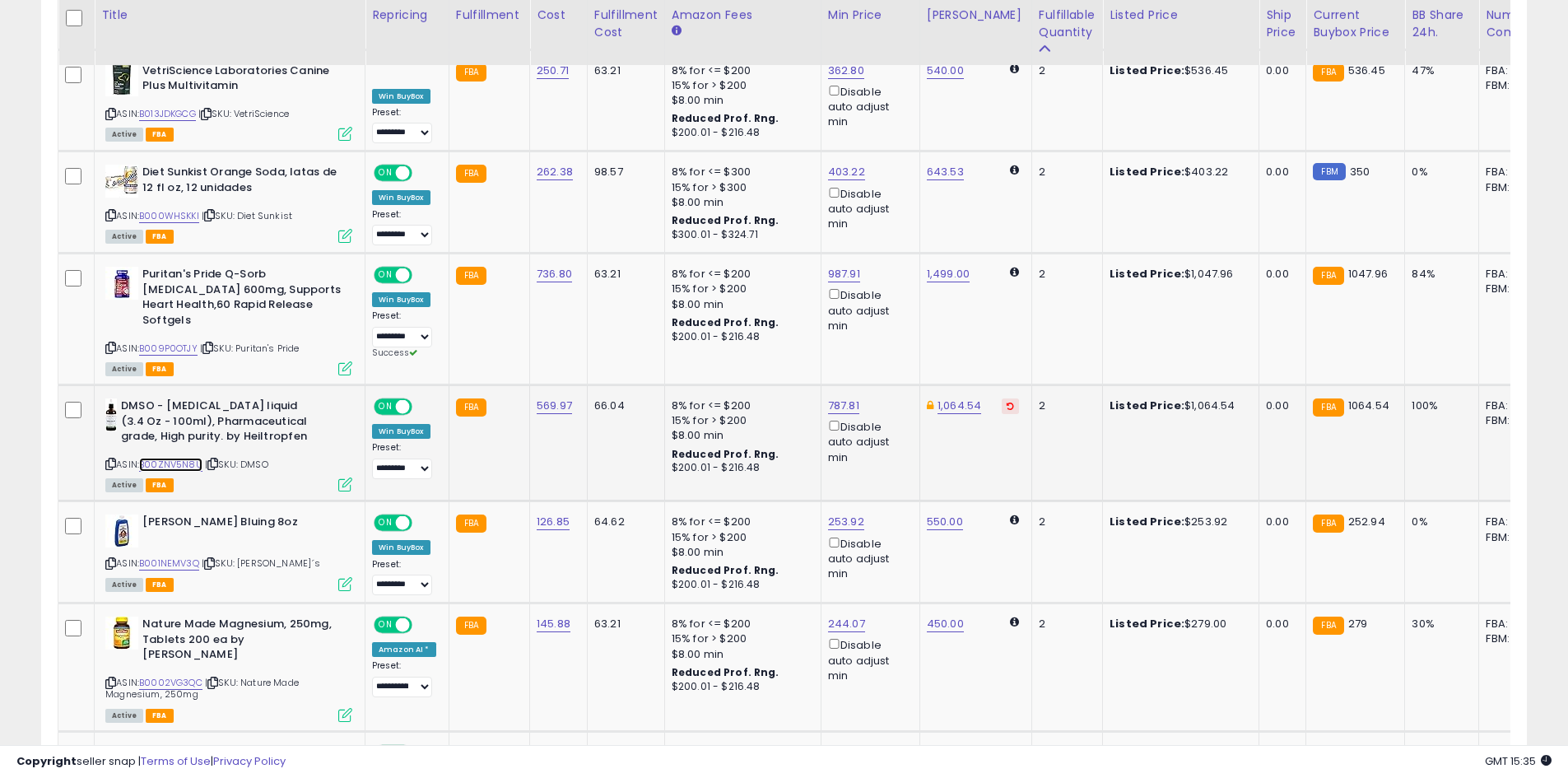
click at [175, 457] on link "B00ZNV5N8U" at bounding box center [171, 464] width 64 height 14
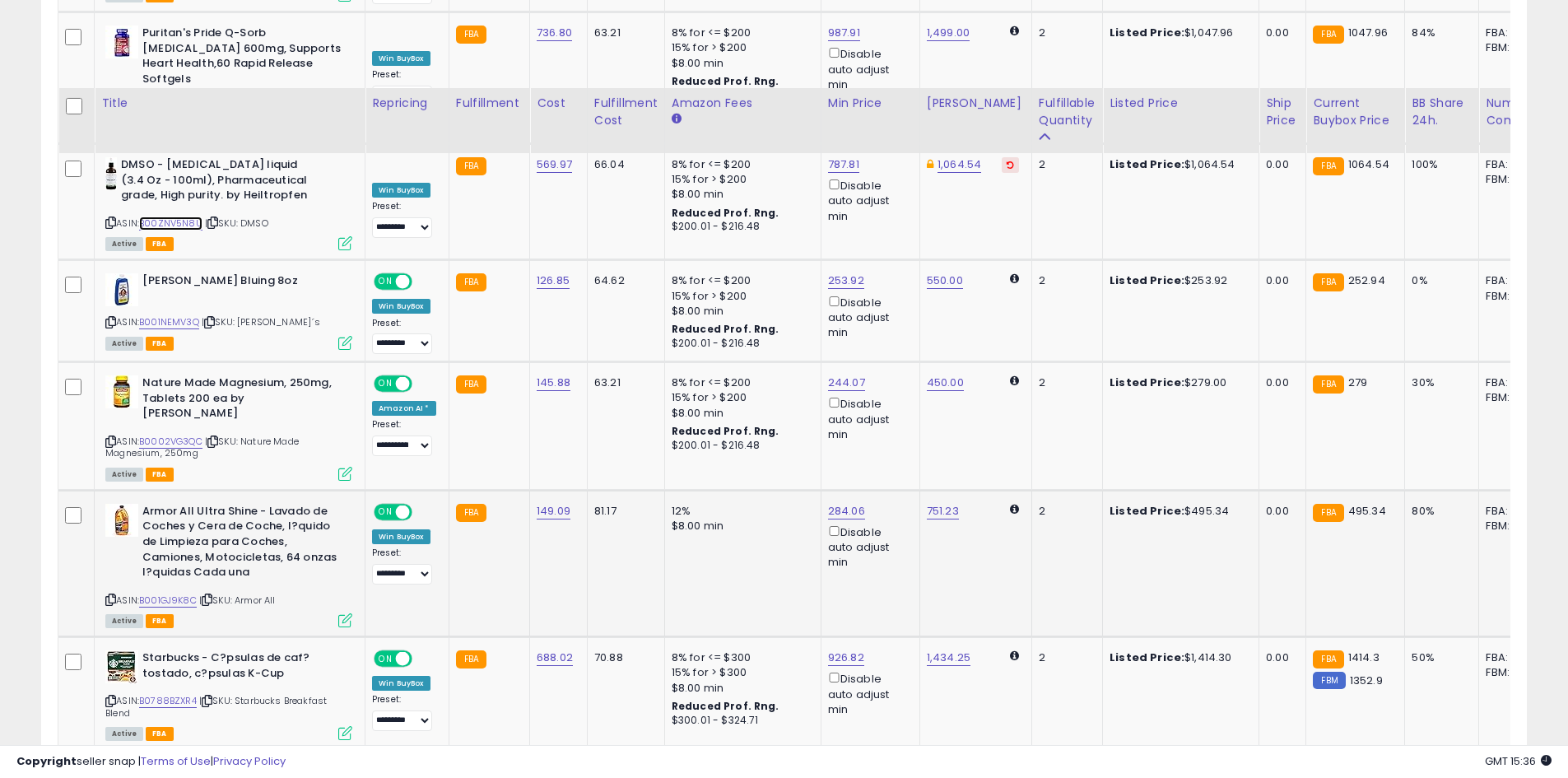
scroll to position [1971, 0]
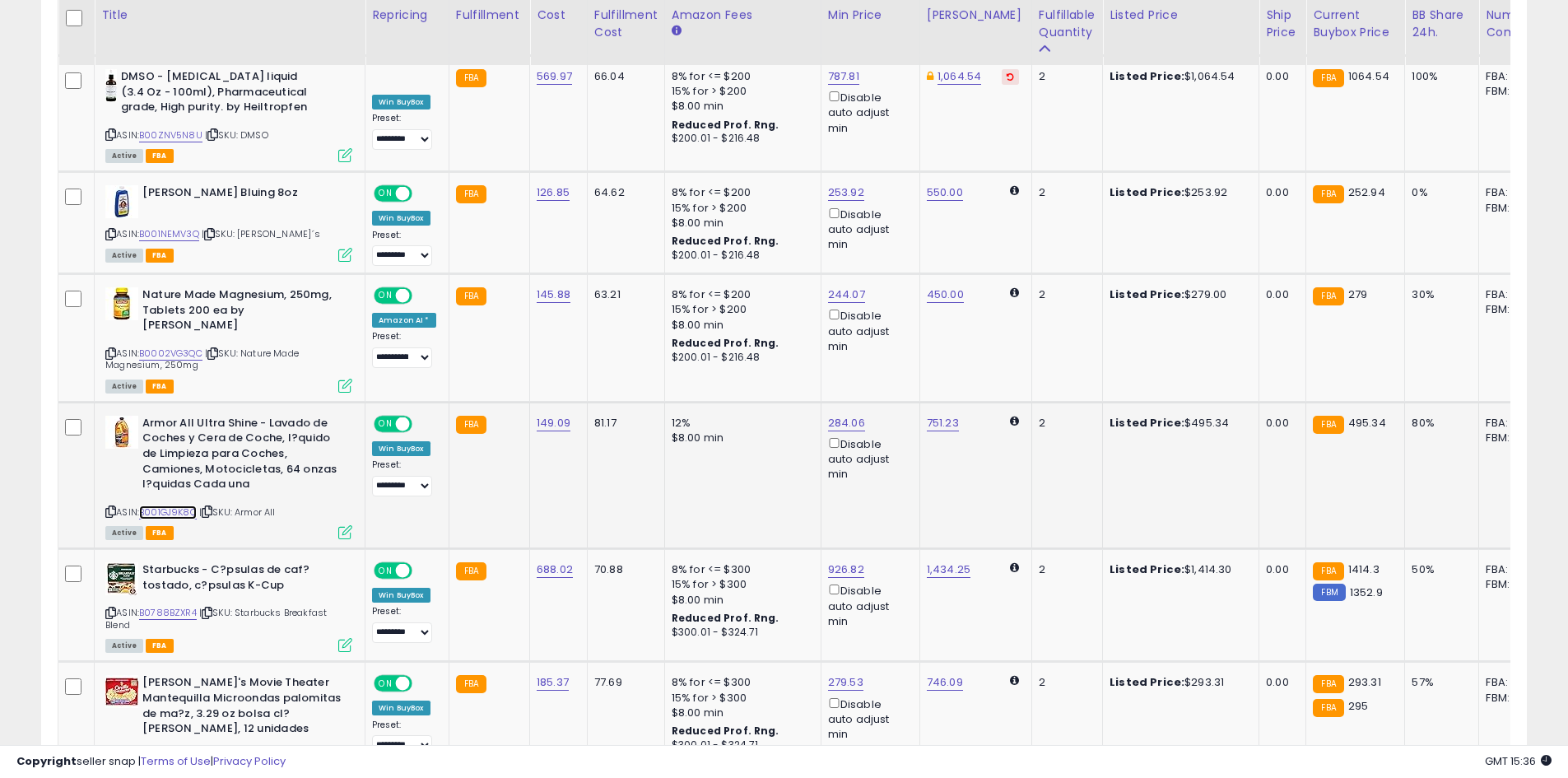
click at [172, 505] on link "B001GJ9K8C" at bounding box center [168, 512] width 57 height 14
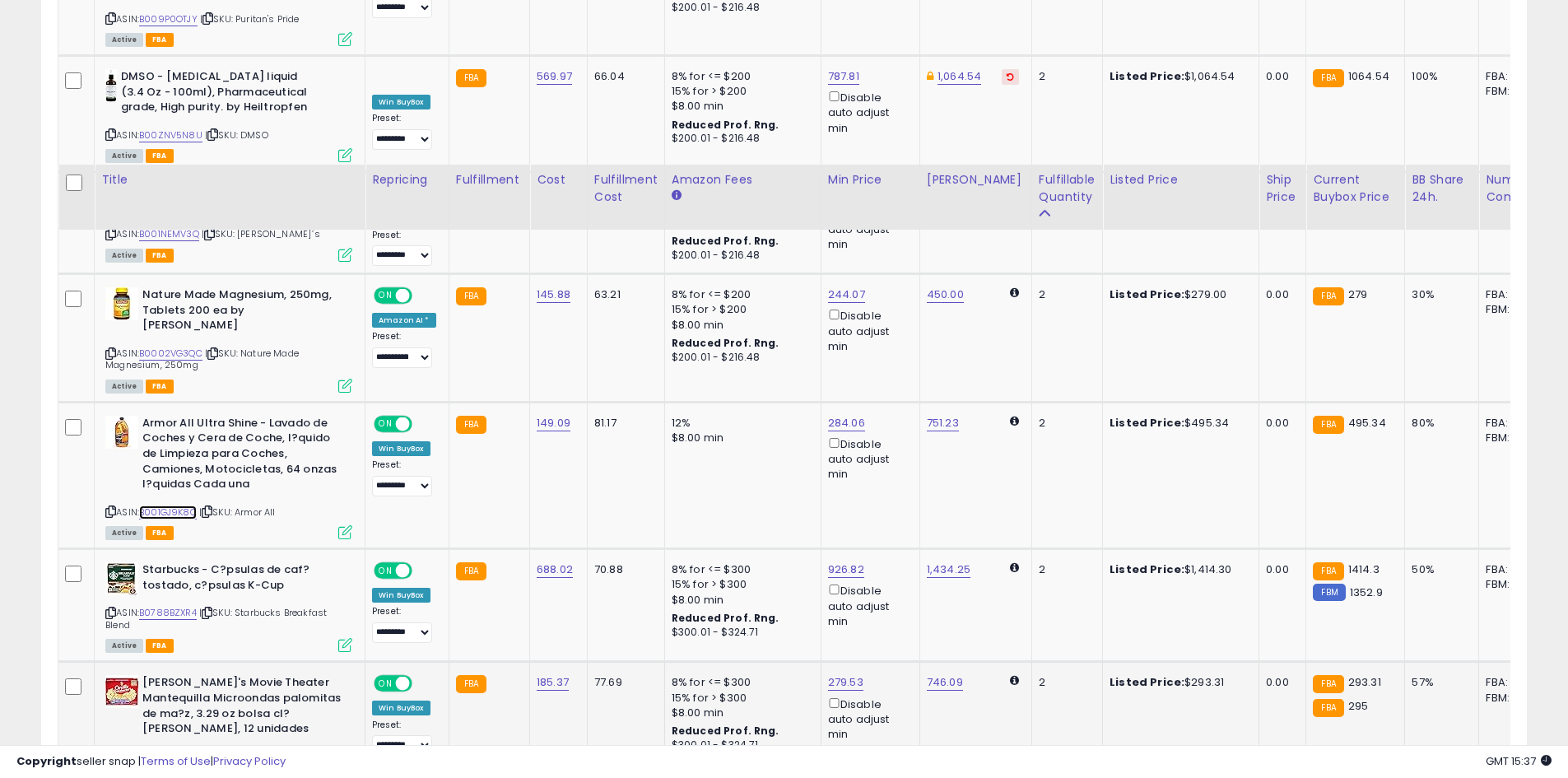
scroll to position [2135, 0]
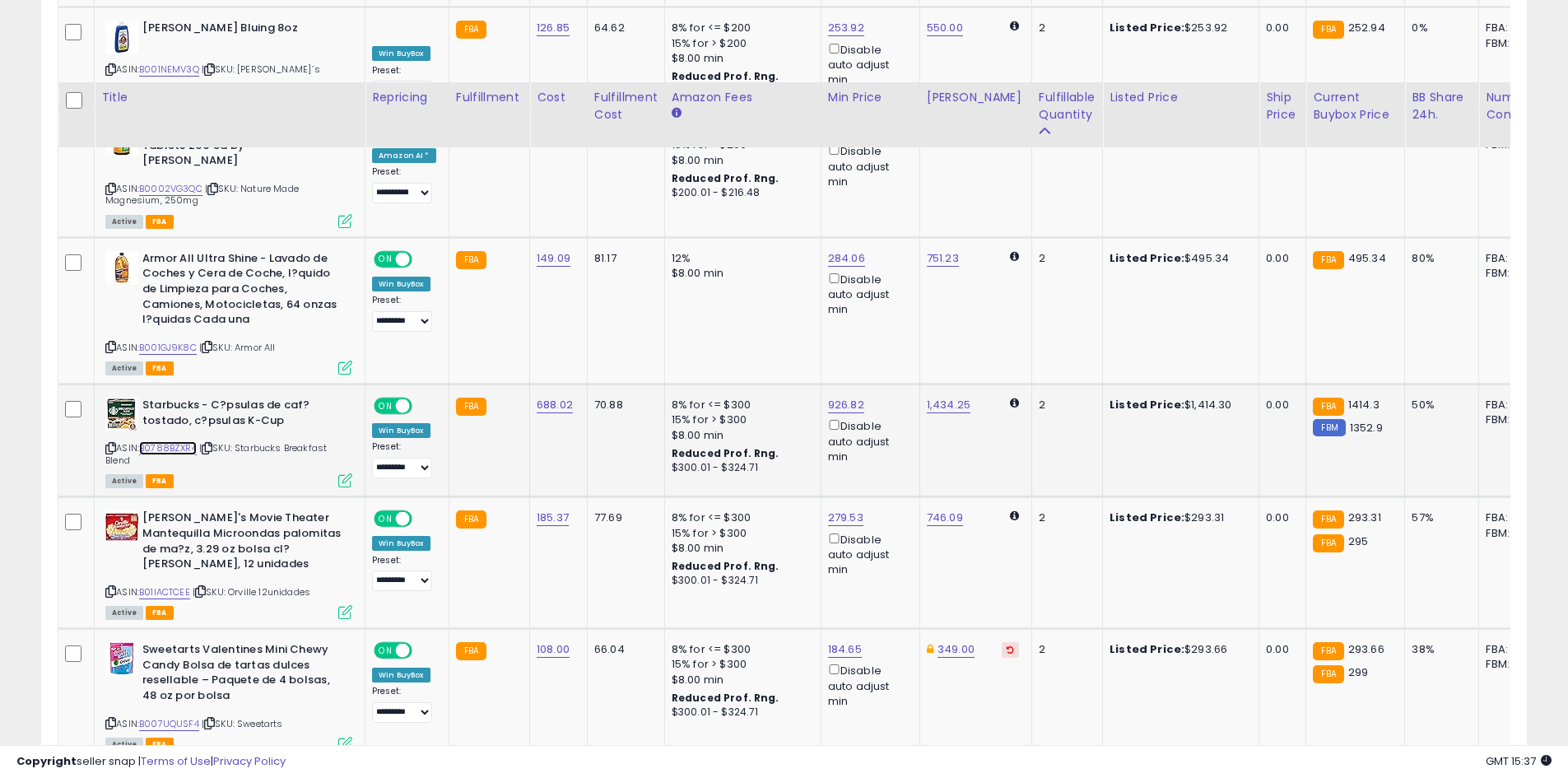
click at [156, 441] on link "B0788BZXR4" at bounding box center [168, 447] width 57 height 14
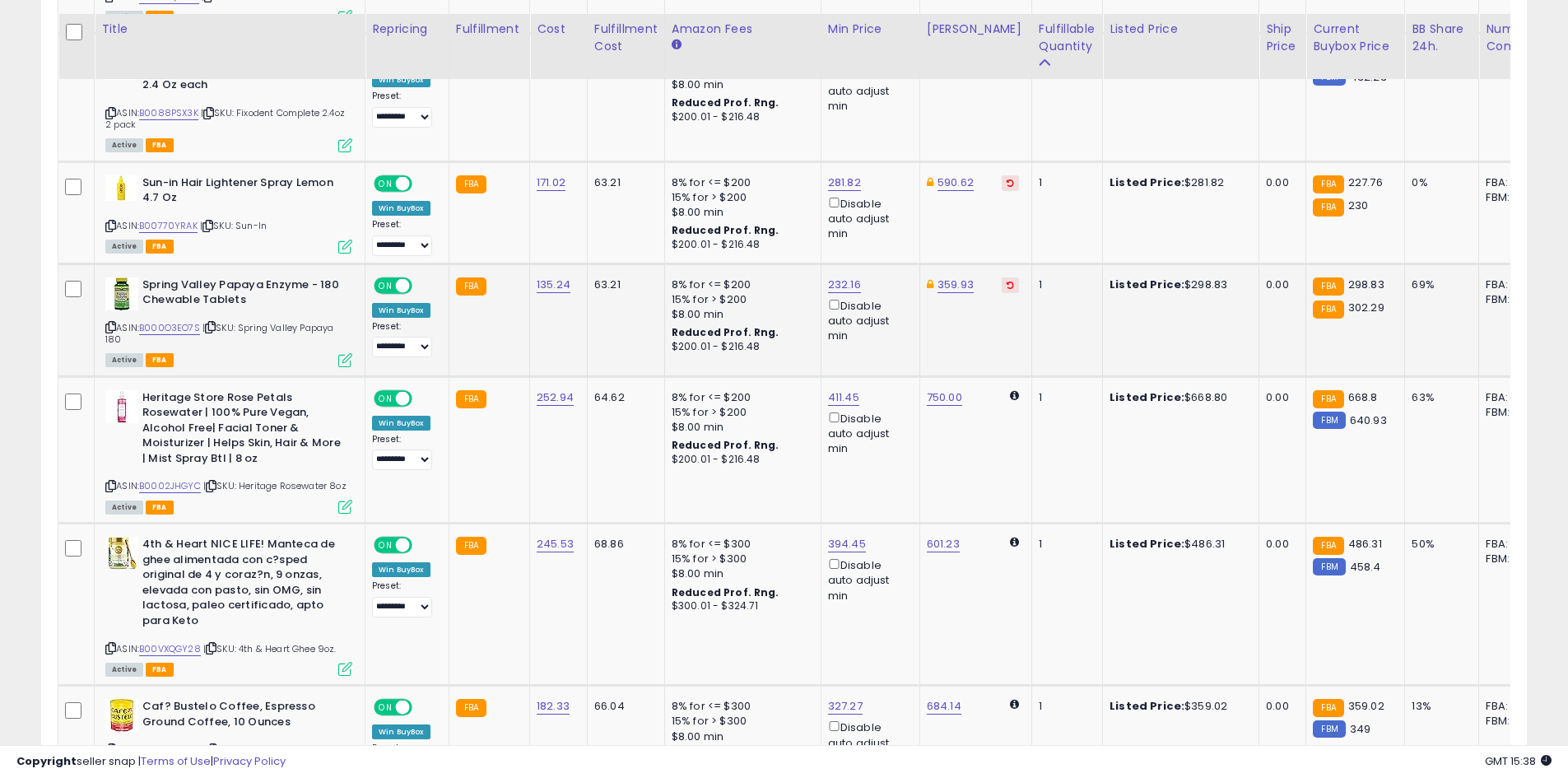
scroll to position [2876, 0]
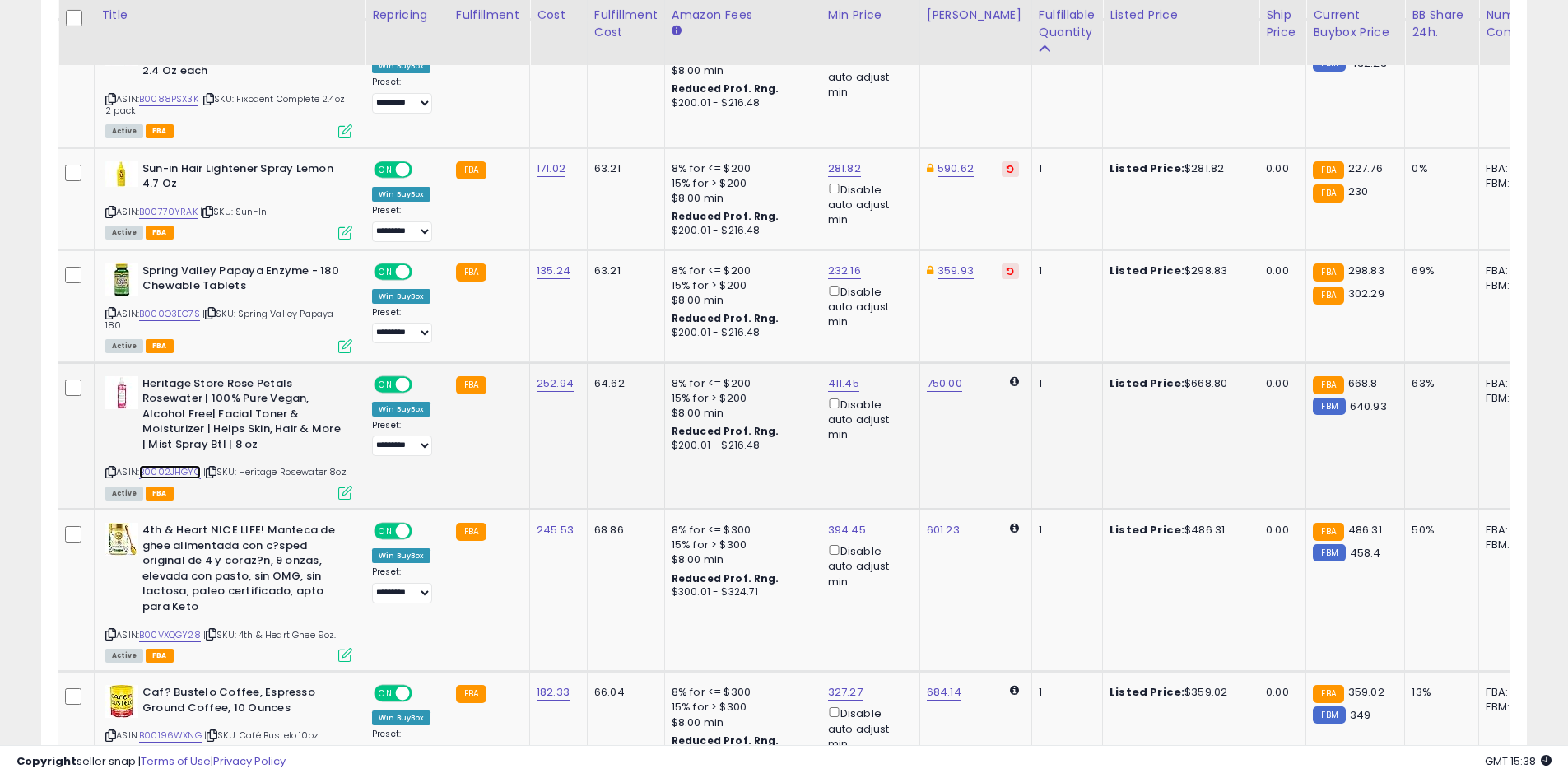
click at [188, 465] on link "B0002JHGYC" at bounding box center [170, 471] width 62 height 14
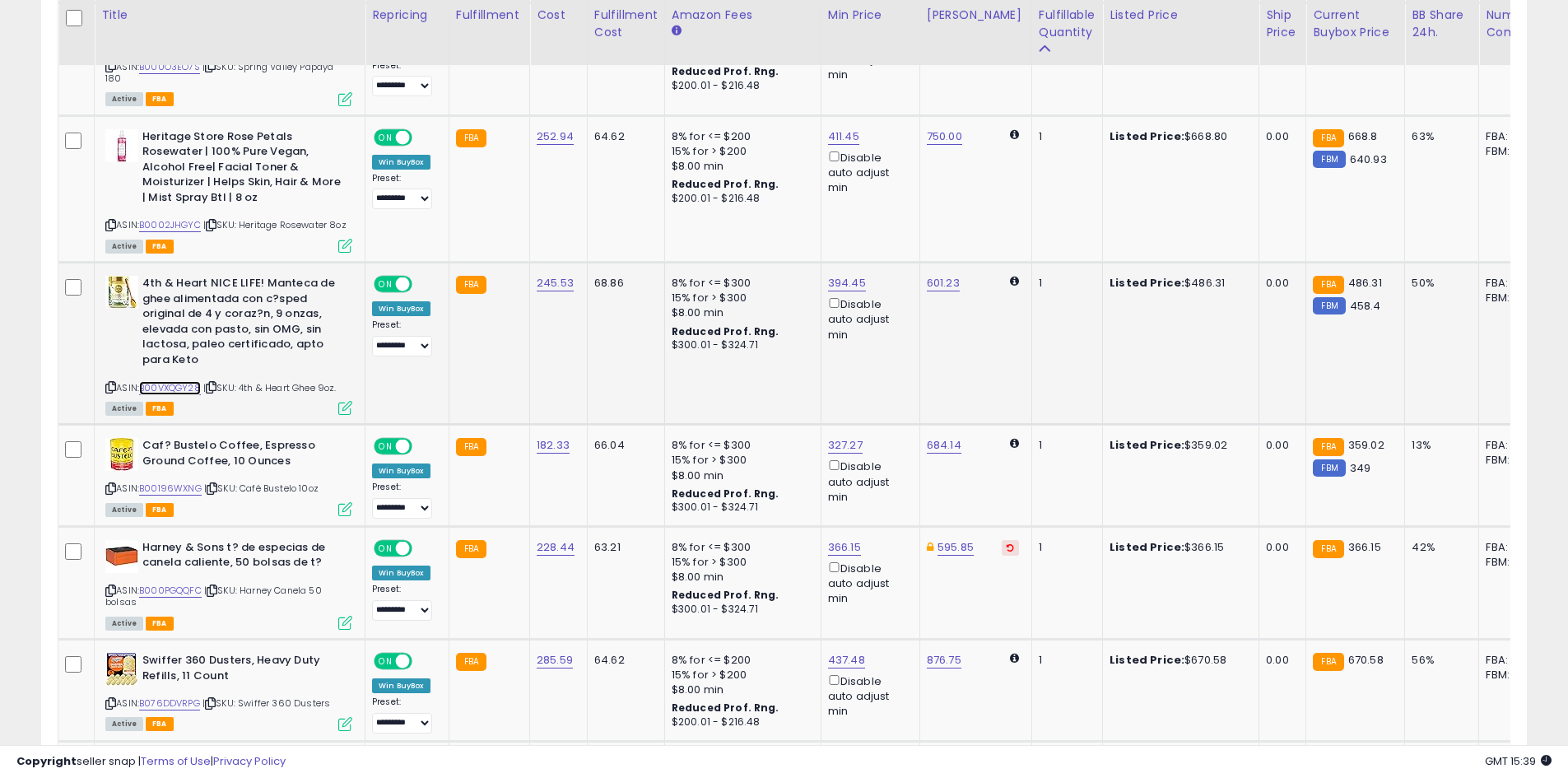
click at [180, 381] on link "B00VXQGY28" at bounding box center [170, 387] width 62 height 14
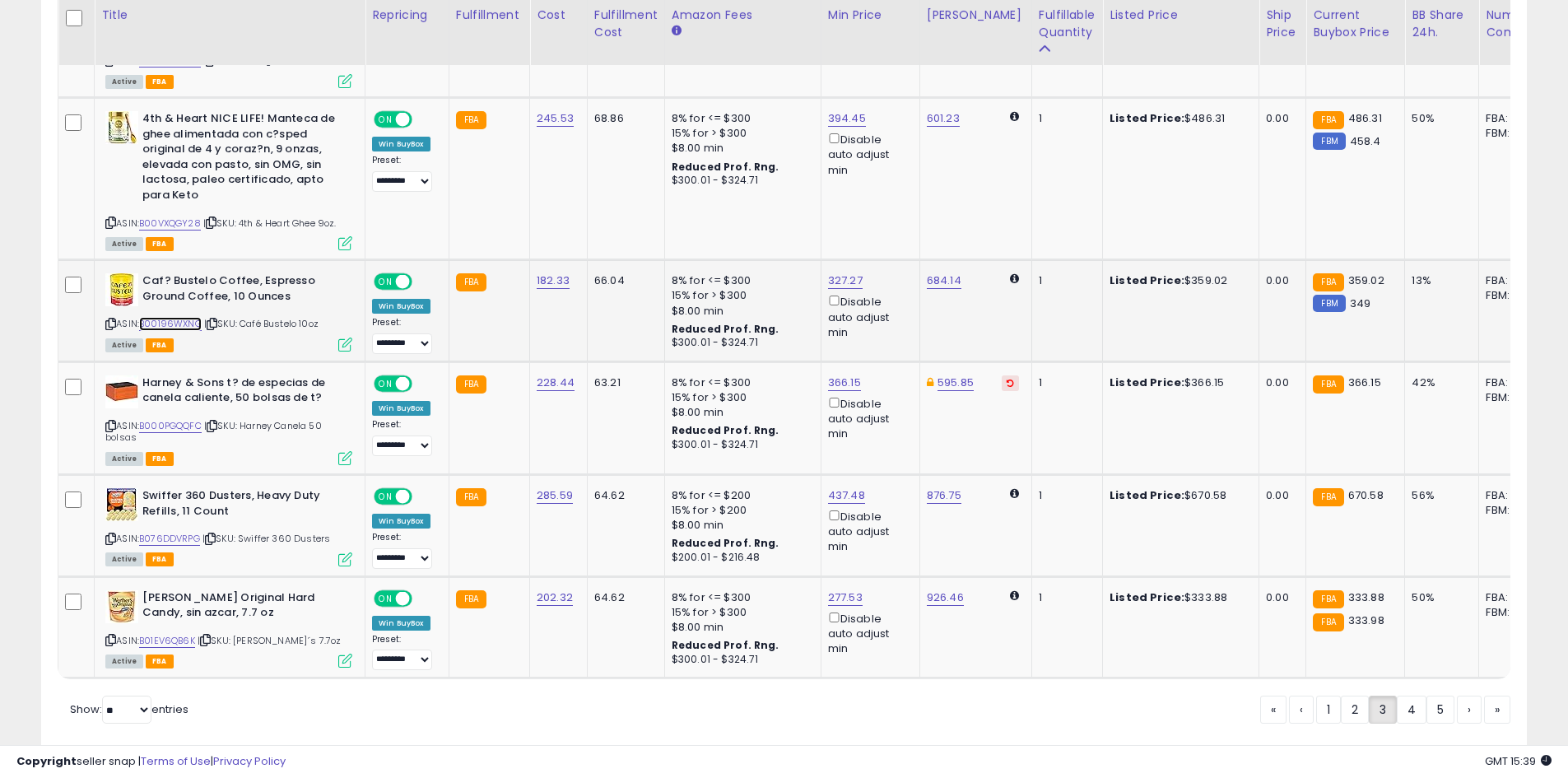
click at [179, 317] on link "B00196WXNG" at bounding box center [171, 324] width 63 height 14
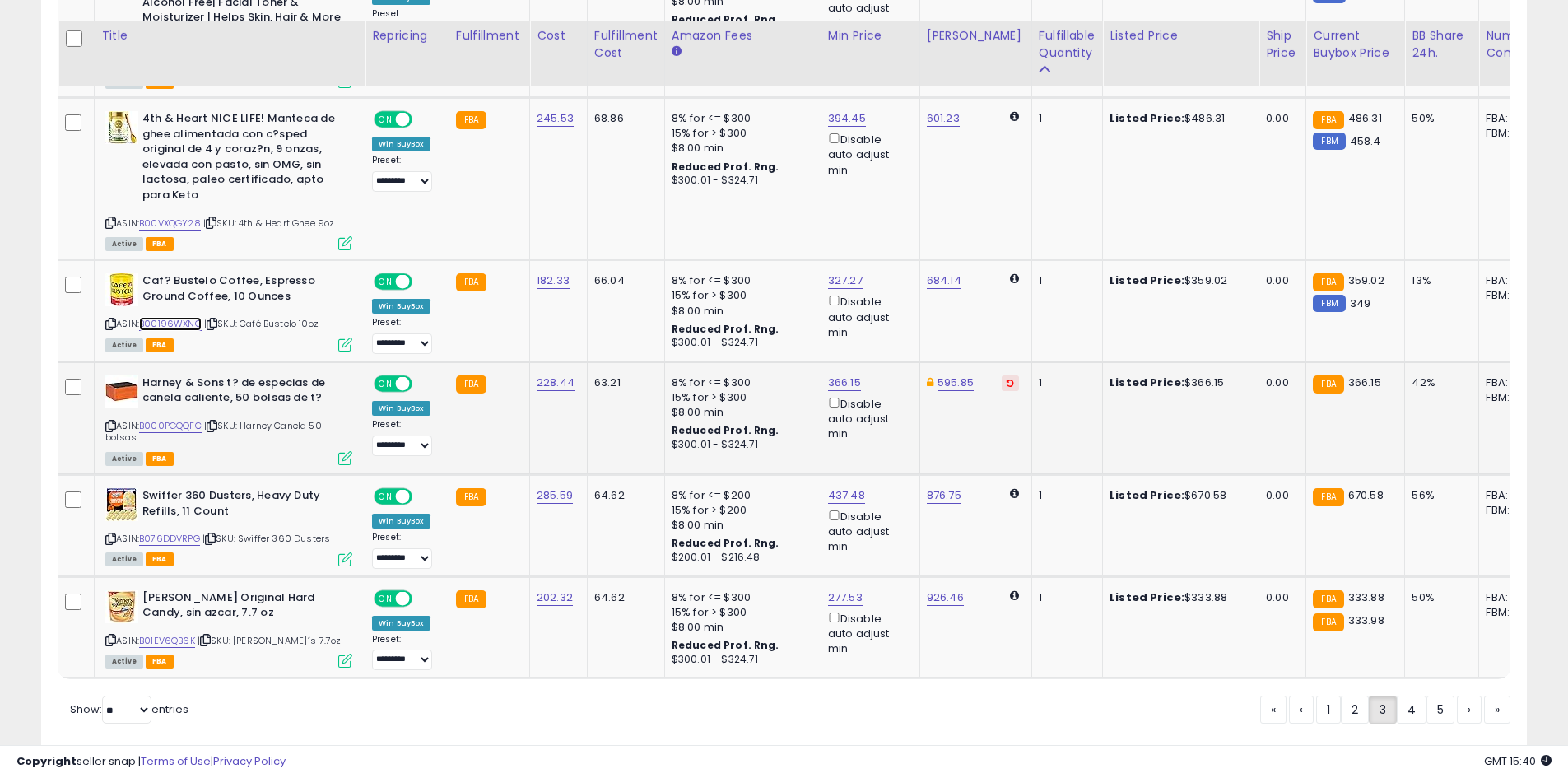
scroll to position [3307, 0]
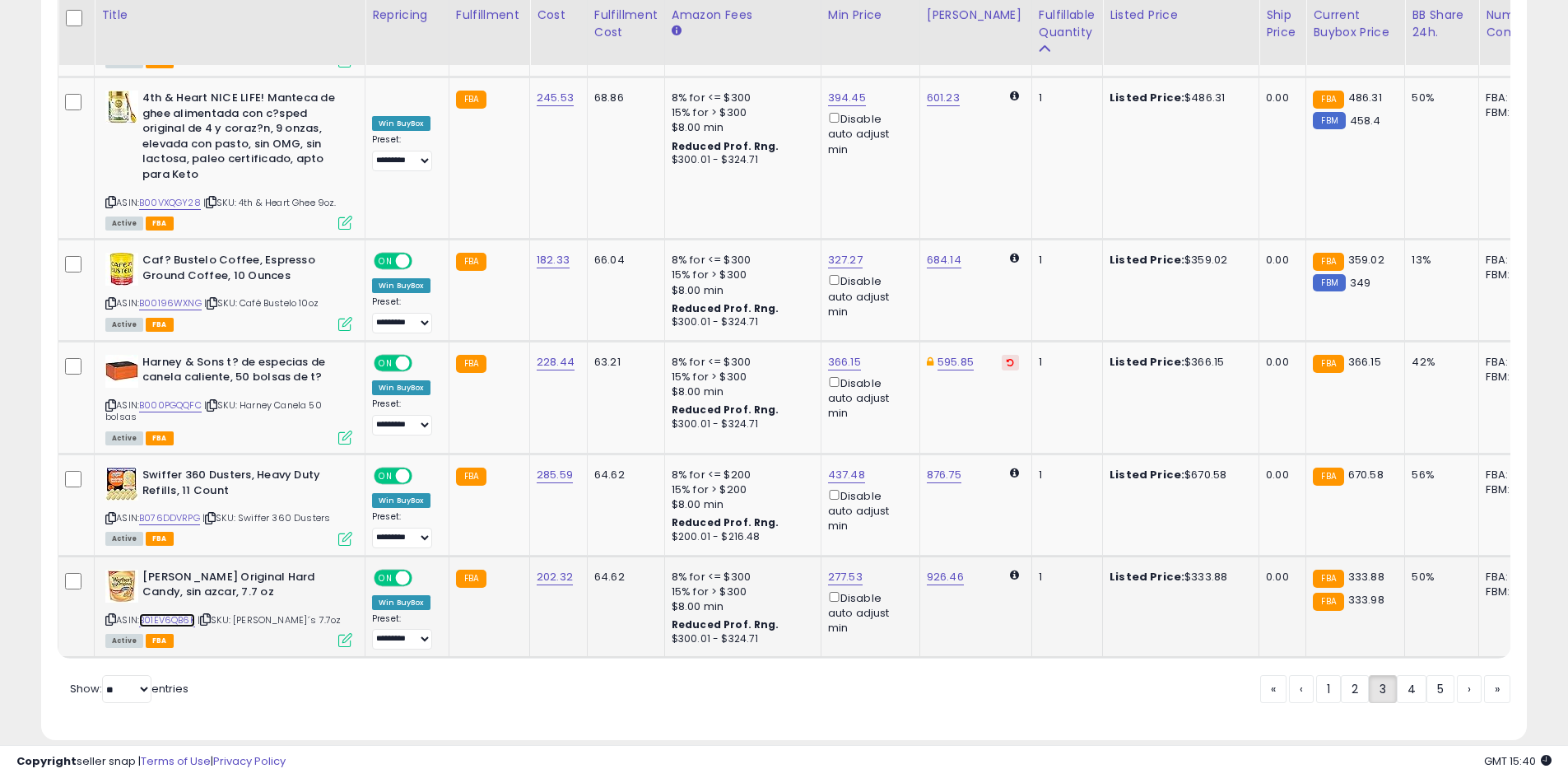
click at [161, 613] on link "B01EV6QB6K" at bounding box center [167, 619] width 56 height 14
click at [1410, 675] on link "4" at bounding box center [1411, 689] width 29 height 28
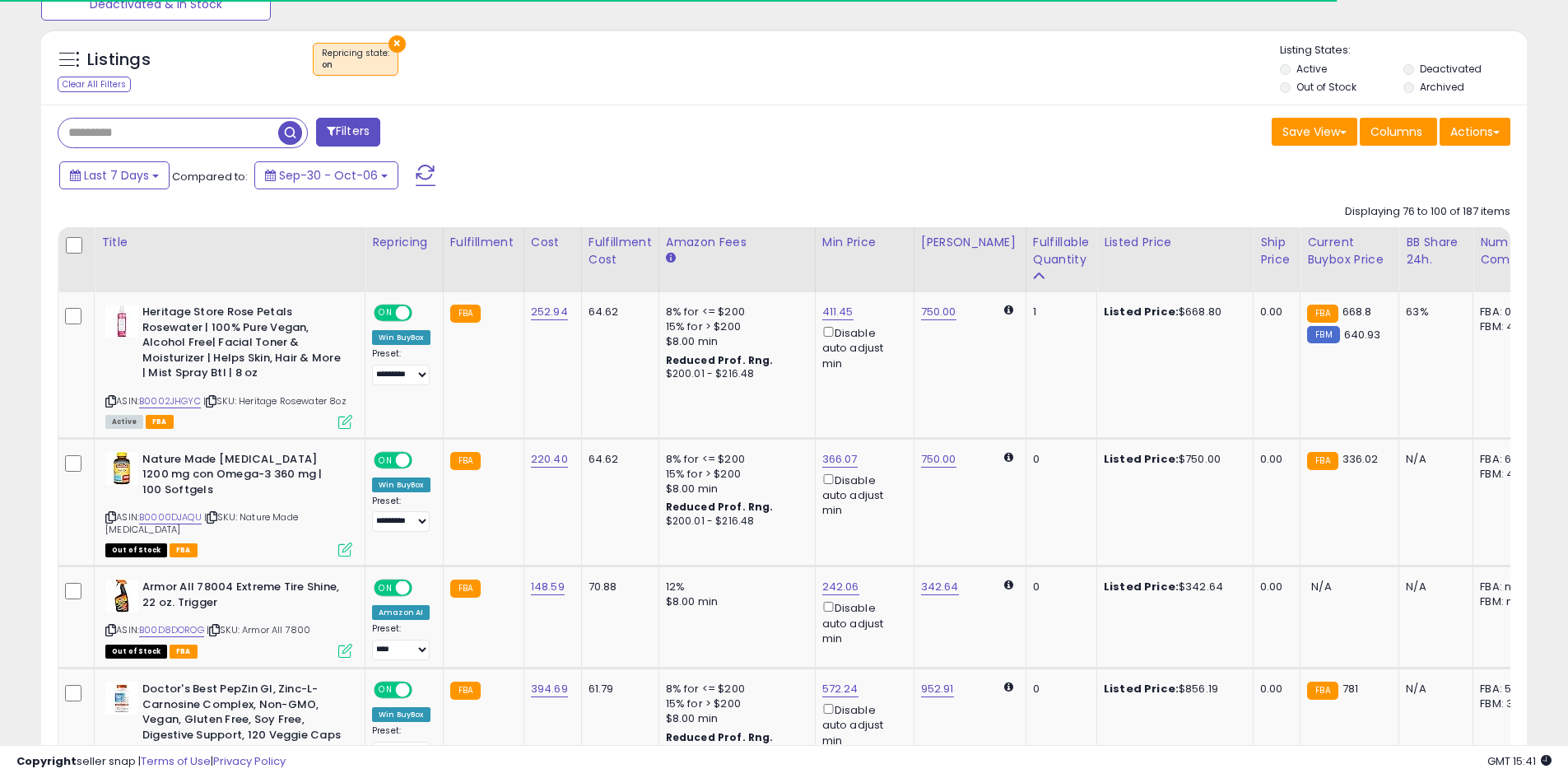
scroll to position [160, 0]
